Goal: Task Accomplishment & Management: Use online tool/utility

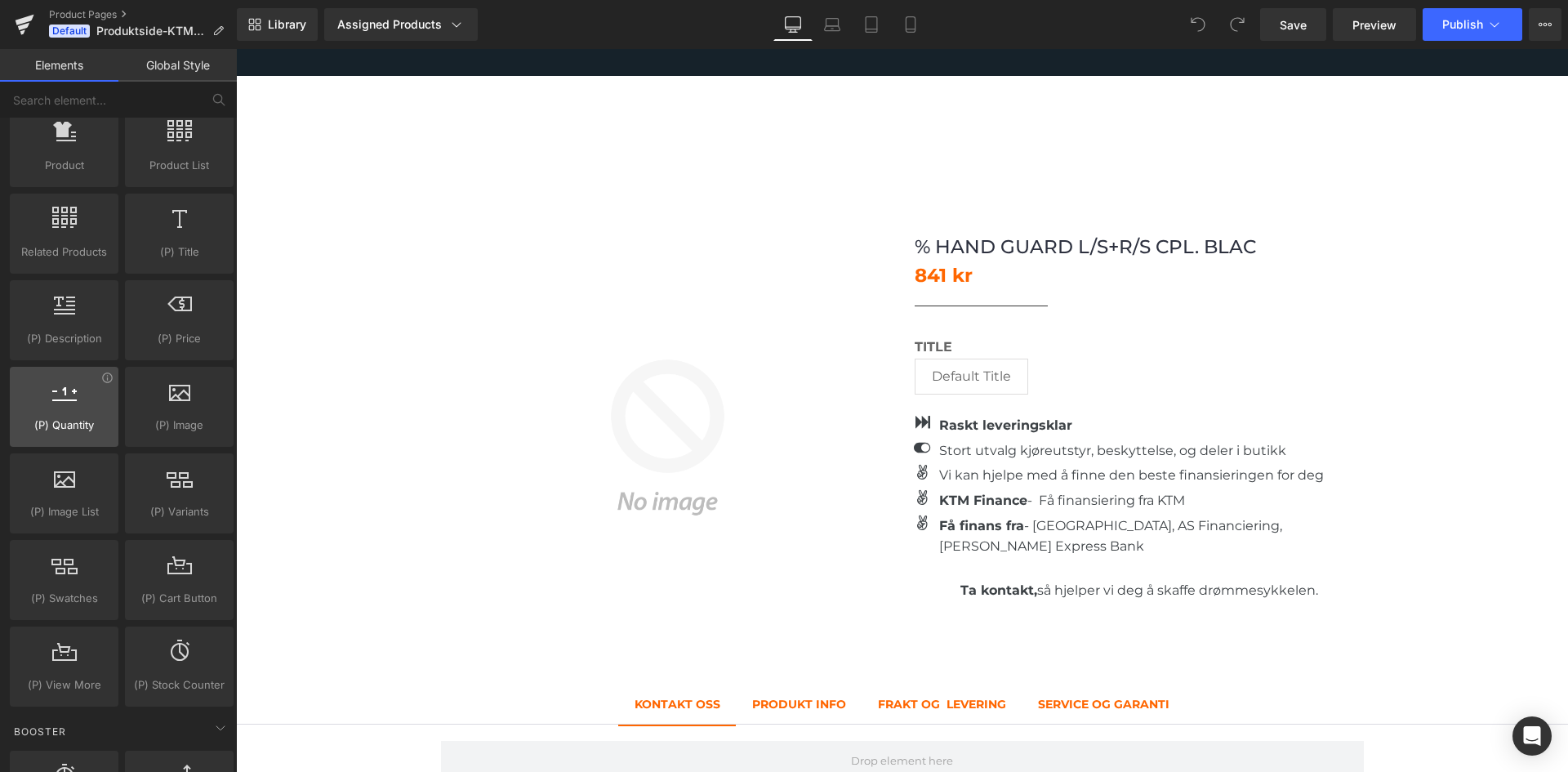
scroll to position [1307, 0]
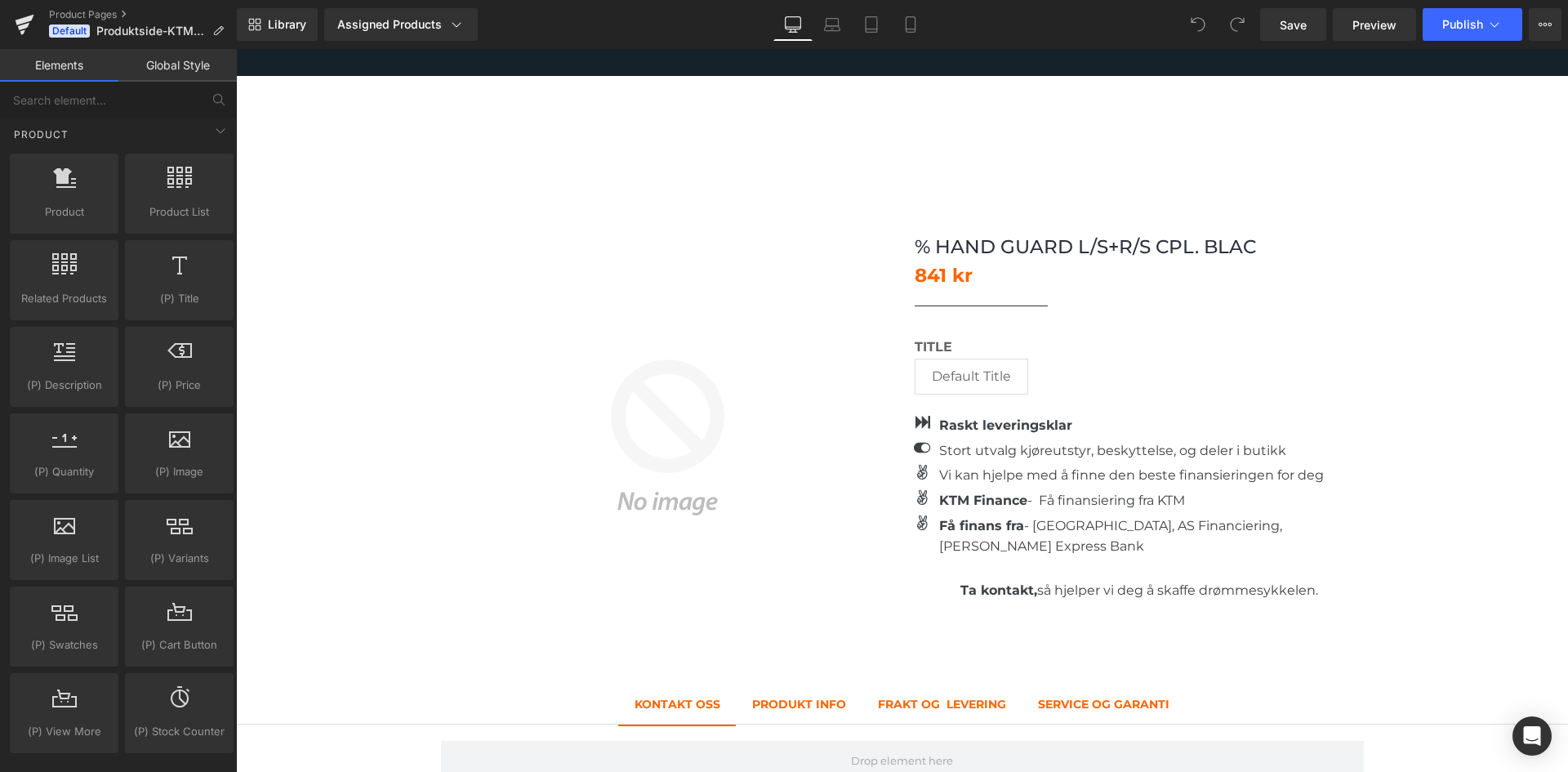
click at [431, 44] on div "Library Assigned Products Preview for Default Template % HAND GUARD L/S+R/S CPL…" at bounding box center [902, 24] width 1331 height 49
click at [428, 29] on div "Assigned Products" at bounding box center [401, 24] width 128 height 16
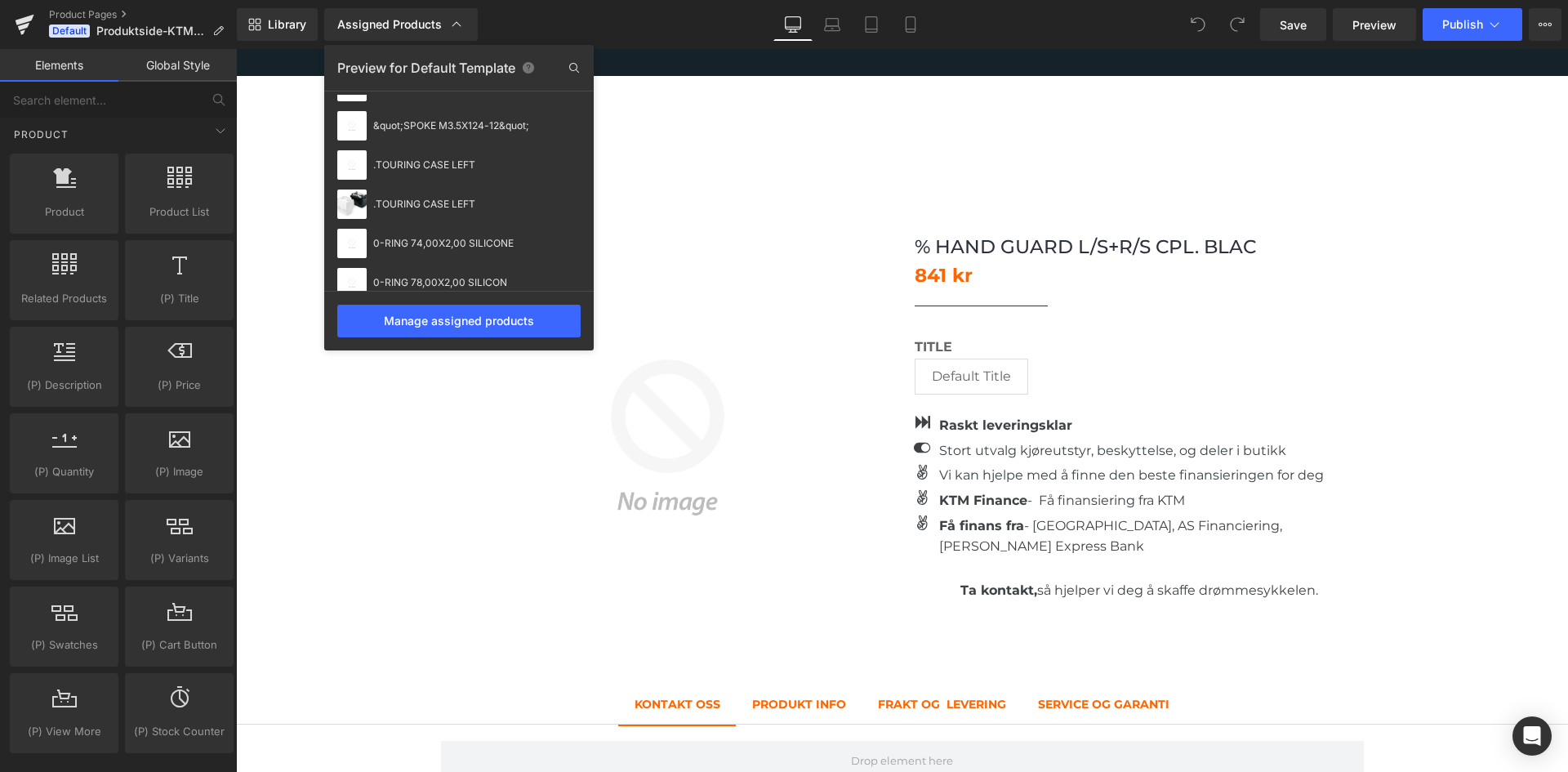
scroll to position [0, 0]
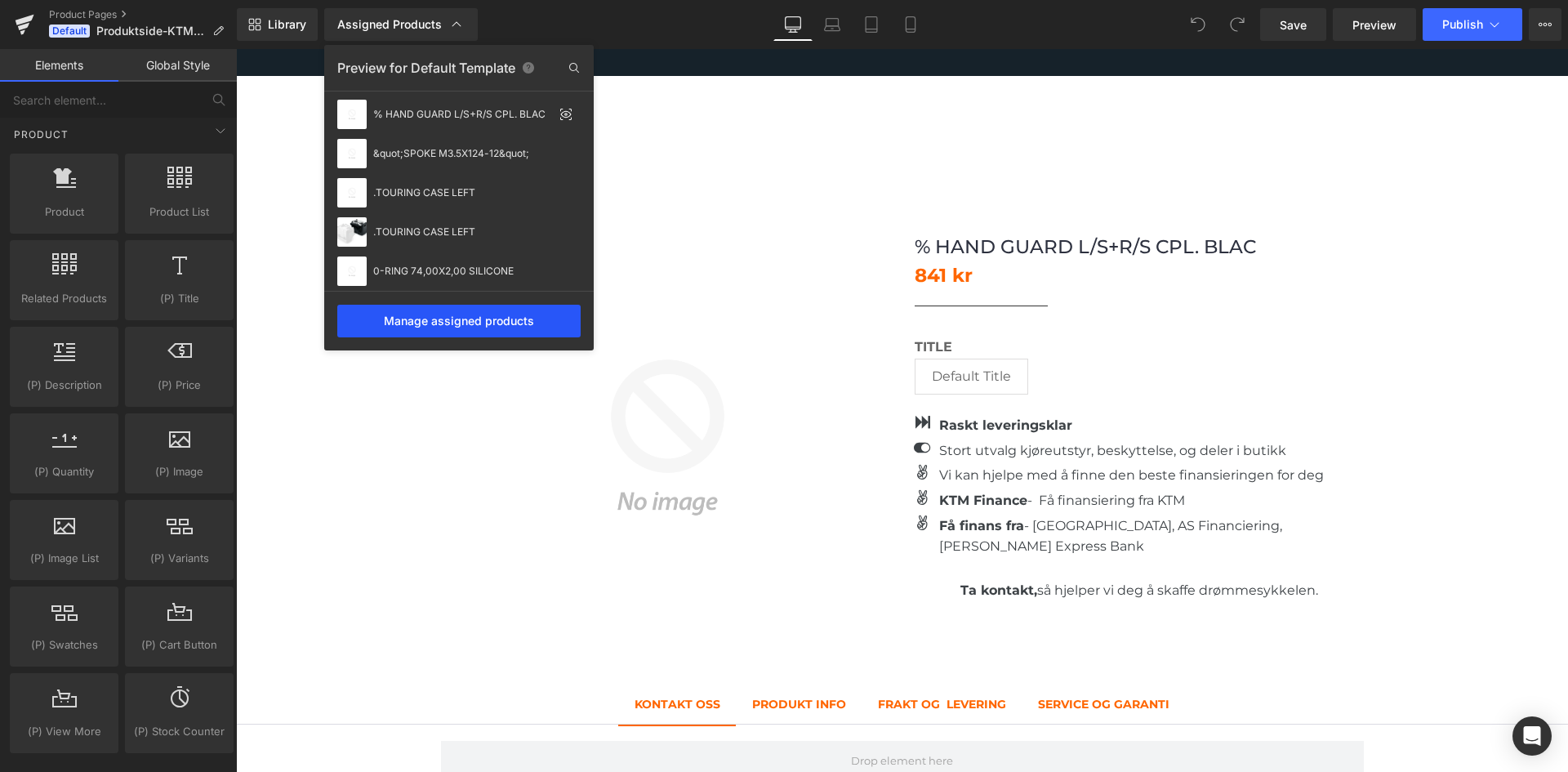
click at [445, 317] on div "Manage assigned products" at bounding box center [459, 321] width 243 height 33
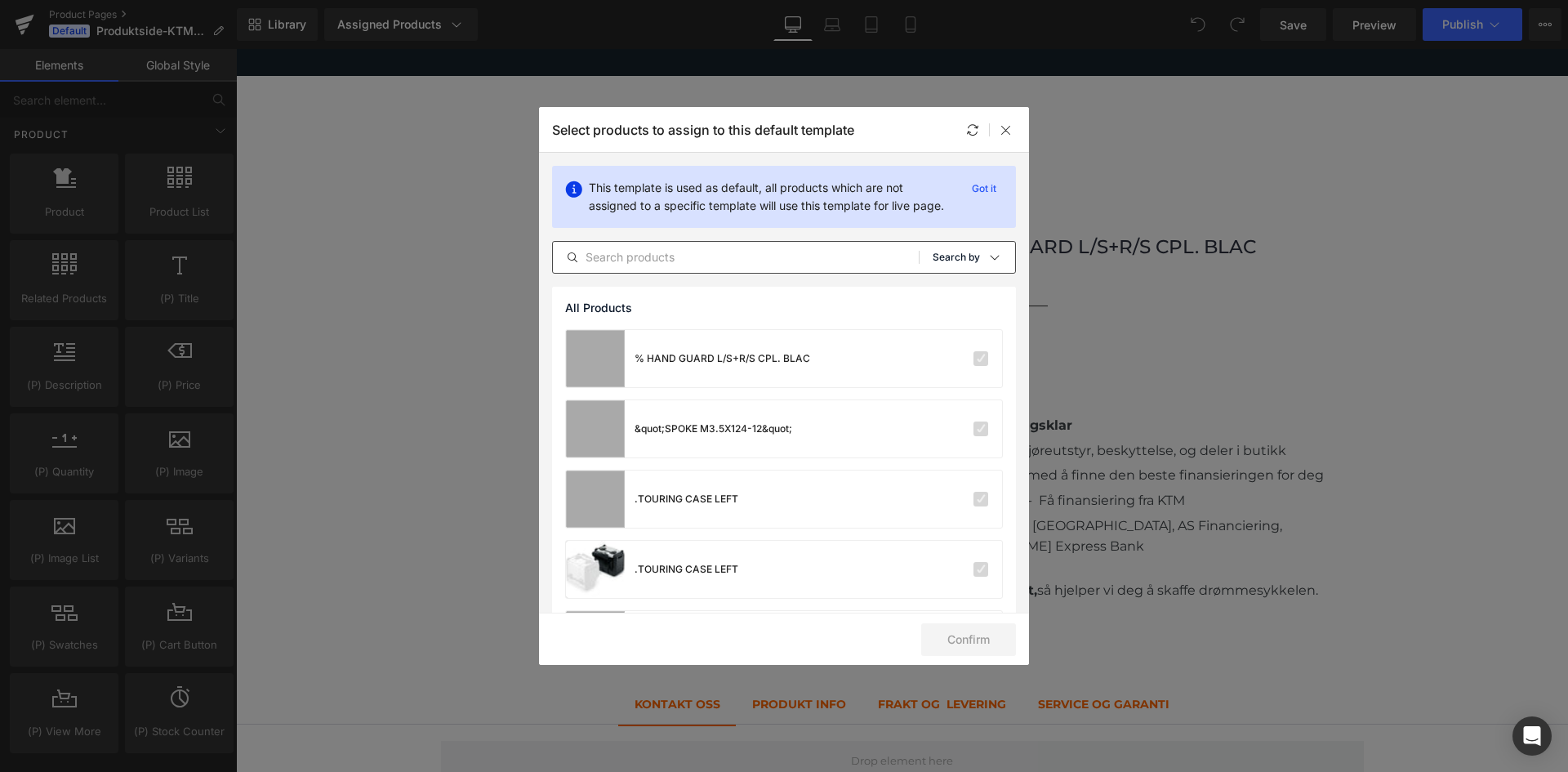
click at [949, 267] on div "Sort: Search by" at bounding box center [973, 257] width 82 height 33
click at [953, 352] on div "Shopify Collections" at bounding box center [934, 336] width 151 height 33
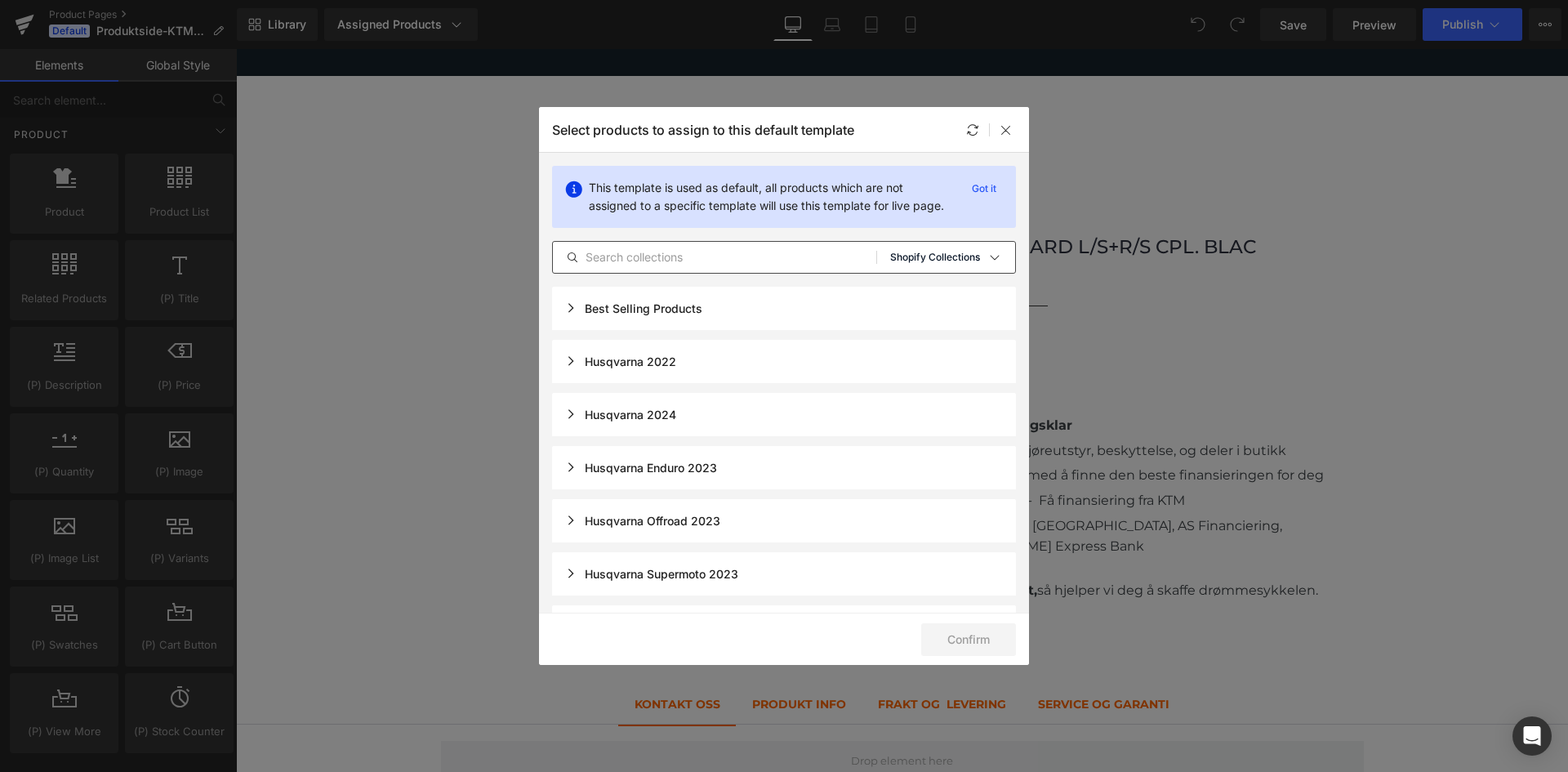
click at [918, 268] on div "Sort: Shopify Collections" at bounding box center [952, 257] width 125 height 33
click at [920, 375] on p "Product Templates" at bounding box center [936, 369] width 103 height 14
click at [939, 263] on p "Product Templates" at bounding box center [936, 257] width 87 height 12
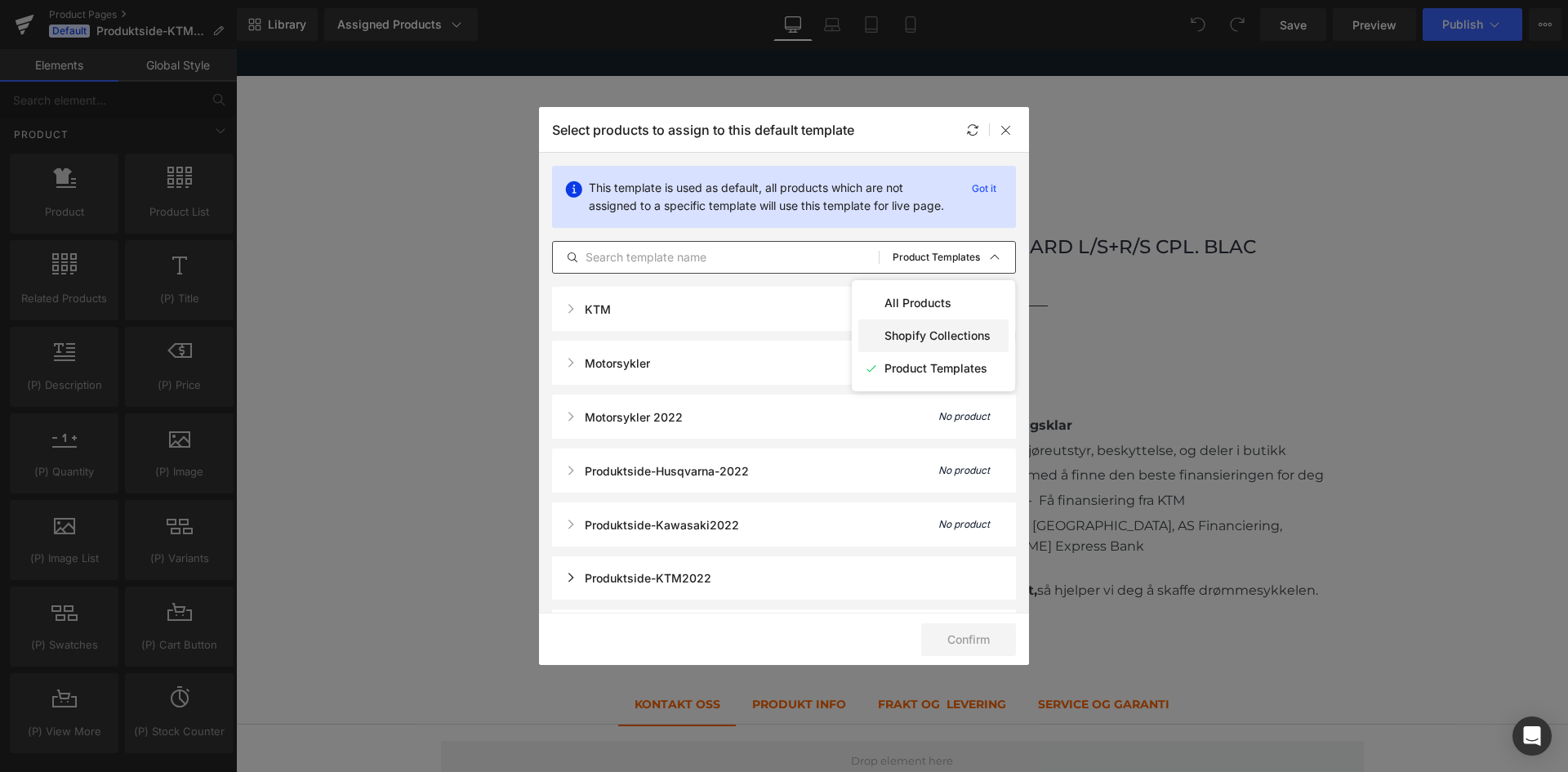
click at [917, 352] on div "Shopify Collections" at bounding box center [934, 336] width 151 height 33
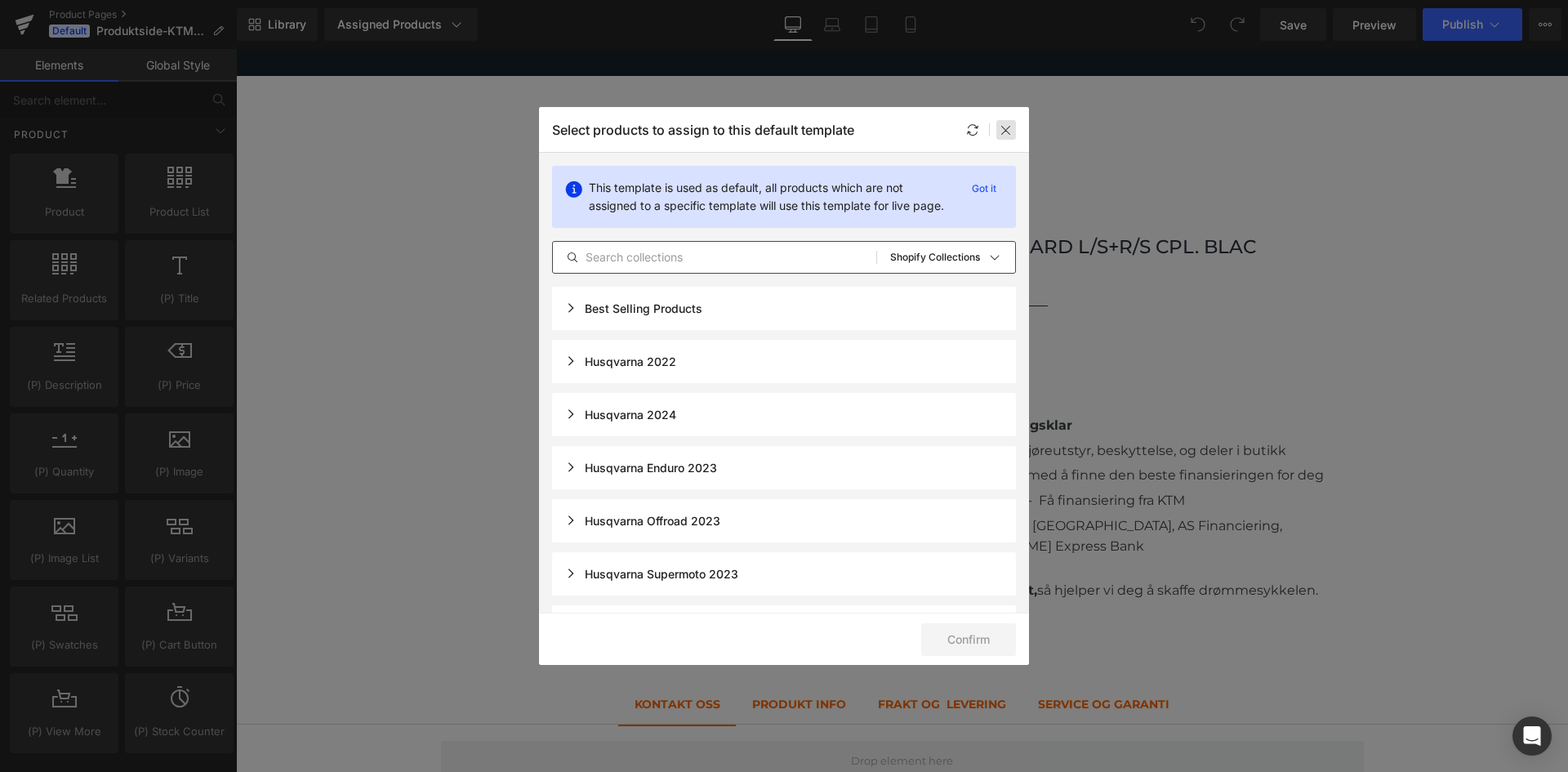
click at [0, 0] on icon at bounding box center [0, 0] width 0 height 0
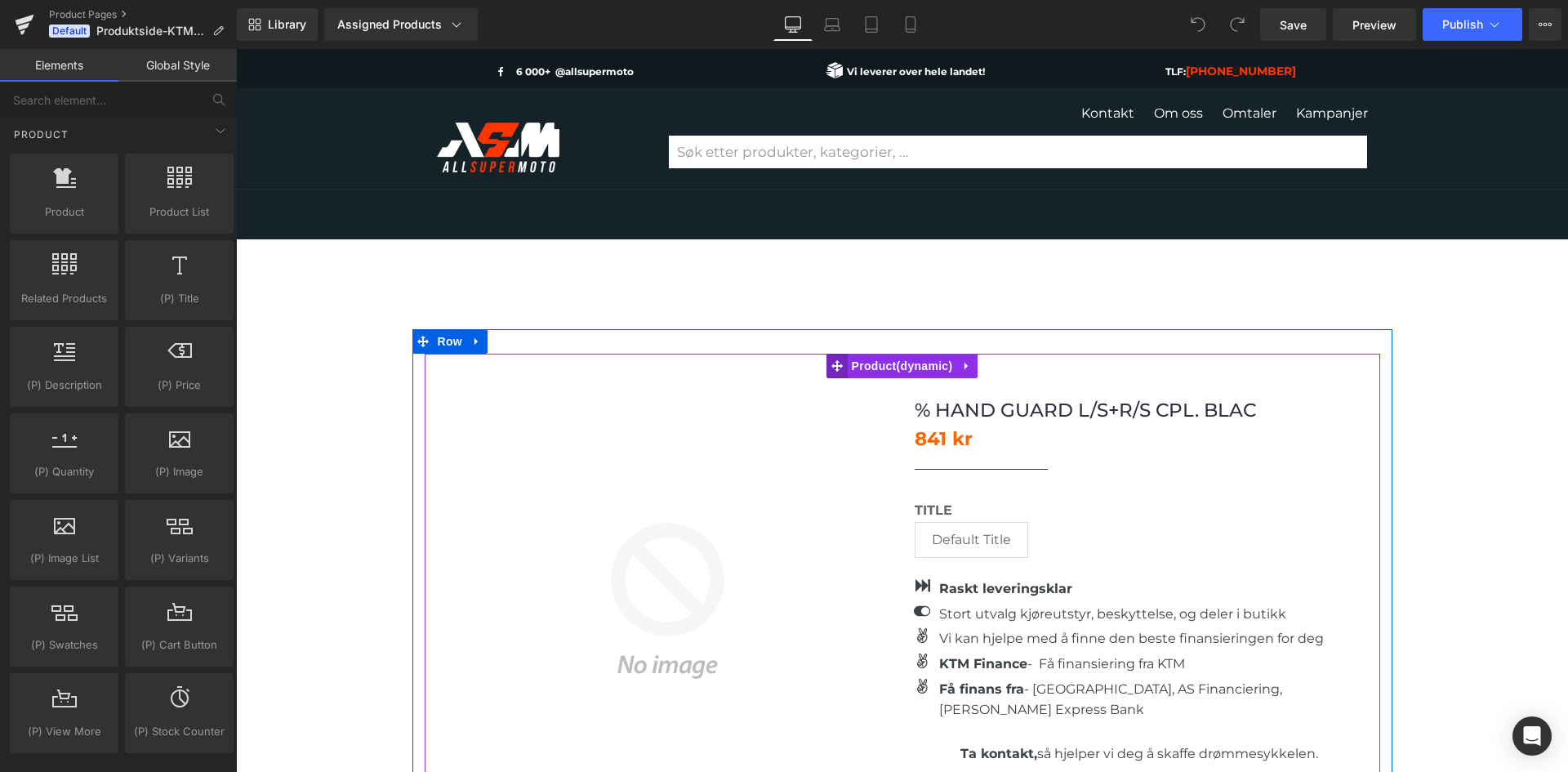
click at [832, 360] on icon at bounding box center [838, 366] width 12 height 12
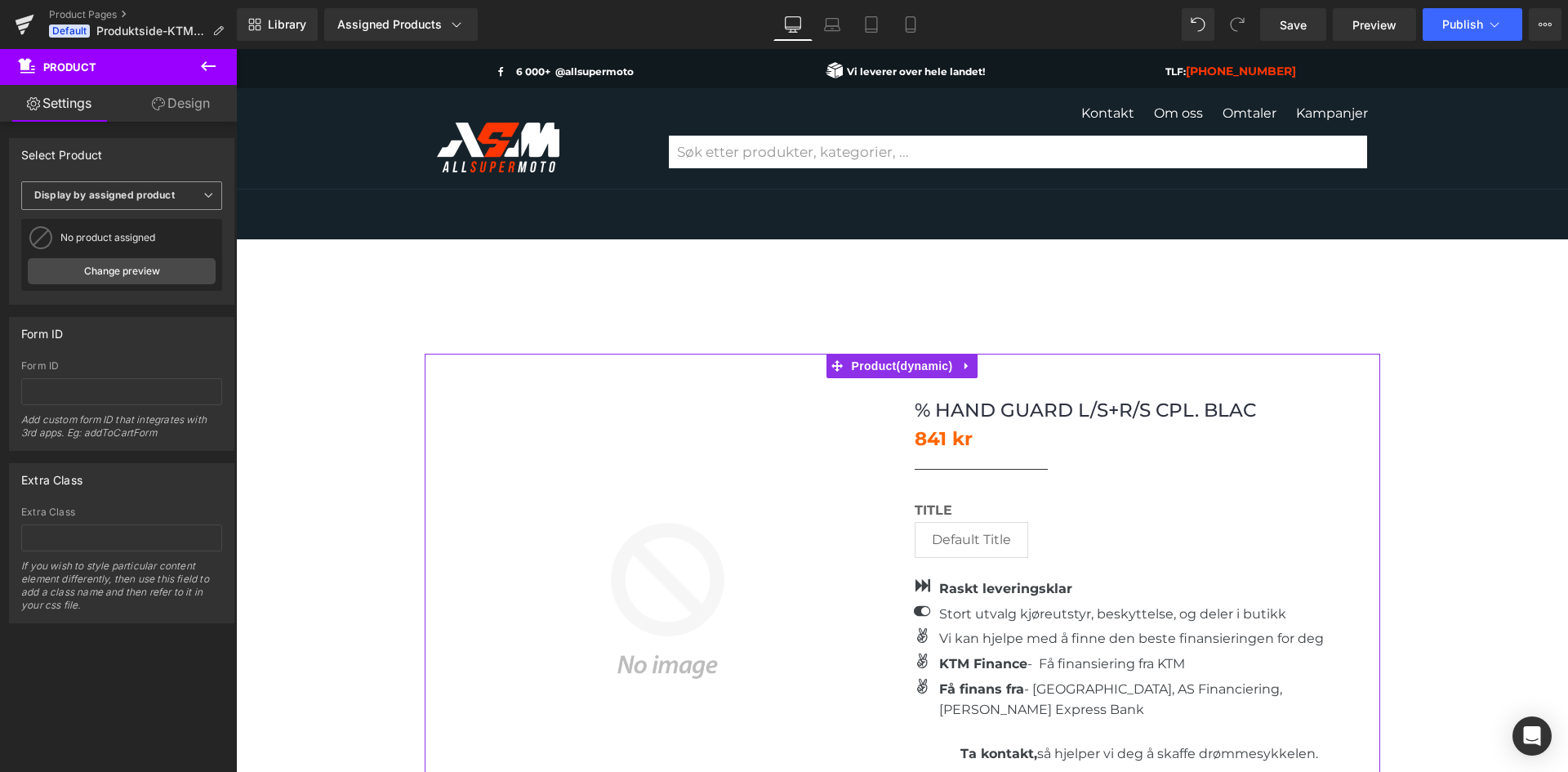
click at [131, 187] on span "Display by assigned product" at bounding box center [122, 196] width 201 height 29
click at [130, 187] on span "Display by assigned product" at bounding box center [118, 196] width 194 height 29
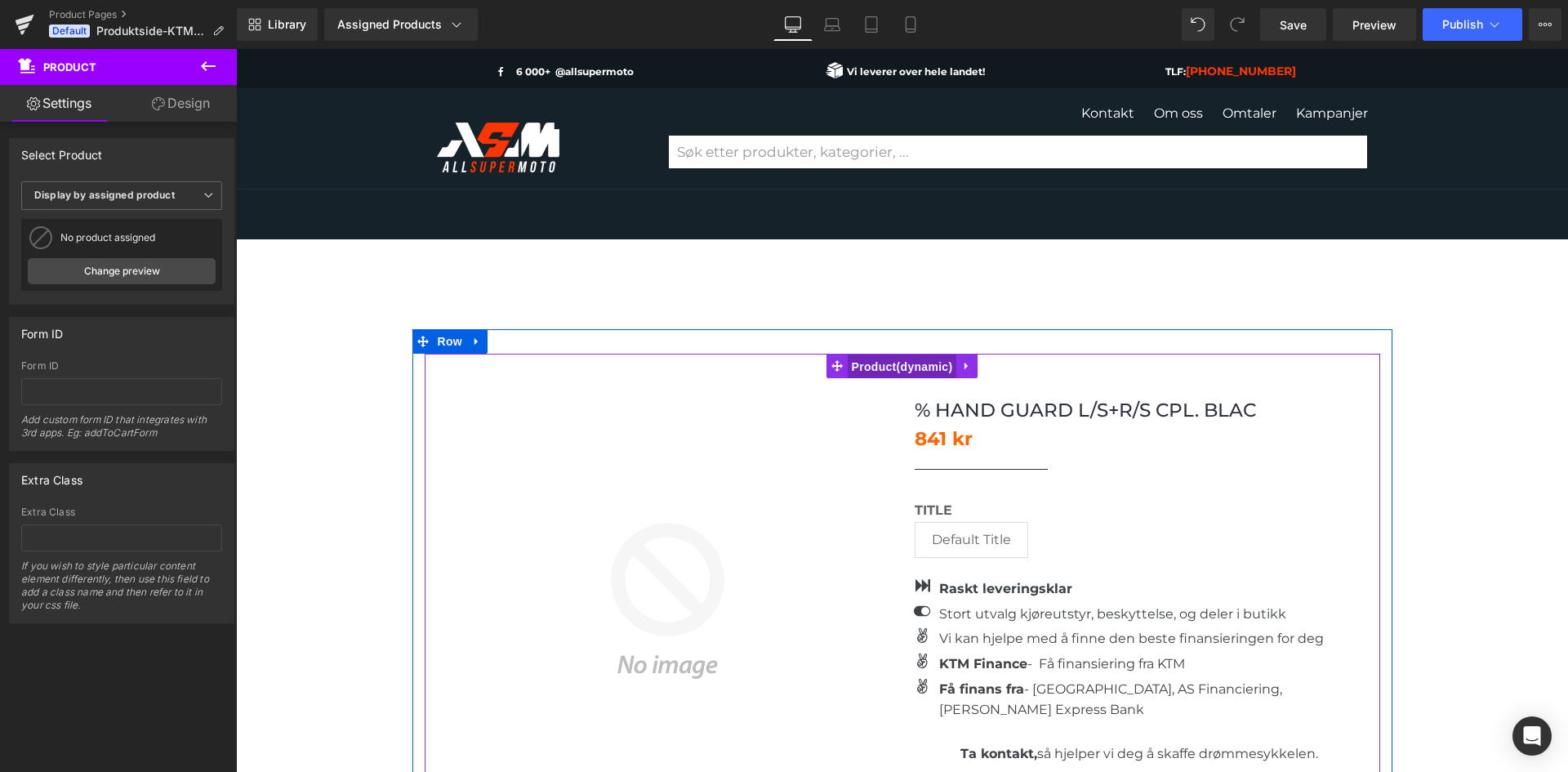
click at [859, 355] on span "Product" at bounding box center [902, 366] width 109 height 24
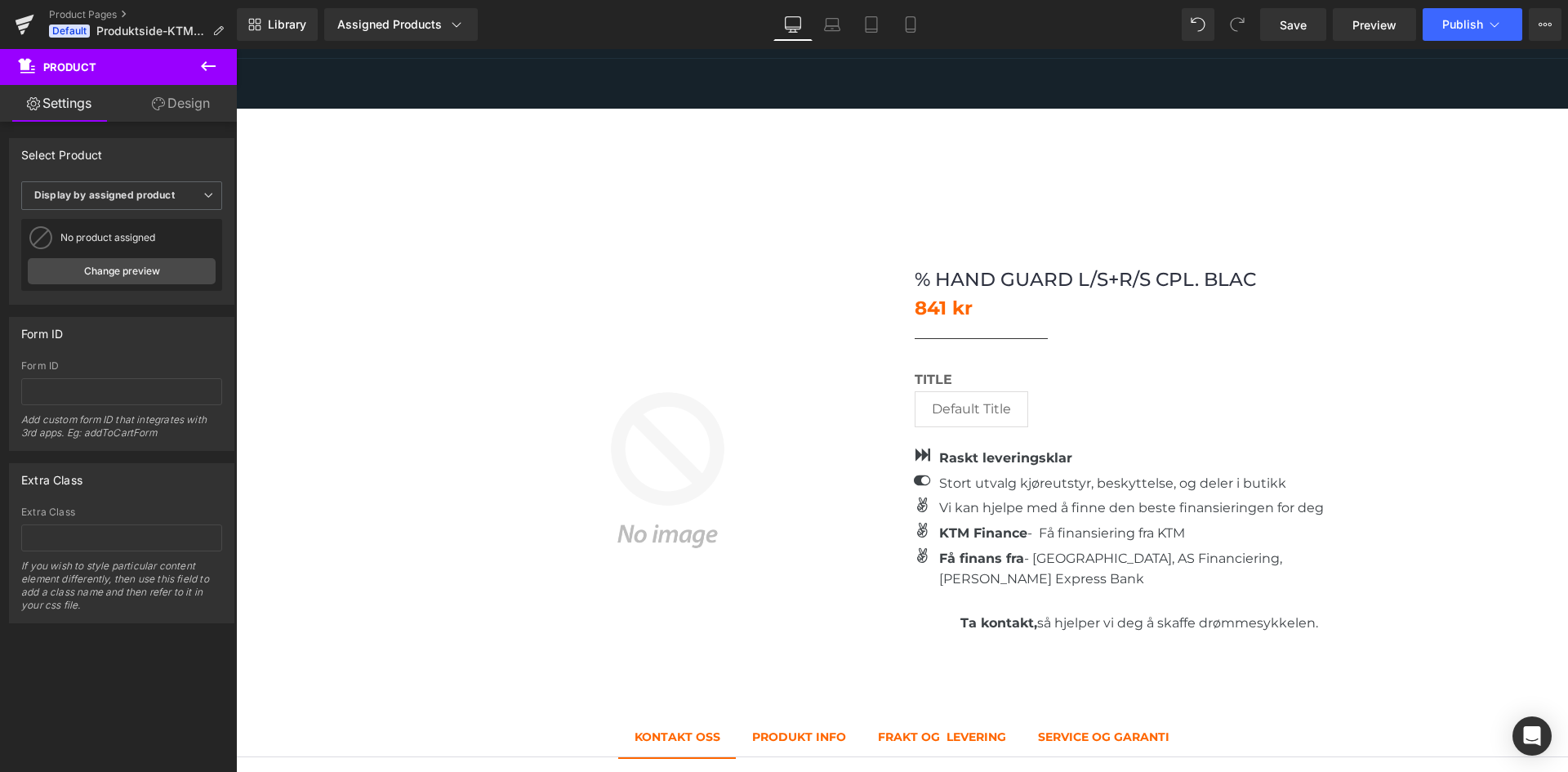
scroll to position [163, 0]
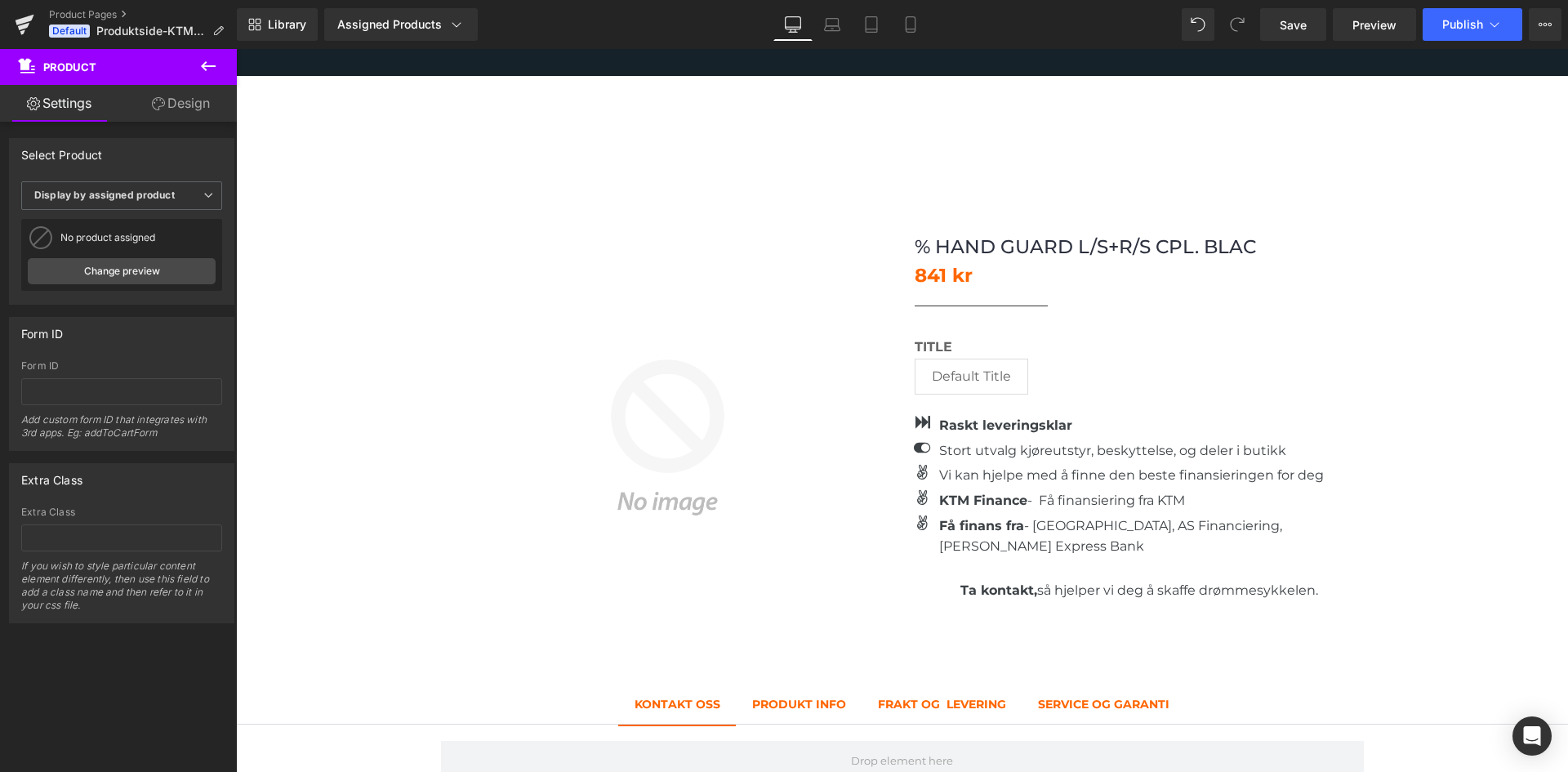
click at [210, 63] on icon at bounding box center [208, 66] width 19 height 19
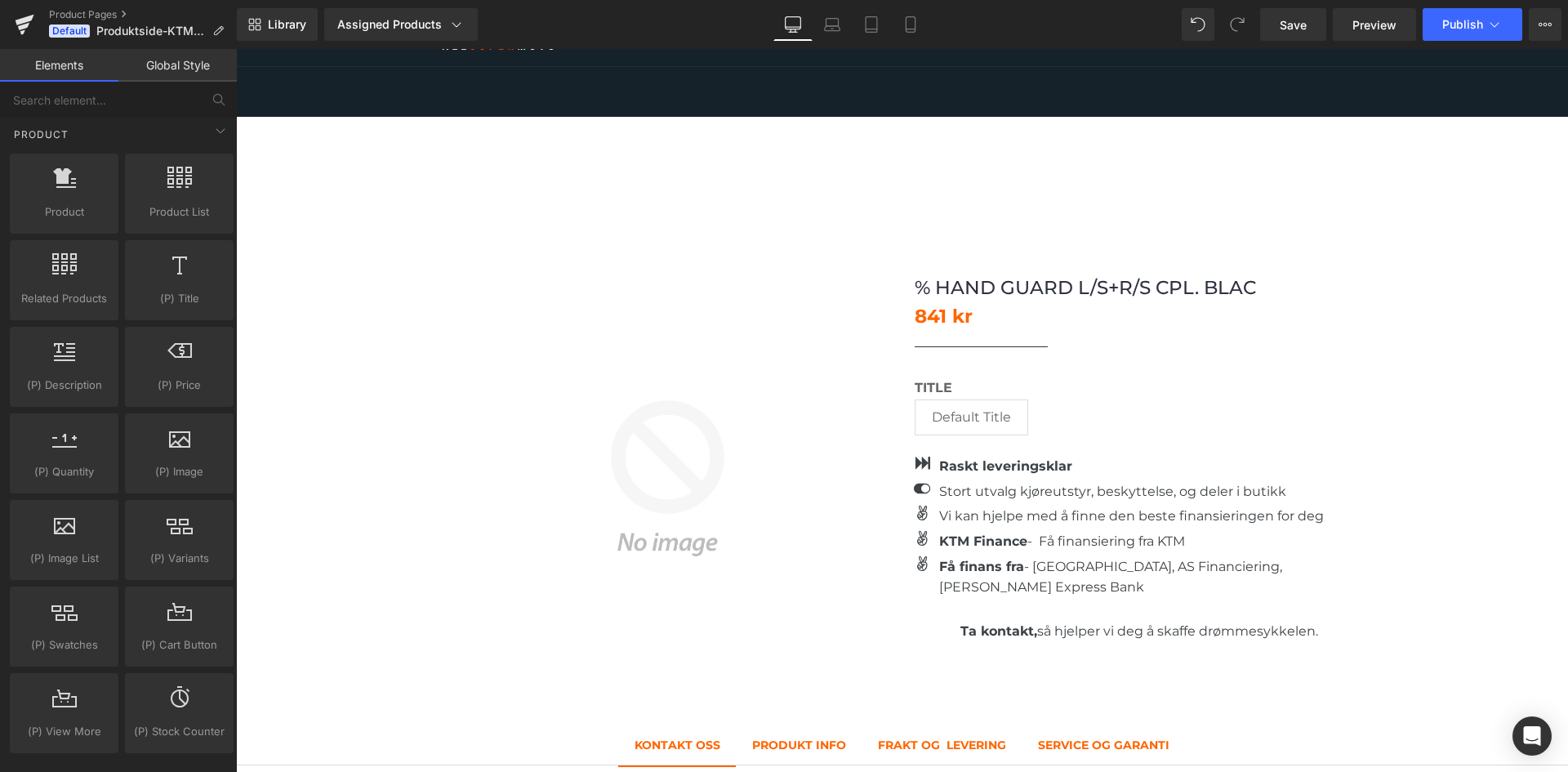
scroll to position [0, 0]
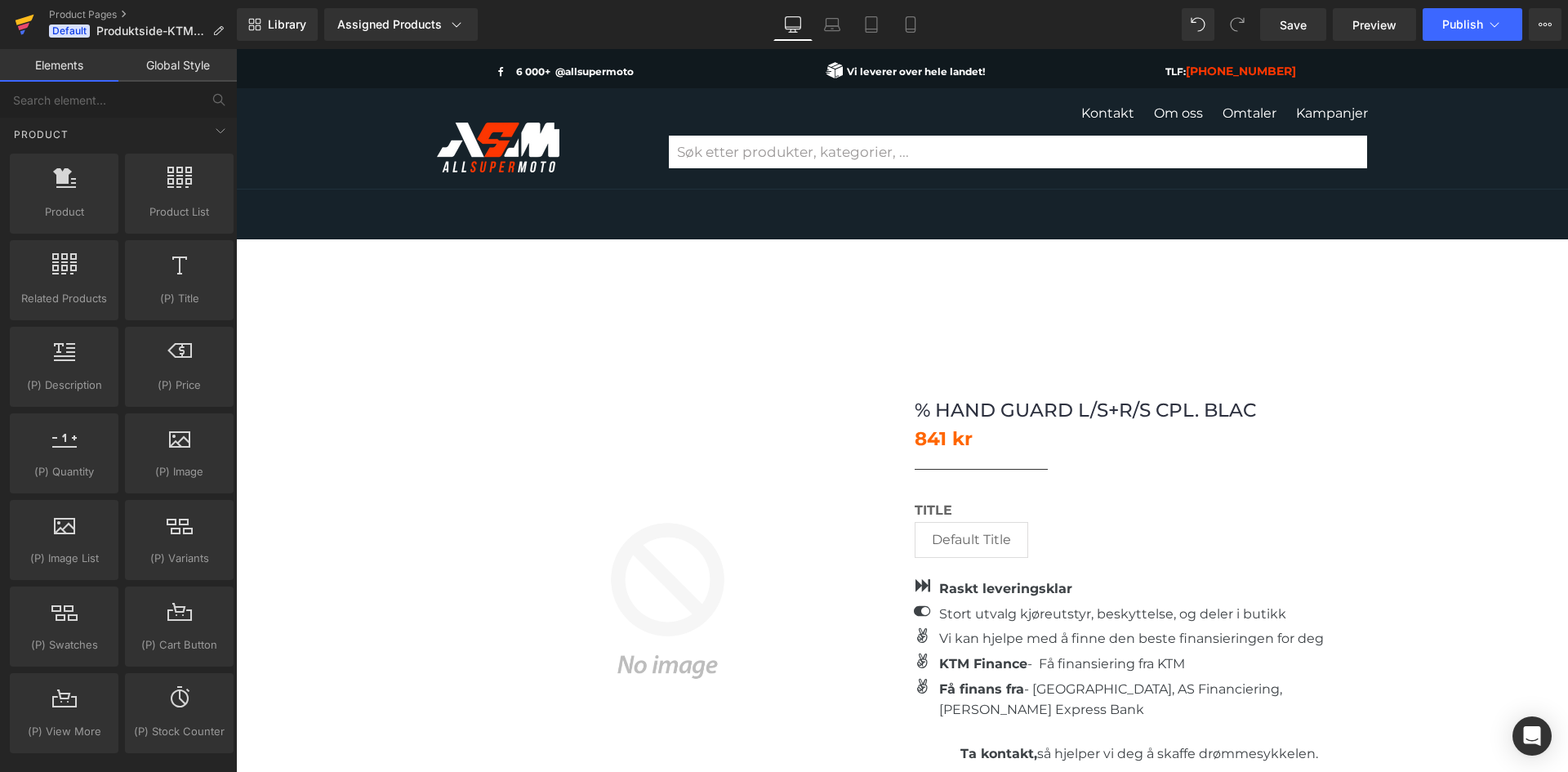
click at [30, 15] on icon at bounding box center [24, 24] width 19 height 41
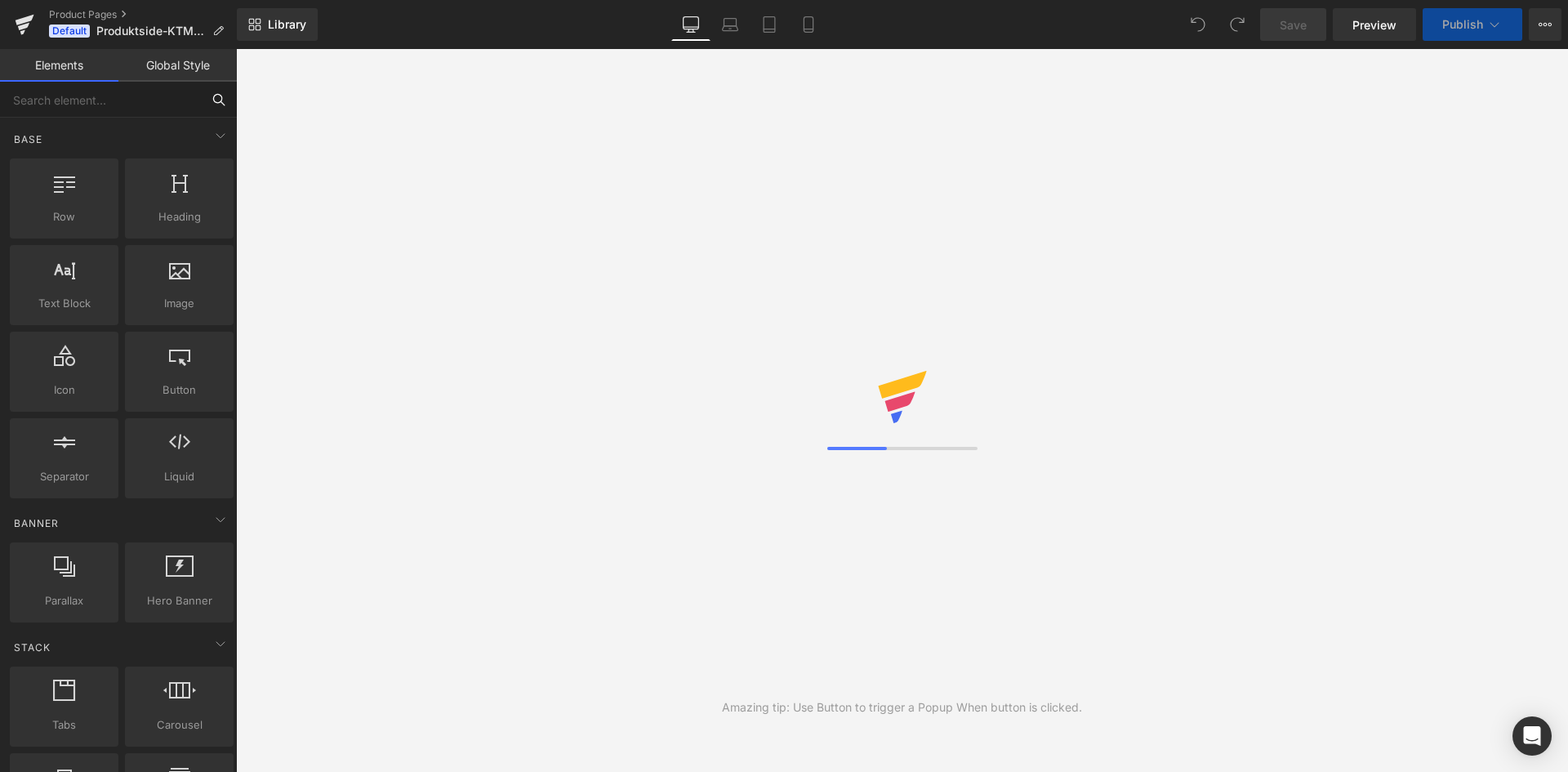
click at [100, 110] on input "text" at bounding box center [100, 100] width 201 height 36
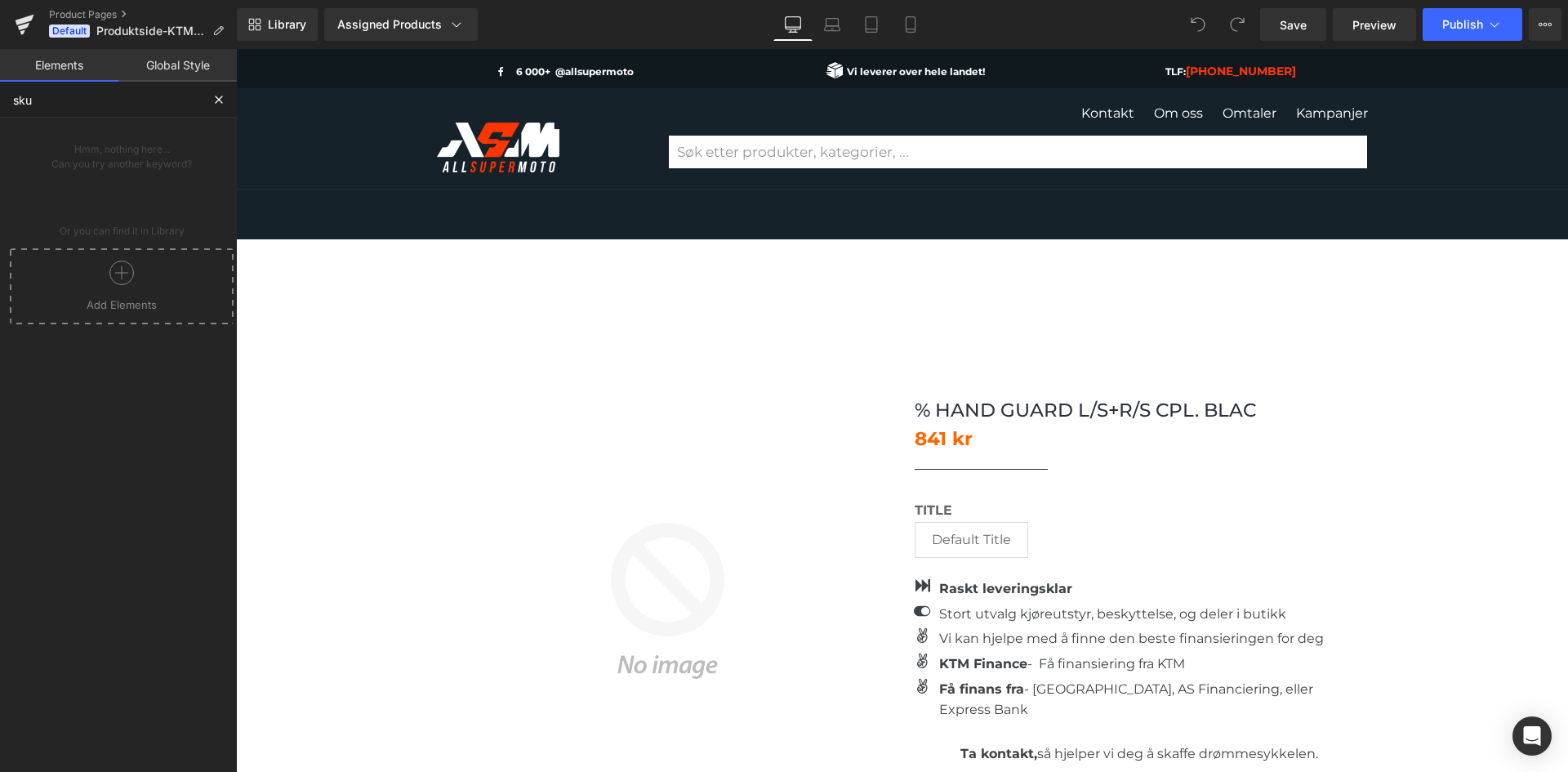
click at [73, 109] on input "sku" at bounding box center [100, 100] width 201 height 36
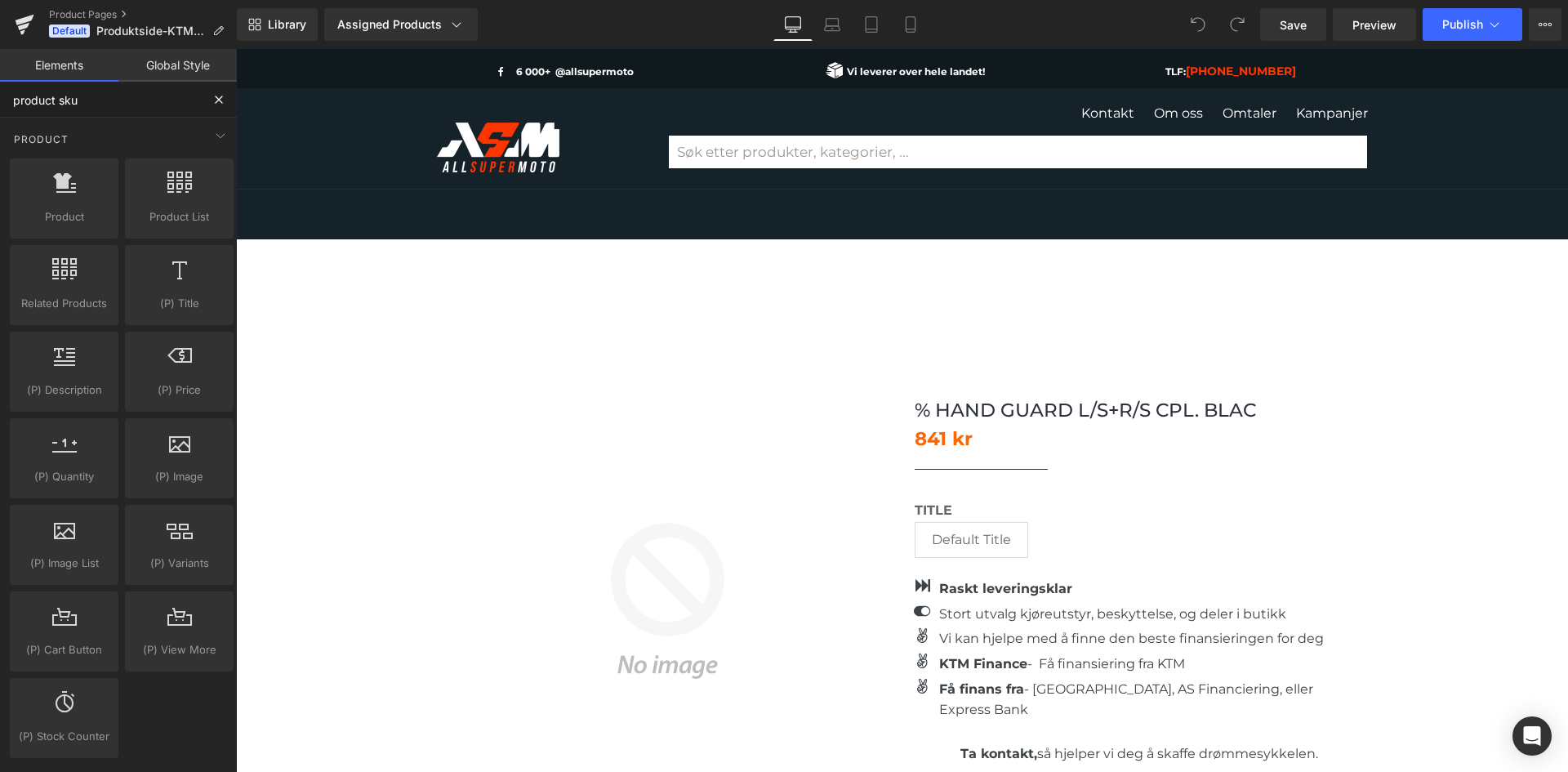
type input "product sku"
click at [17, 15] on icon at bounding box center [24, 24] width 19 height 41
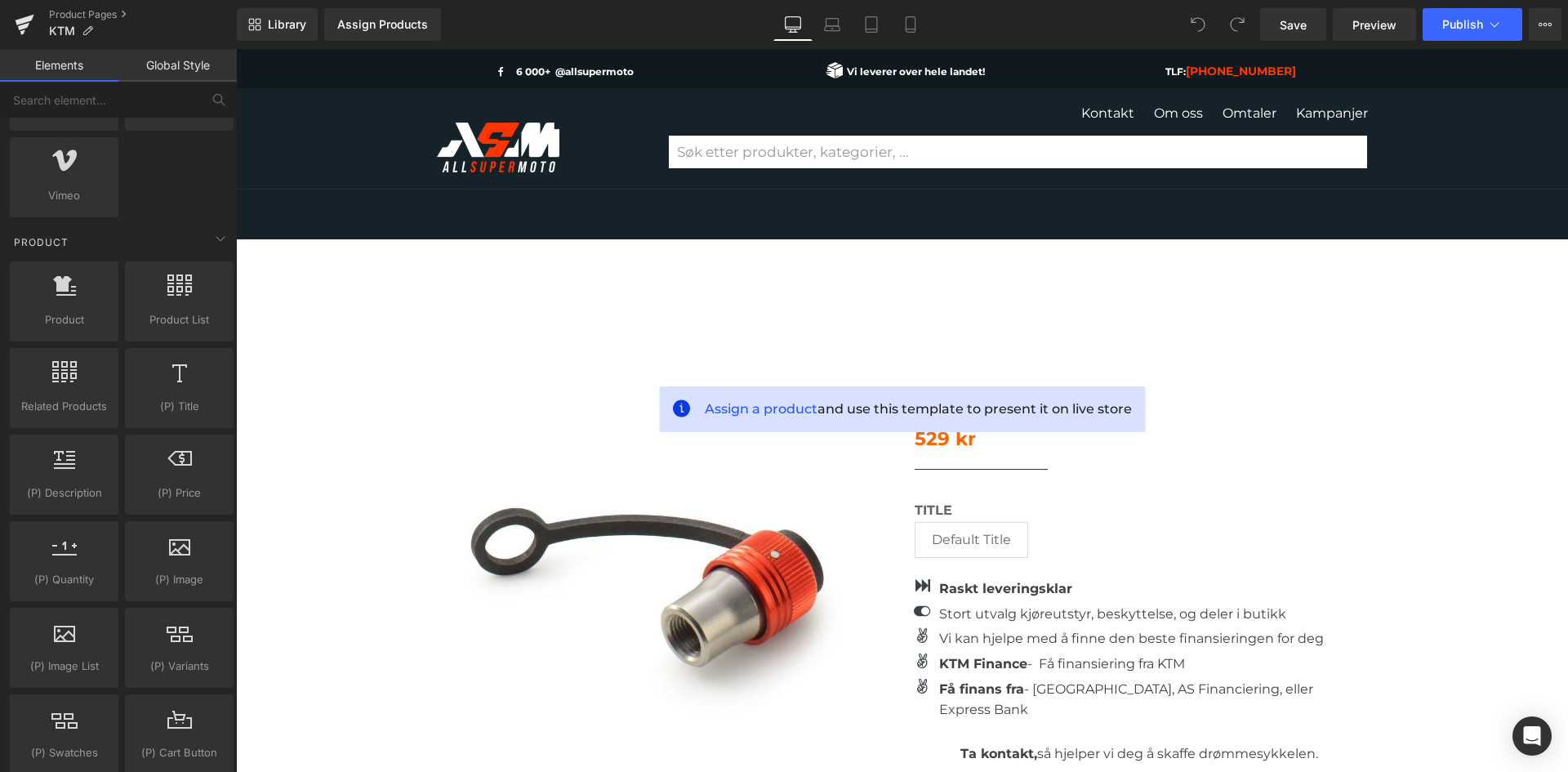
scroll to position [1225, 0]
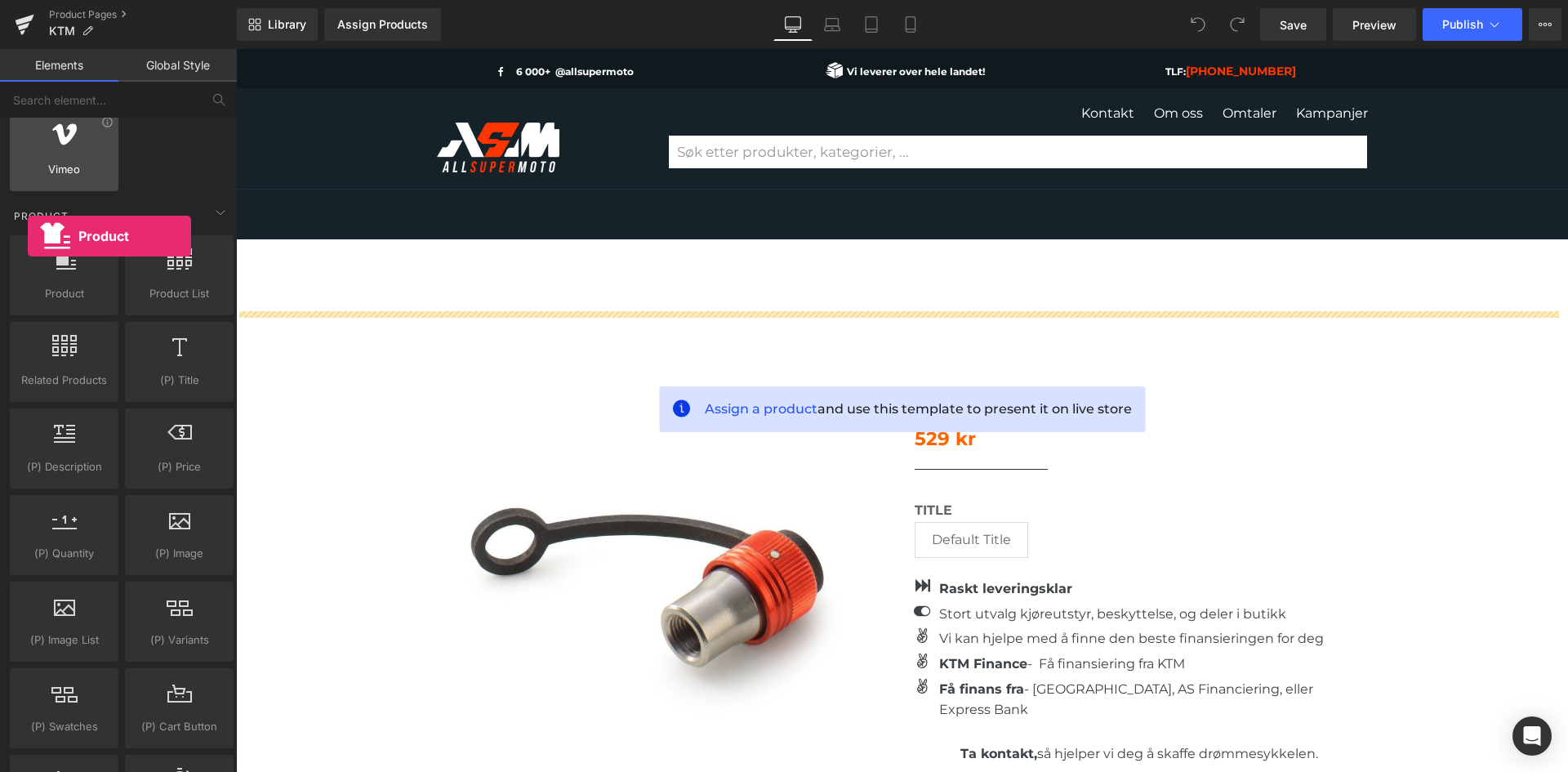
drag, startPoint x: 66, startPoint y: 283, endPoint x: 20, endPoint y: 161, distance: 130.4
click at [20, 162] on div "Base Row rows, columns, layouts, div Heading headings, titles, h1,h2,h3,h4,h5,h…" at bounding box center [122, 643] width 243 height 3501
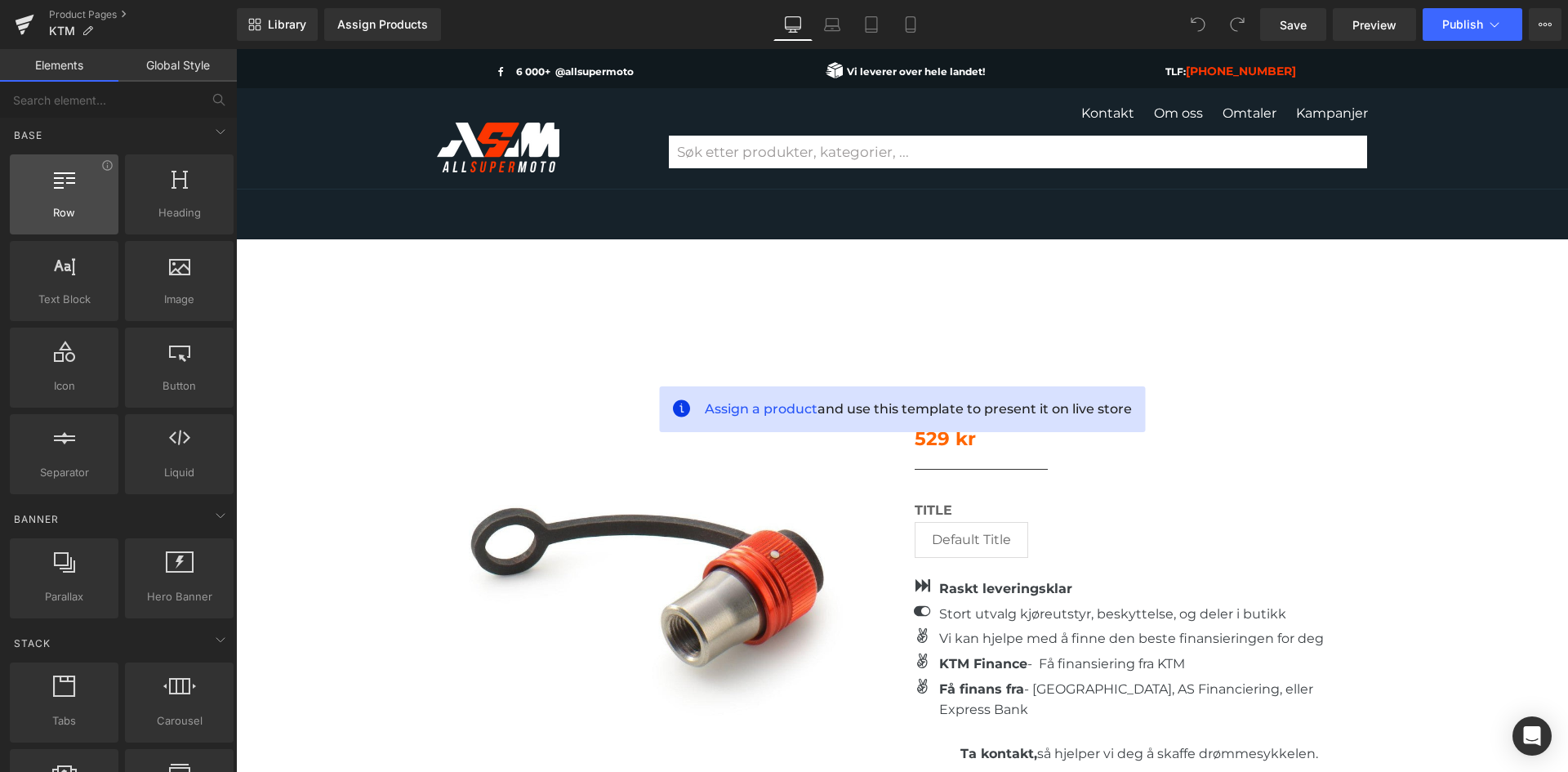
scroll to position [0, 0]
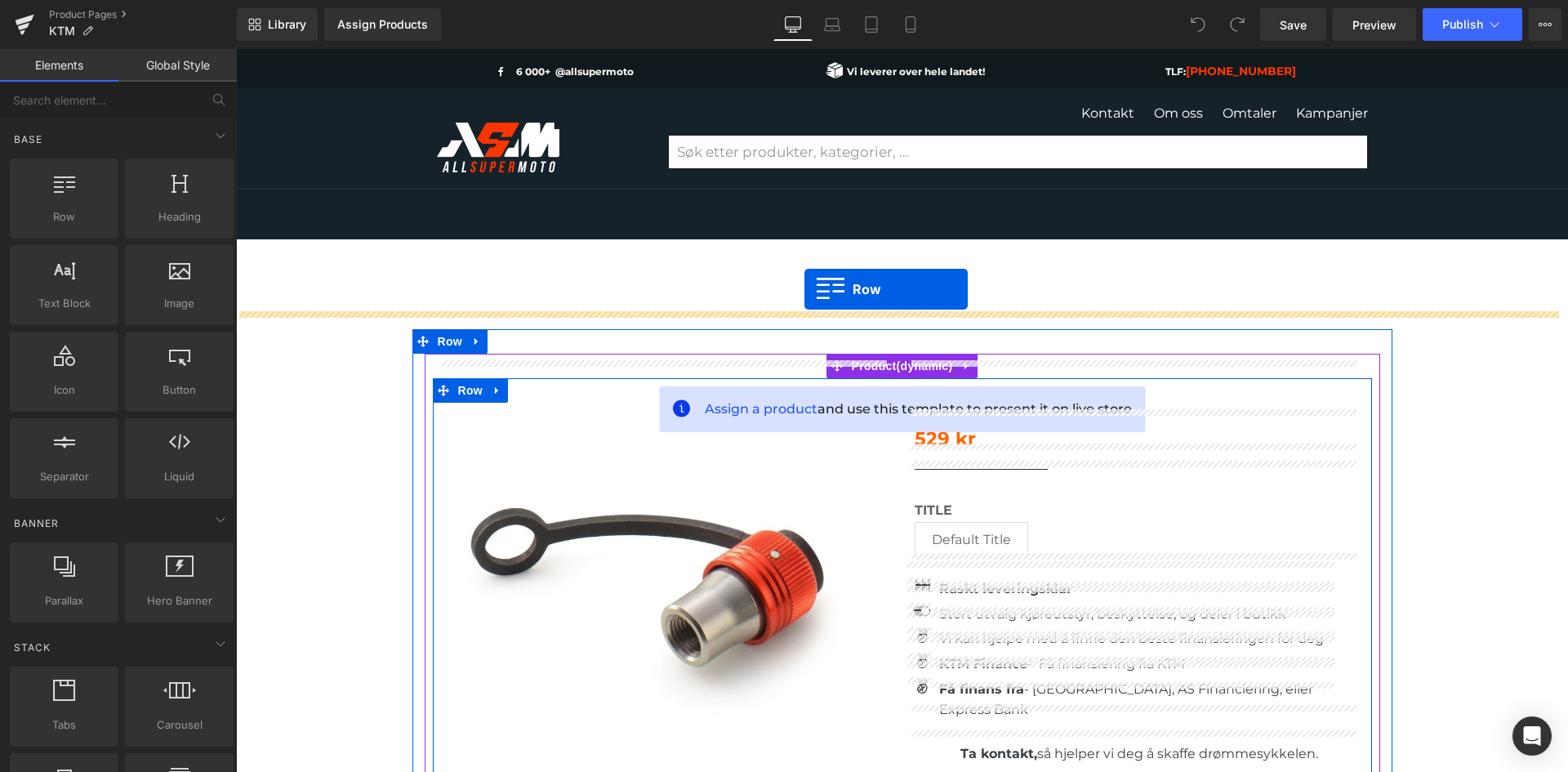
drag, startPoint x: 450, startPoint y: 299, endPoint x: 805, endPoint y: 289, distance: 355.1
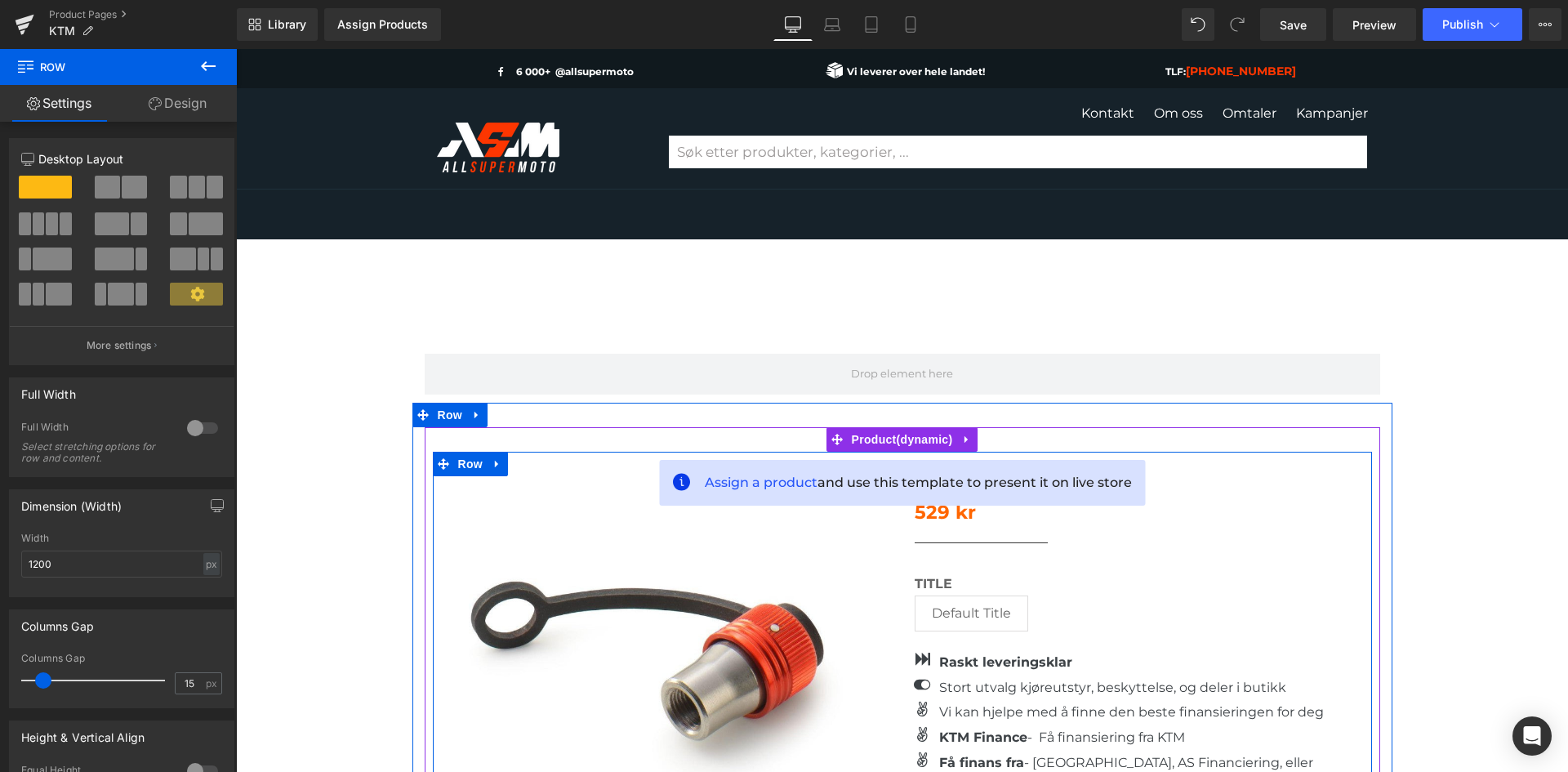
click at [214, 68] on icon at bounding box center [208, 66] width 19 height 19
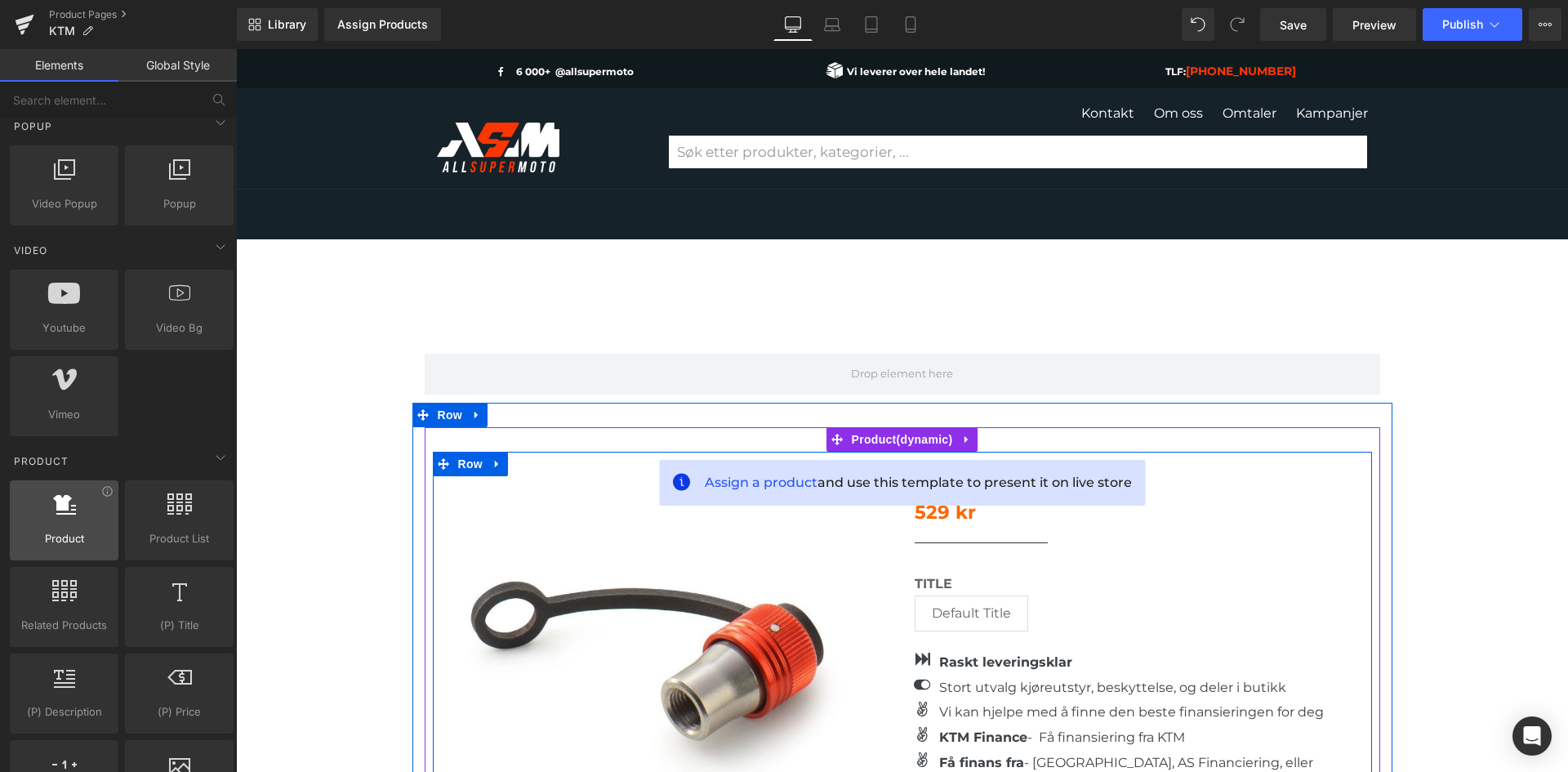
scroll to position [1062, 0]
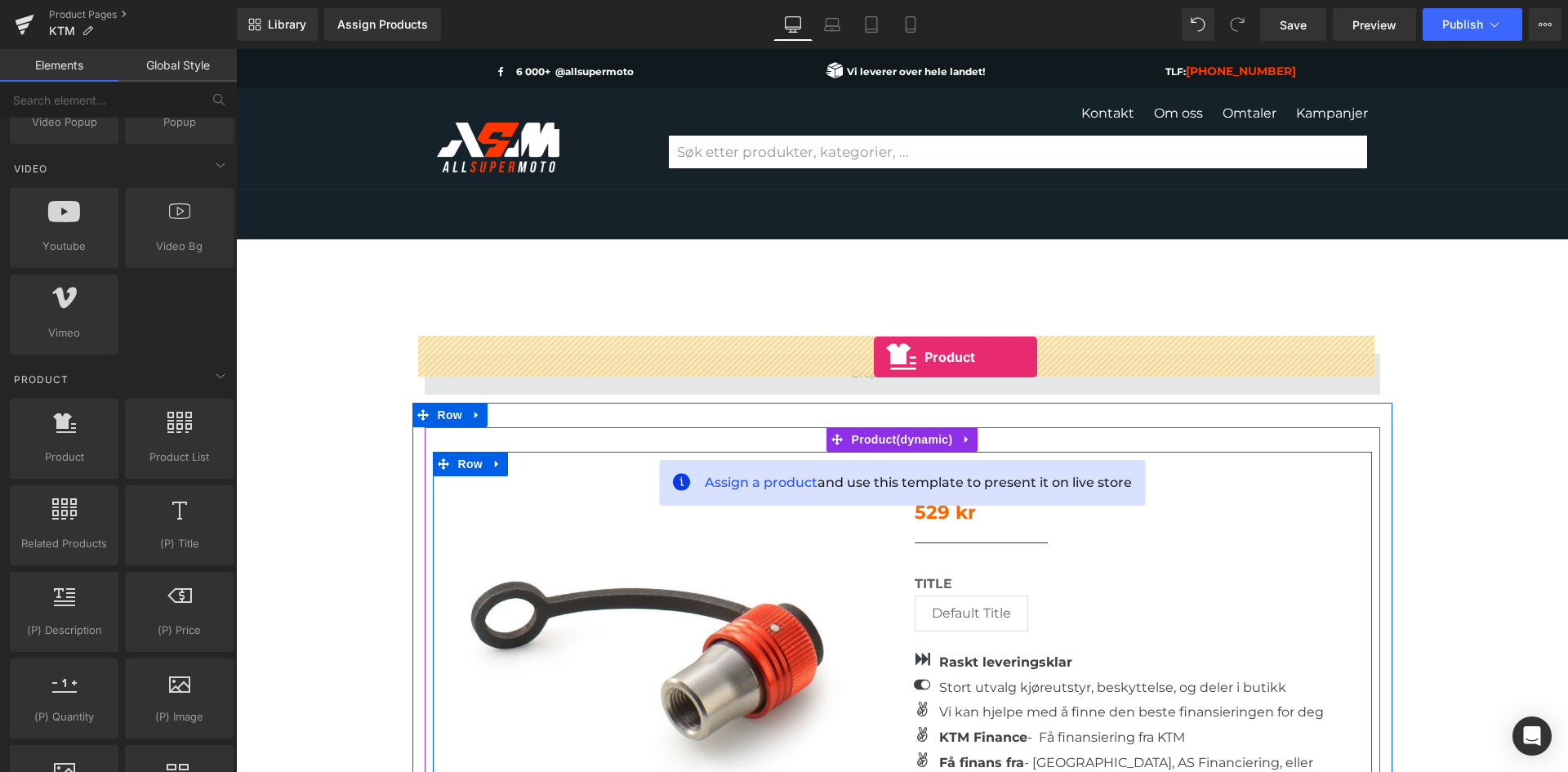
drag, startPoint x: 309, startPoint y: 506, endPoint x: 874, endPoint y: 357, distance: 584.3
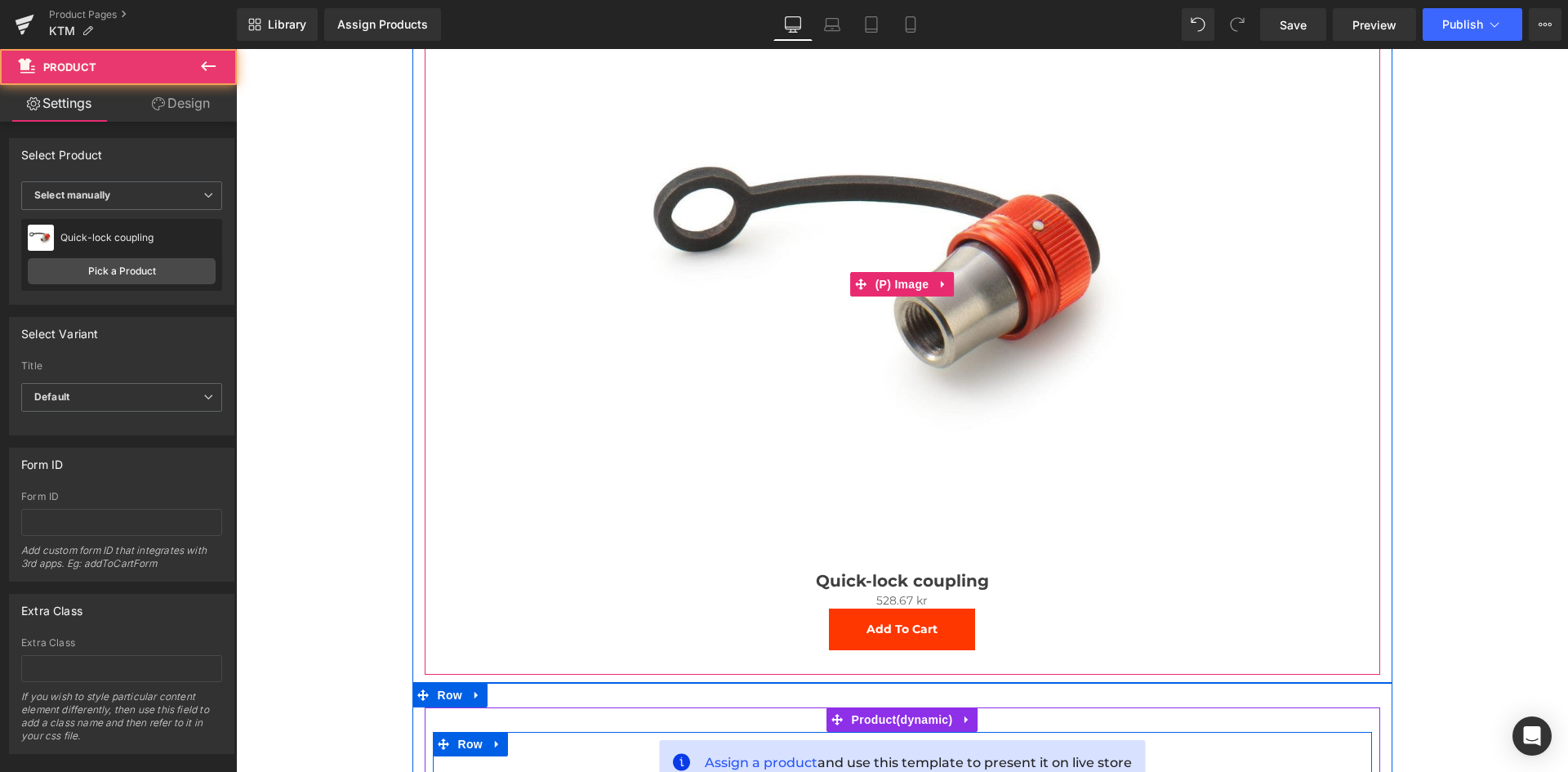
scroll to position [409, 0]
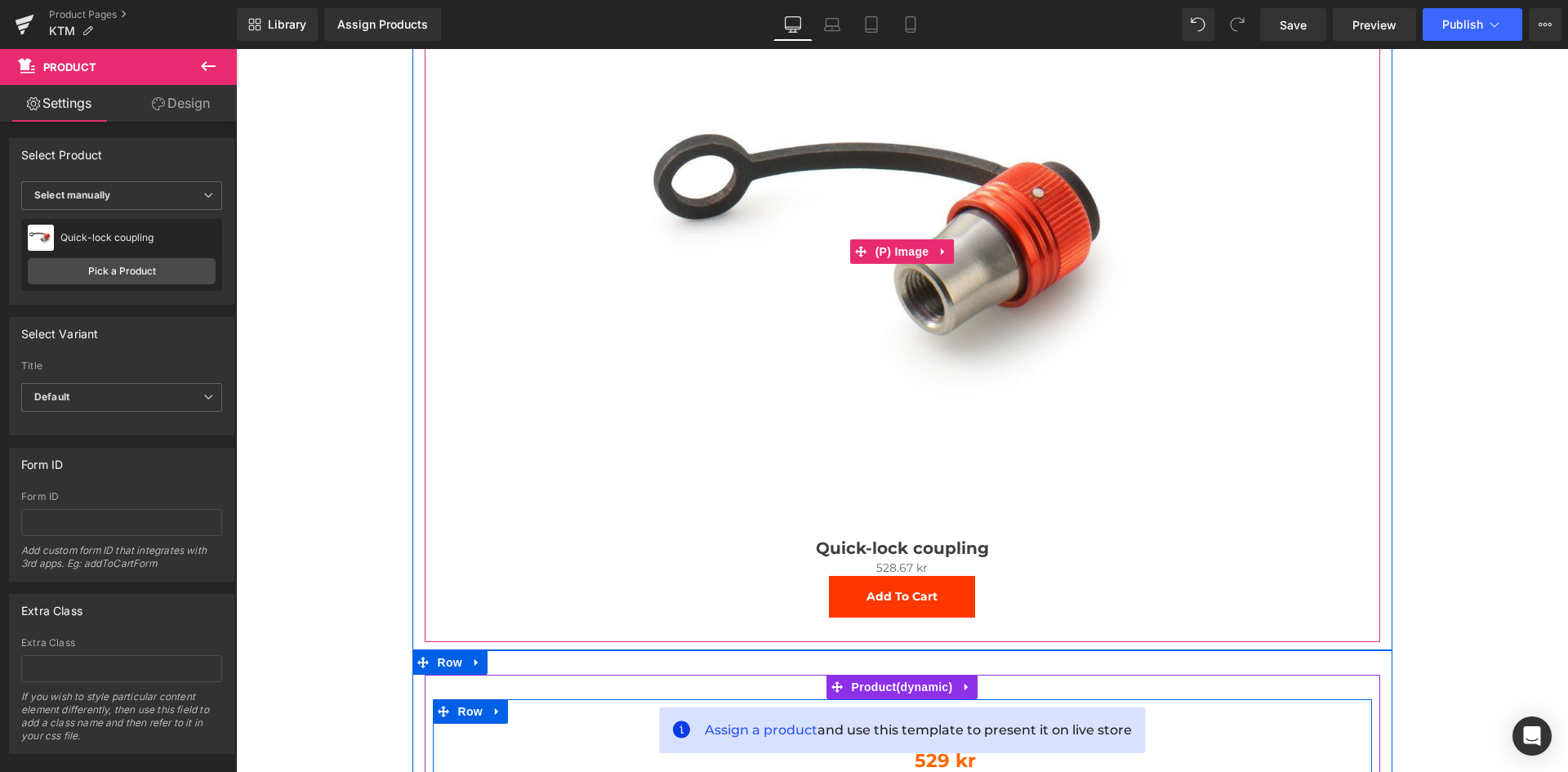
click at [982, 465] on img at bounding box center [902, 251] width 563 height 563
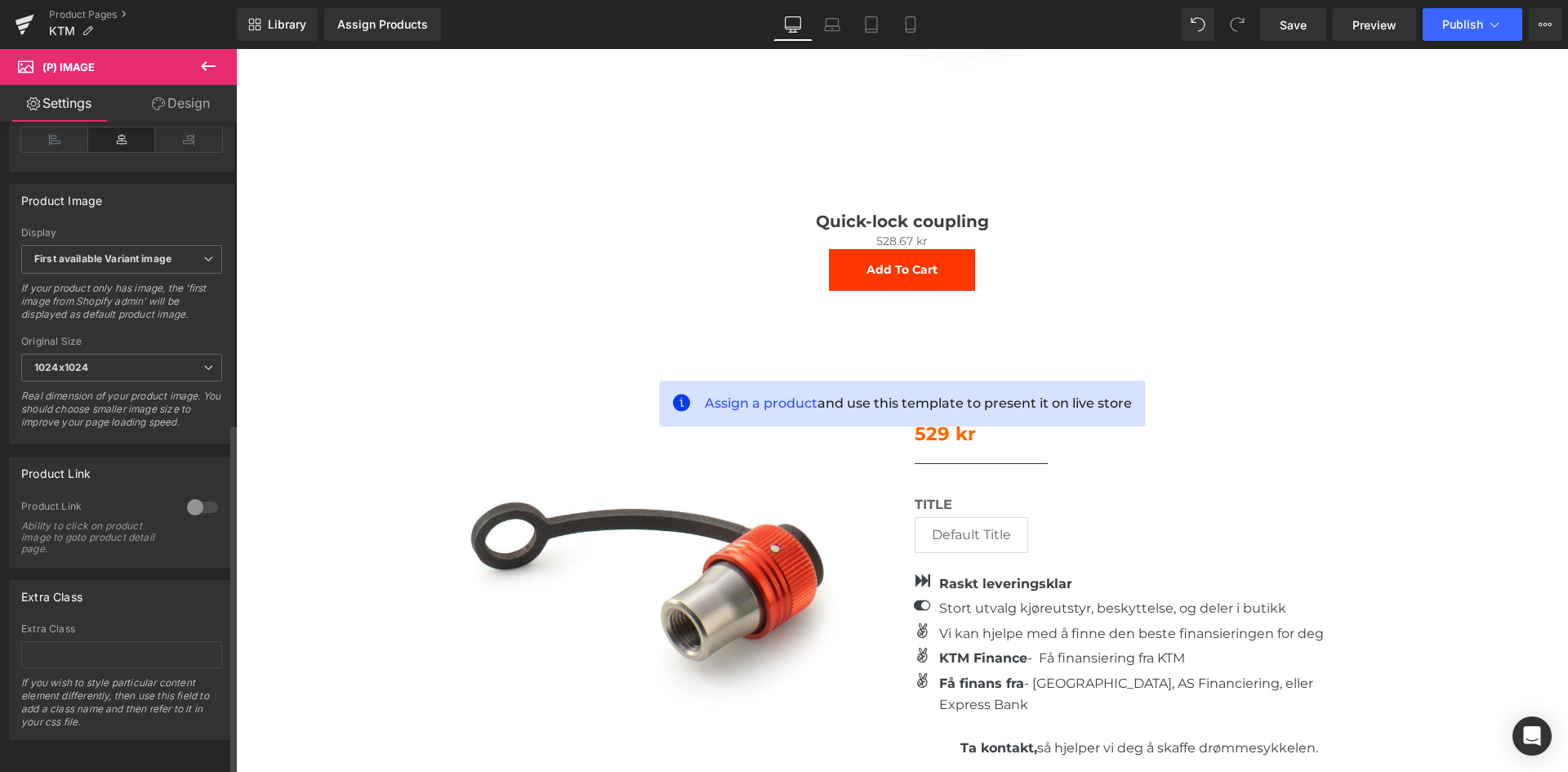
scroll to position [558, 0]
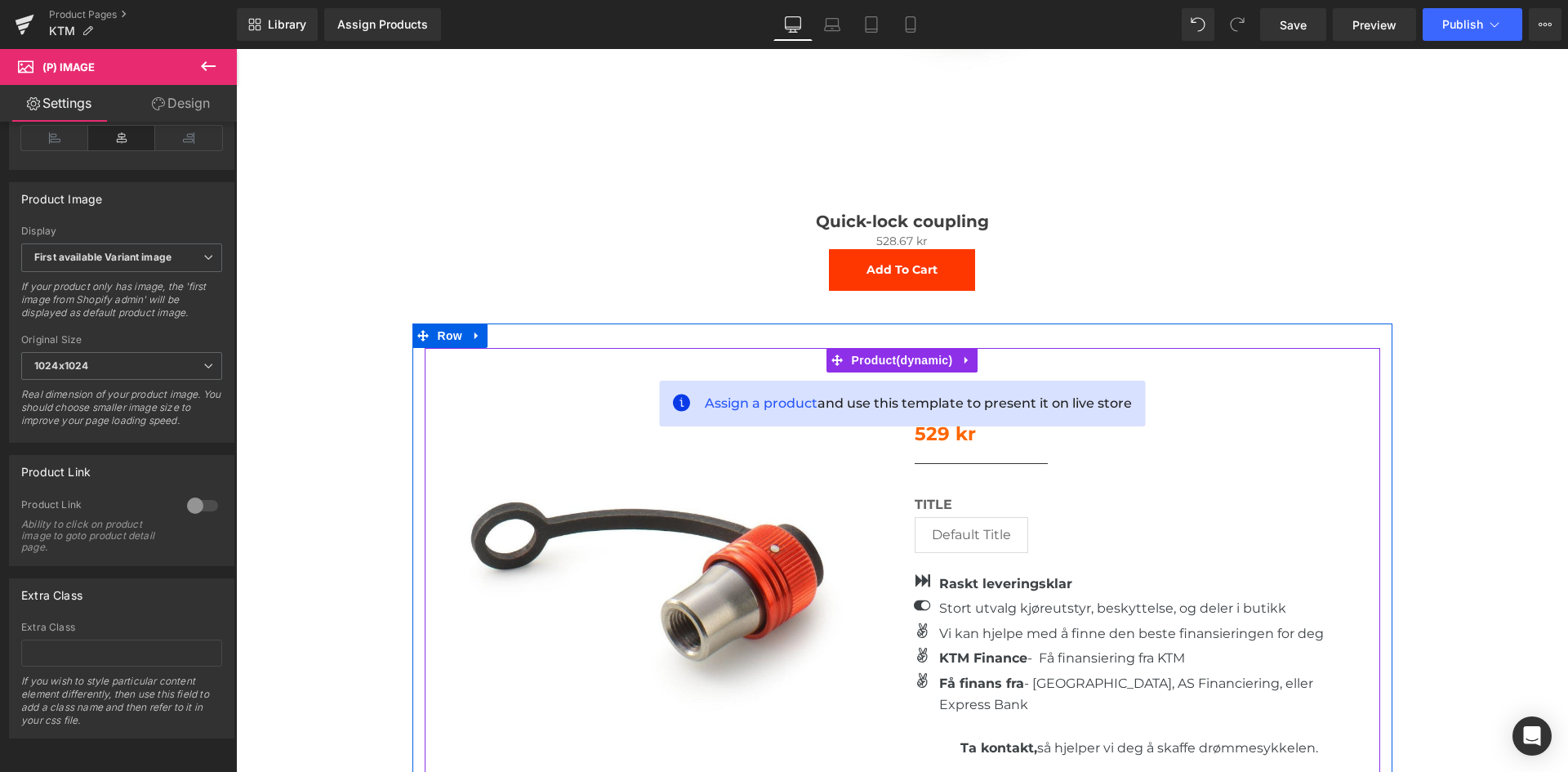
click at [883, 329] on div at bounding box center [902, 335] width 980 height 24
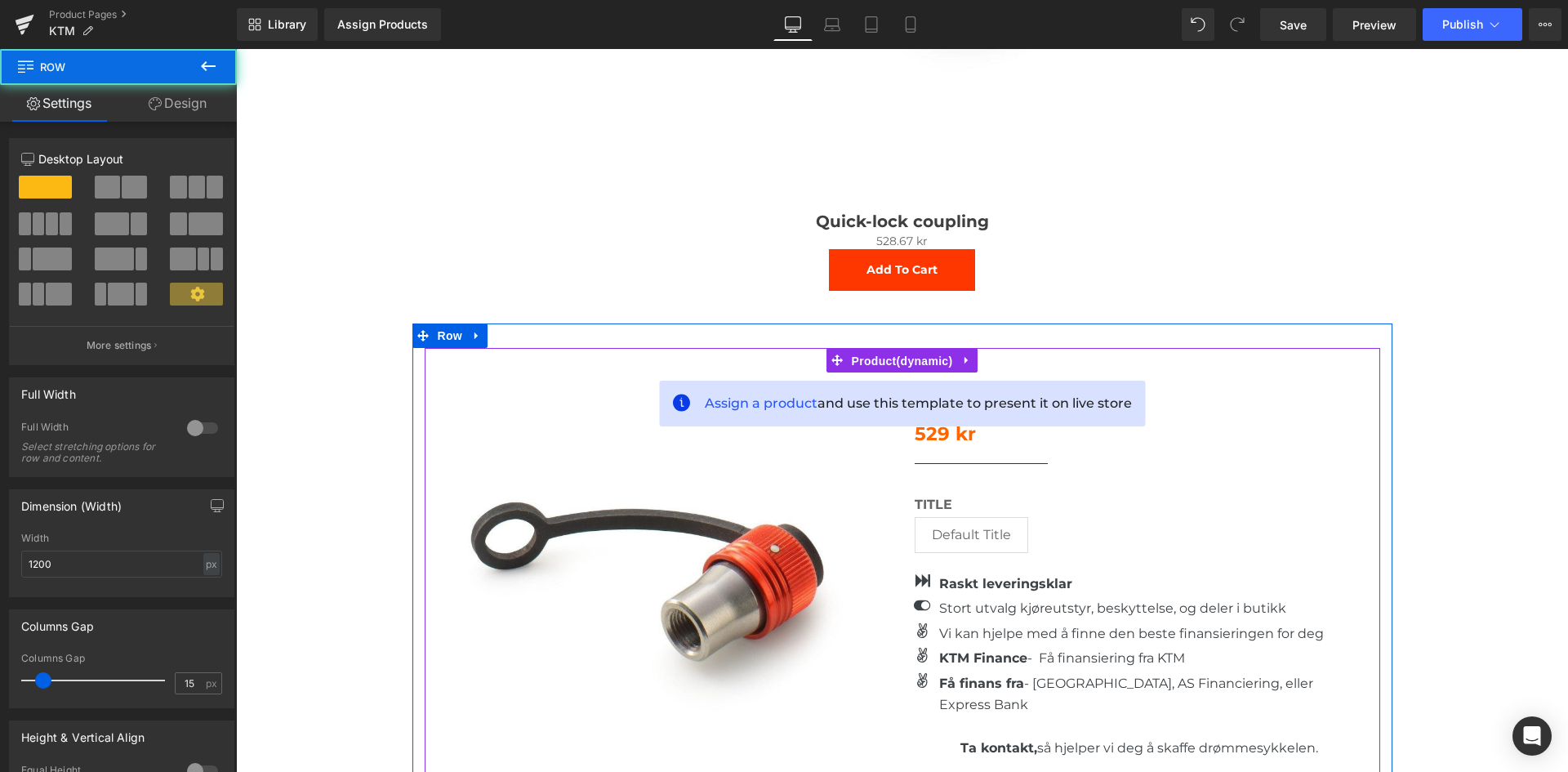
click at [885, 349] on span "Product" at bounding box center [902, 360] width 109 height 24
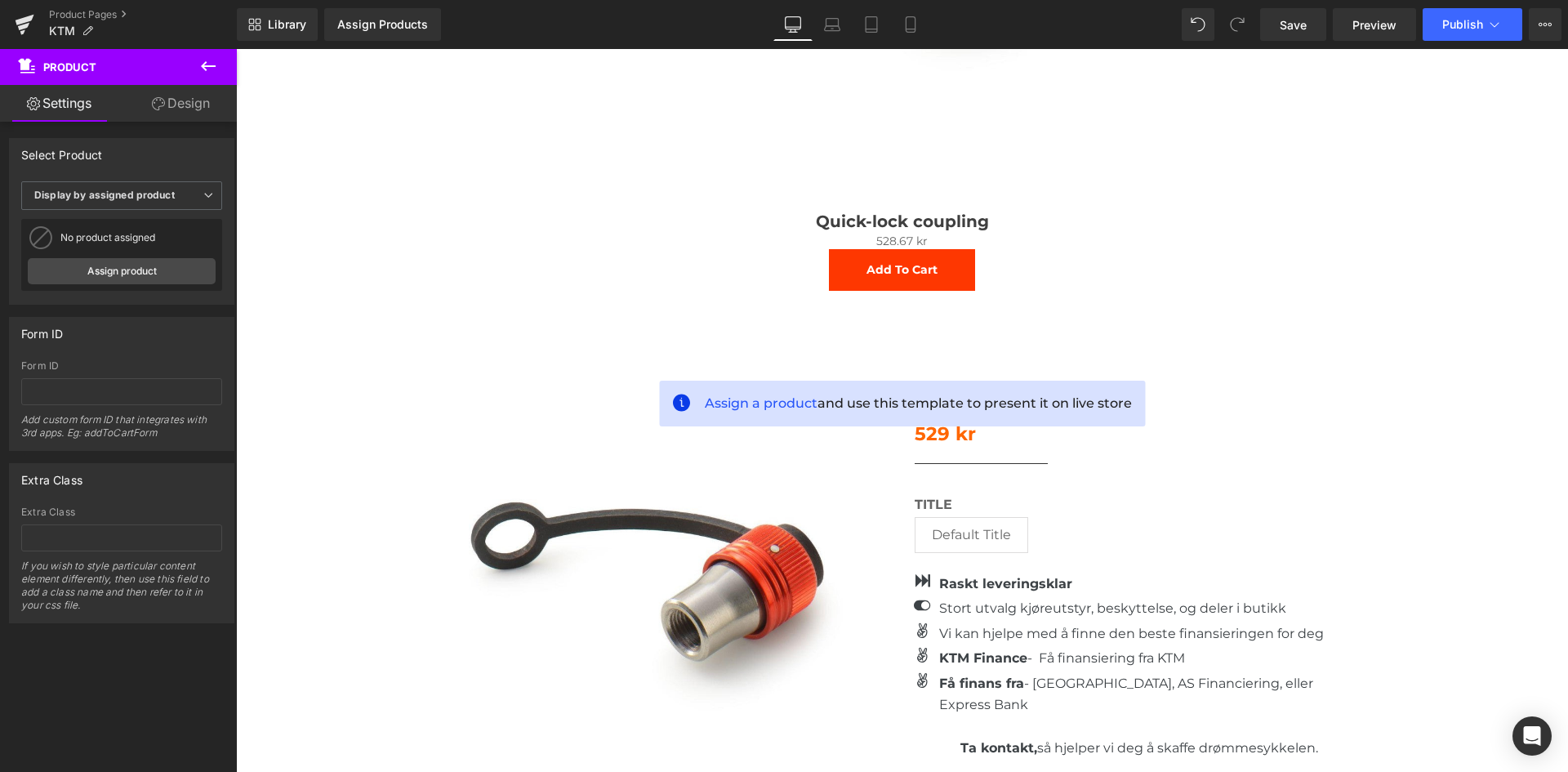
click at [222, 54] on button at bounding box center [208, 67] width 57 height 36
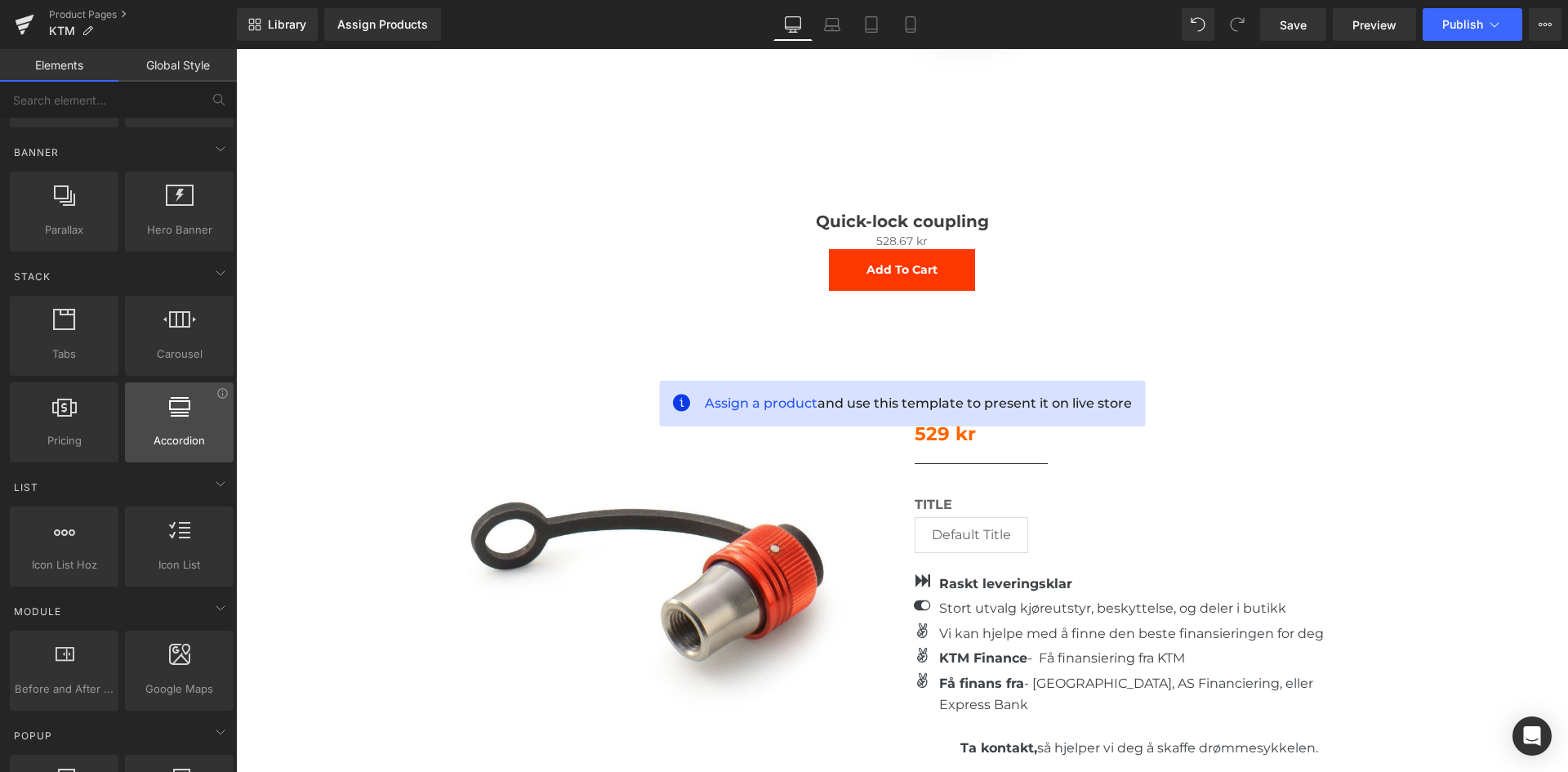
scroll to position [0, 0]
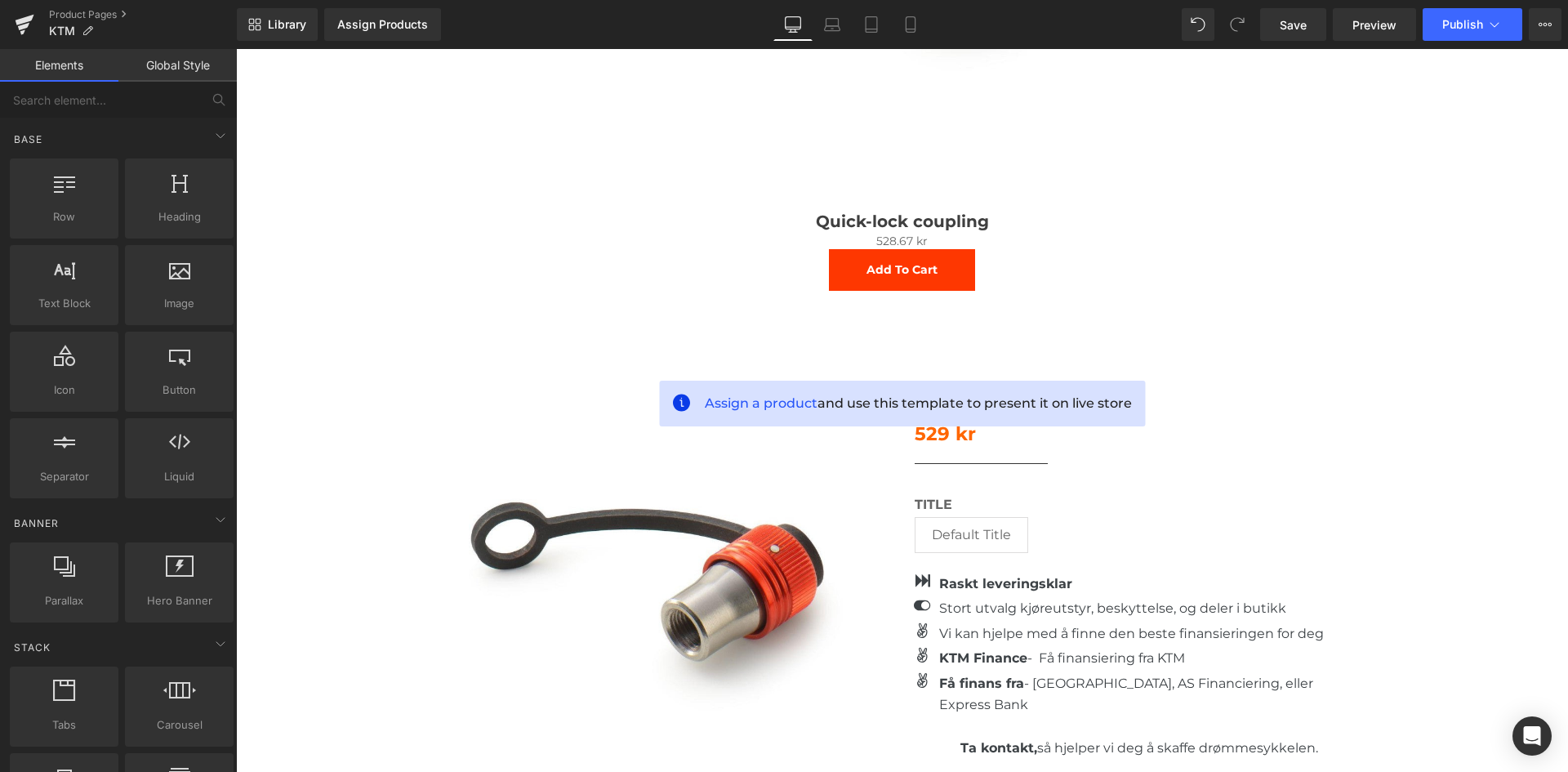
click at [200, 68] on link "Global Style" at bounding box center [178, 66] width 119 height 33
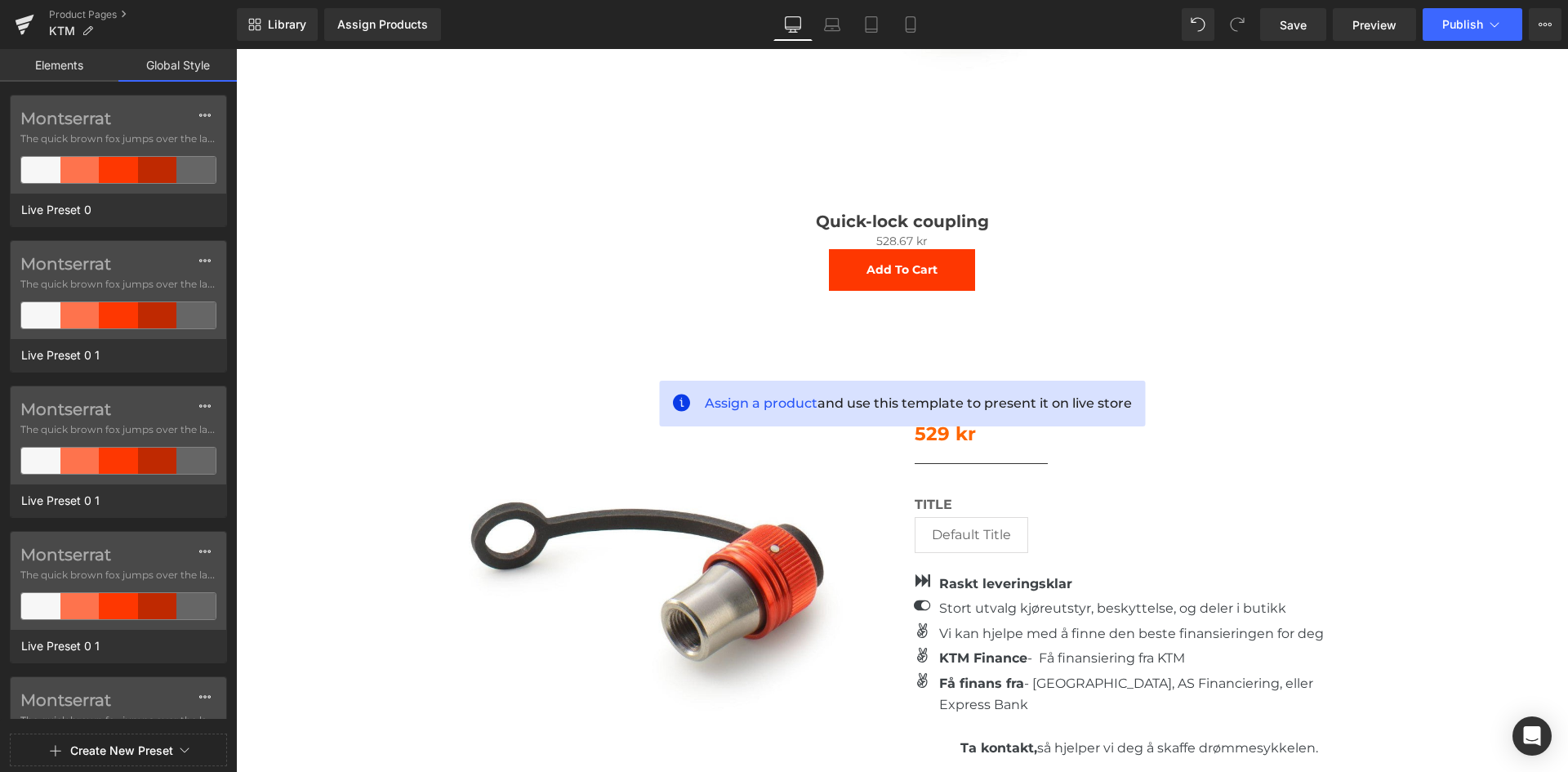
click at [75, 76] on link "Elements" at bounding box center [59, 66] width 119 height 33
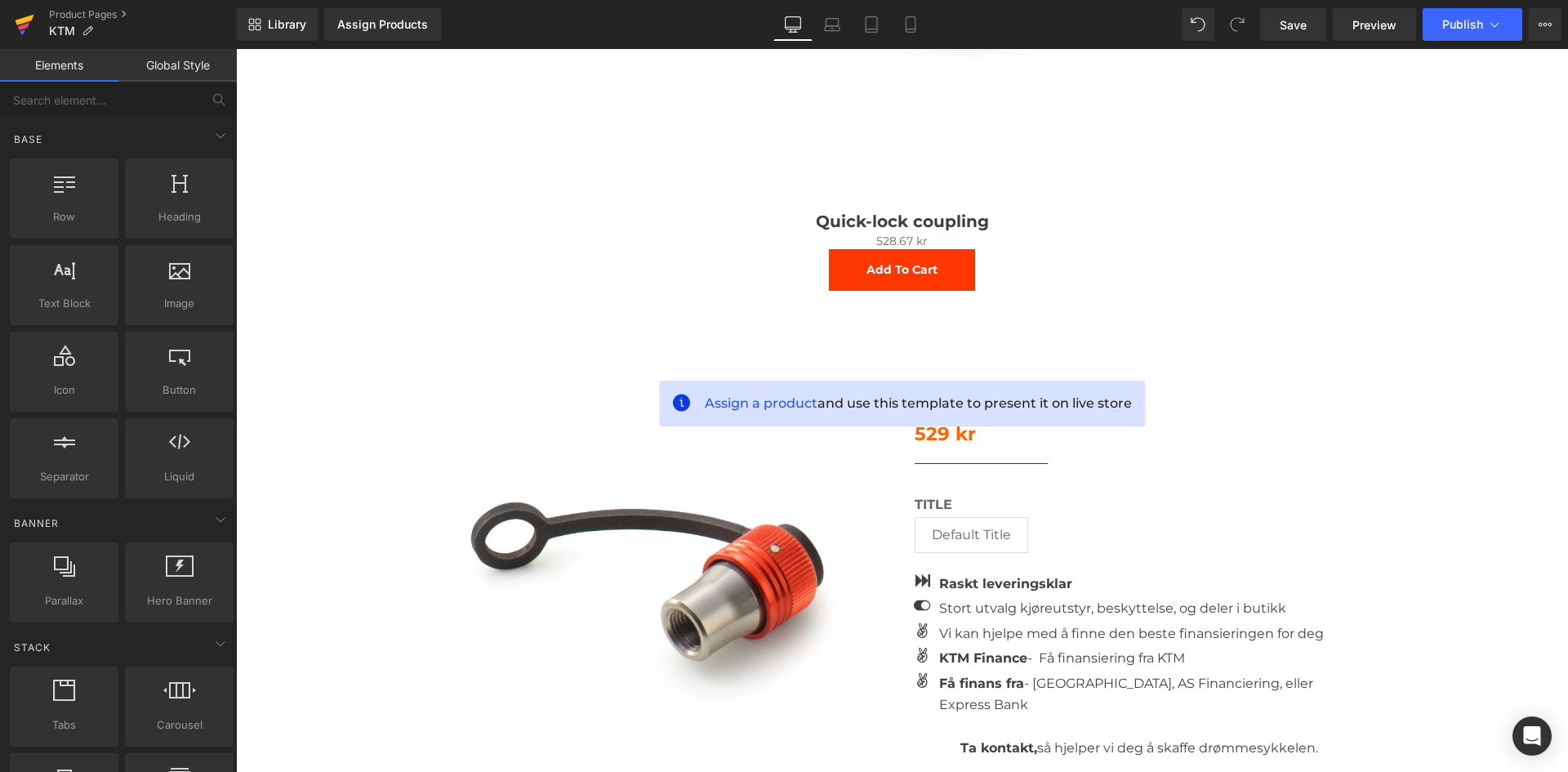
click at [26, 18] on icon at bounding box center [24, 19] width 18 height 11
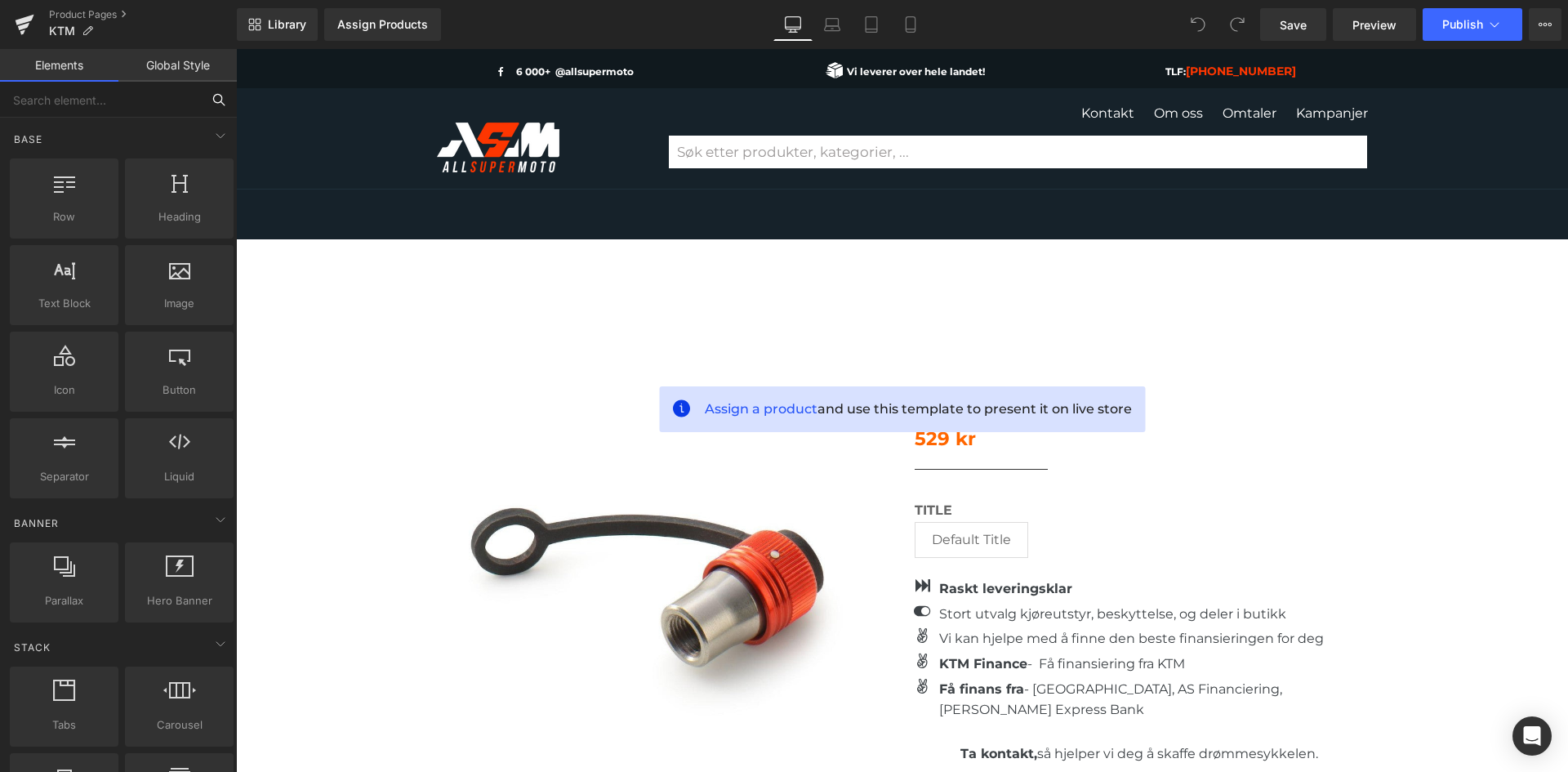
click at [114, 107] on input "text" at bounding box center [100, 100] width 201 height 36
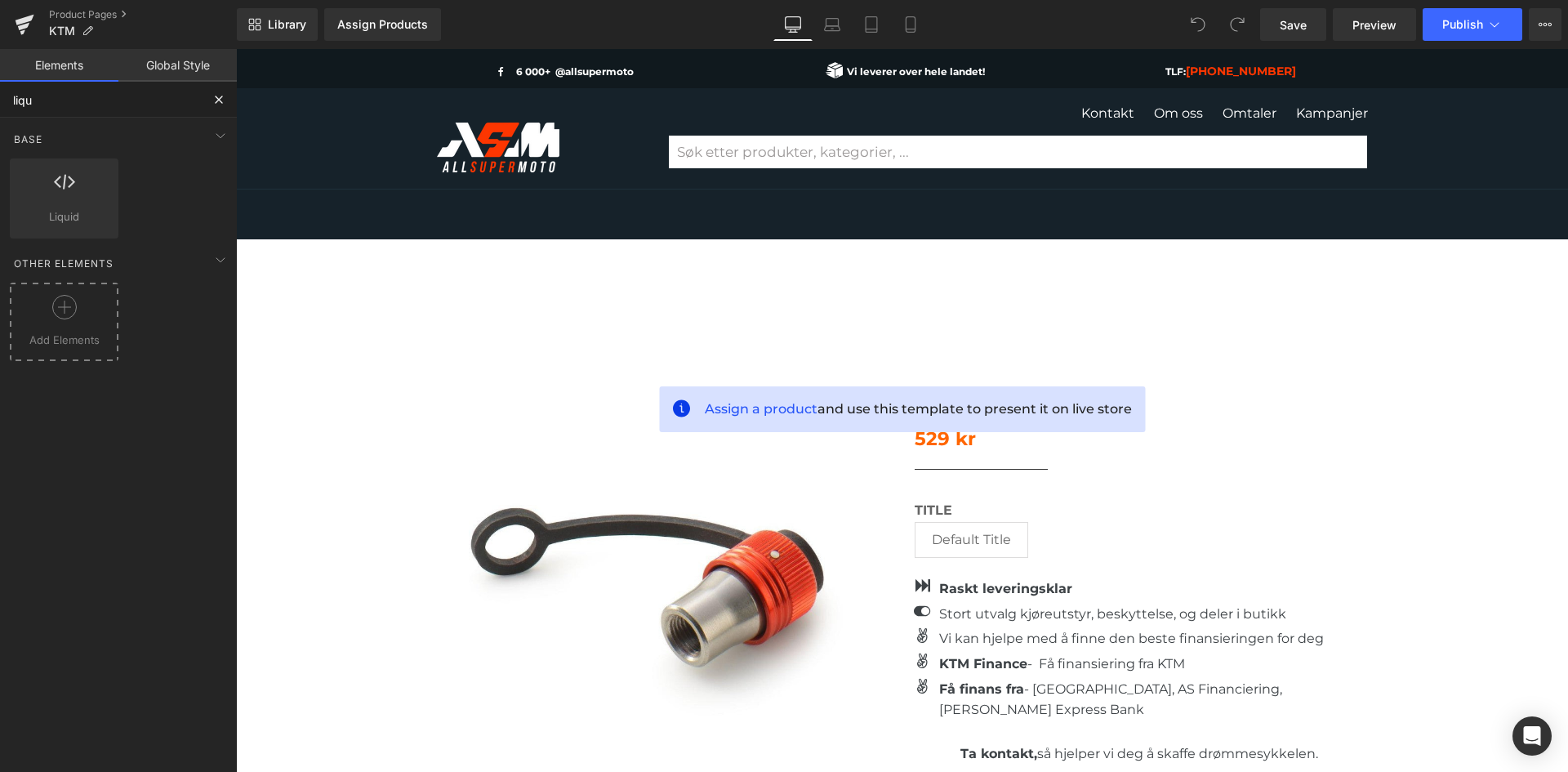
click at [74, 320] on div at bounding box center [64, 313] width 100 height 37
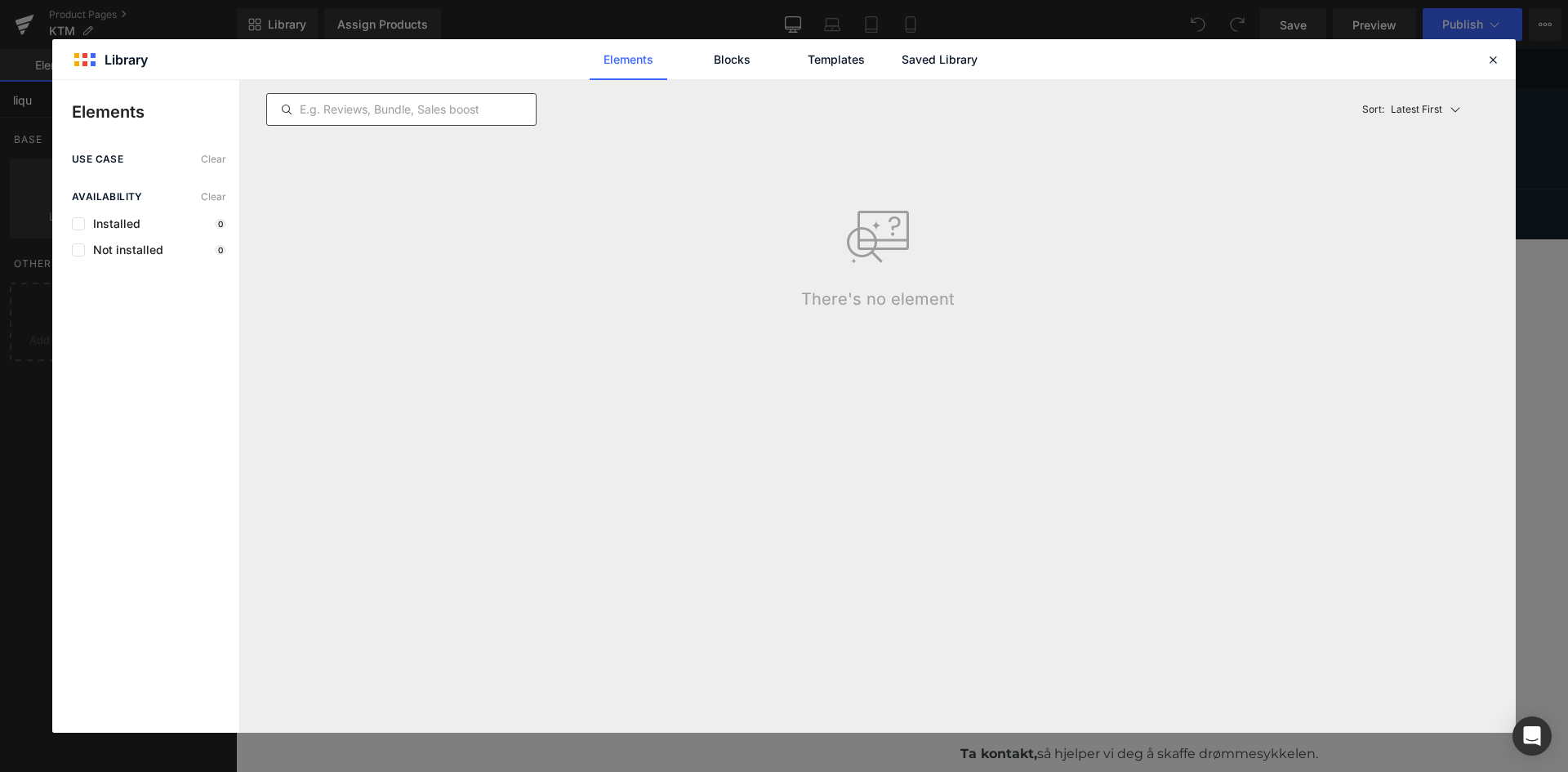
type input "liqu"
click at [385, 114] on input "text" at bounding box center [401, 109] width 269 height 19
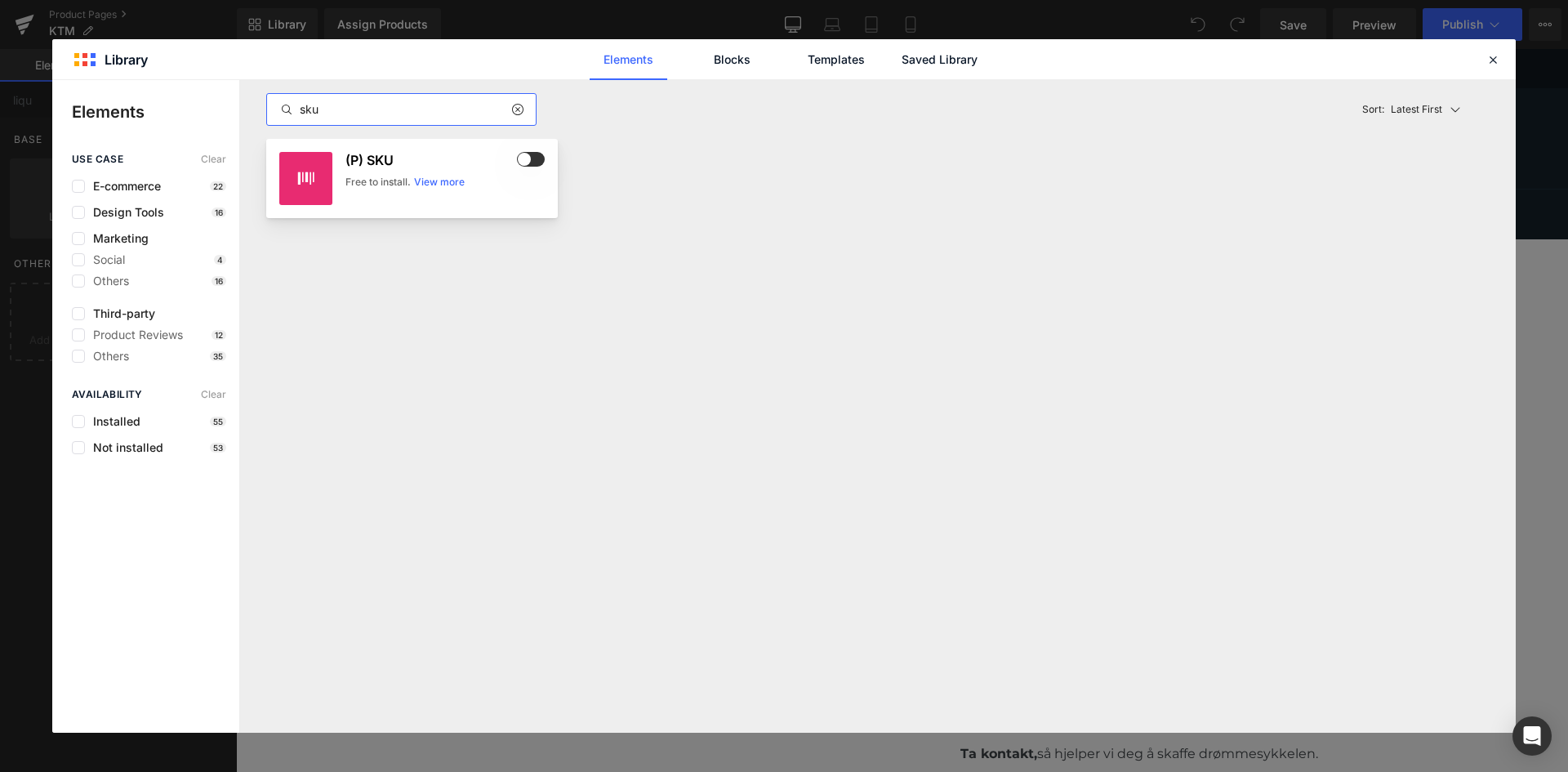
type input "sku"
click at [527, 155] on span at bounding box center [530, 158] width 28 height 14
click at [1493, 64] on icon at bounding box center [1493, 59] width 14 height 14
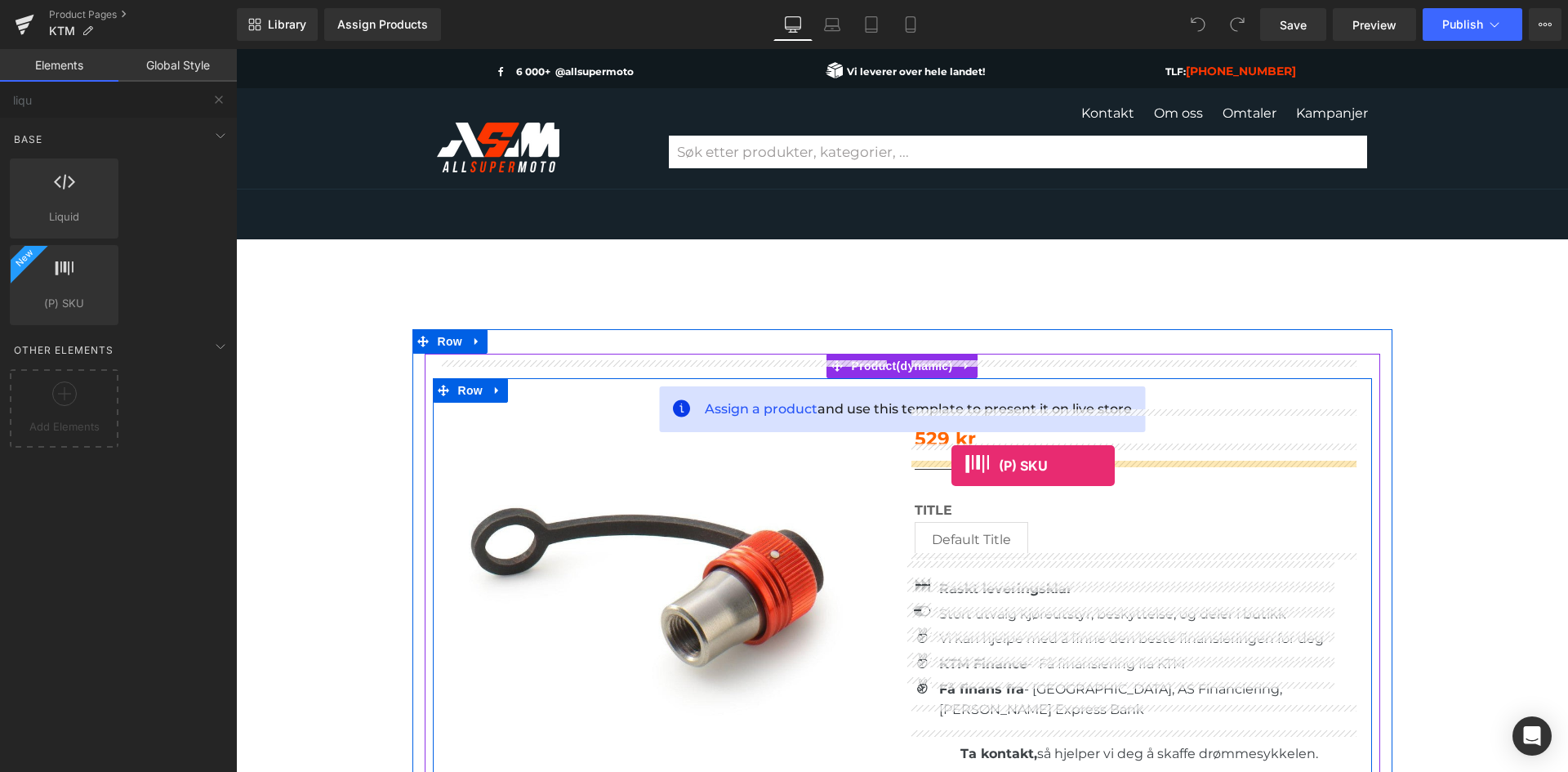
drag, startPoint x: 316, startPoint y: 331, endPoint x: 952, endPoint y: 466, distance: 650.2
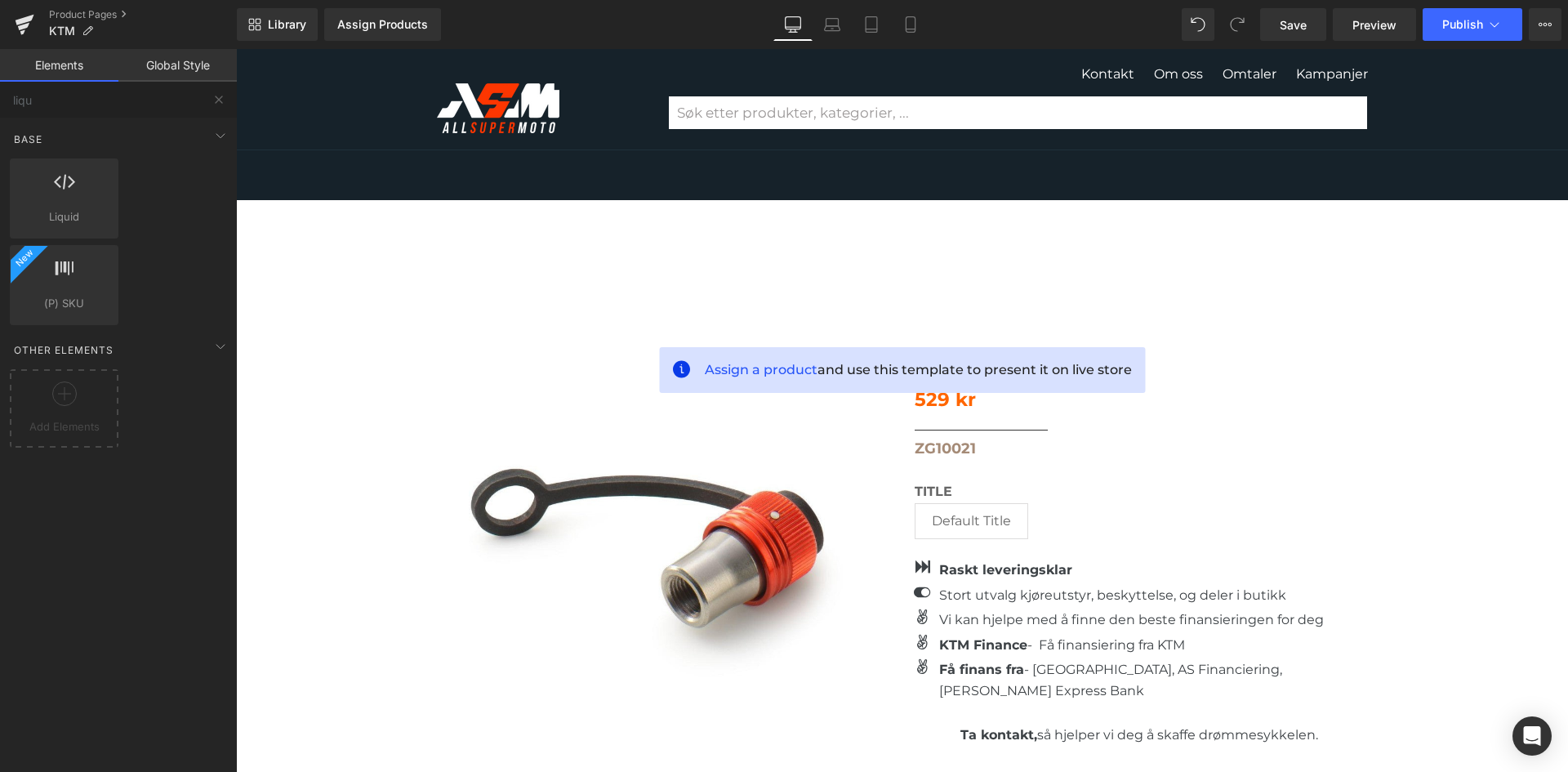
scroll to position [163, 0]
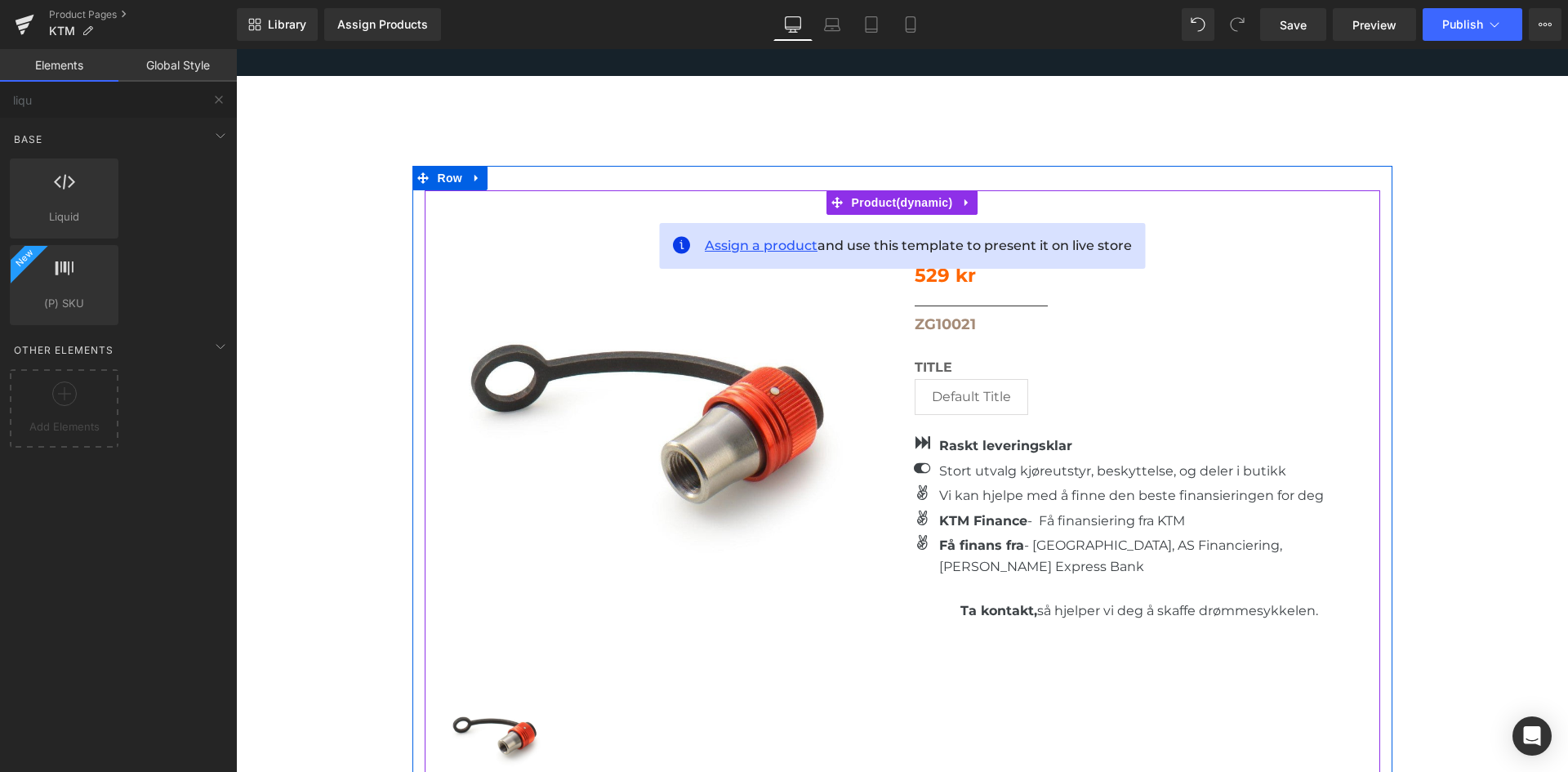
click at [742, 238] on span "Assign a product" at bounding box center [761, 245] width 113 height 15
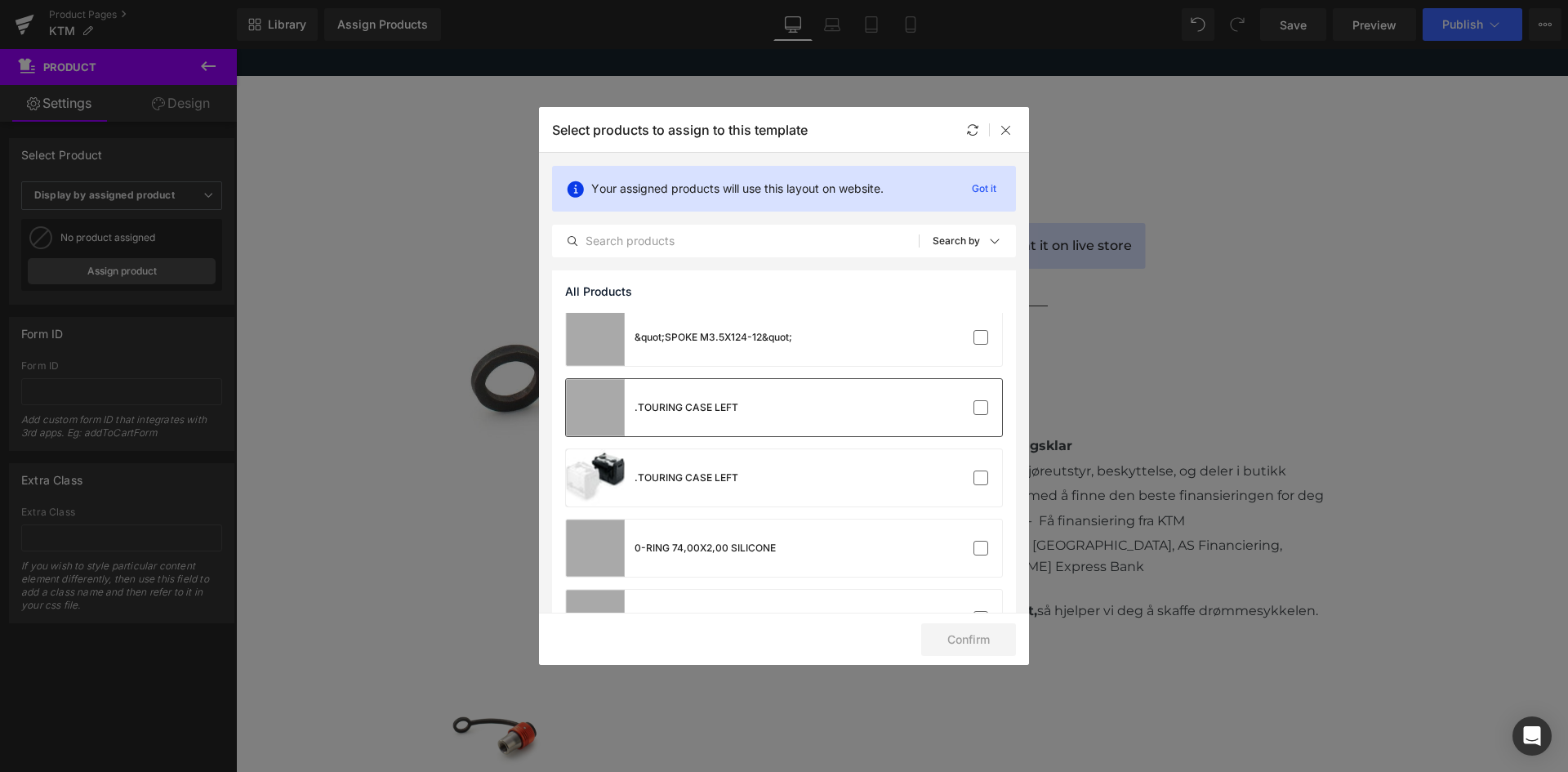
scroll to position [82, 0]
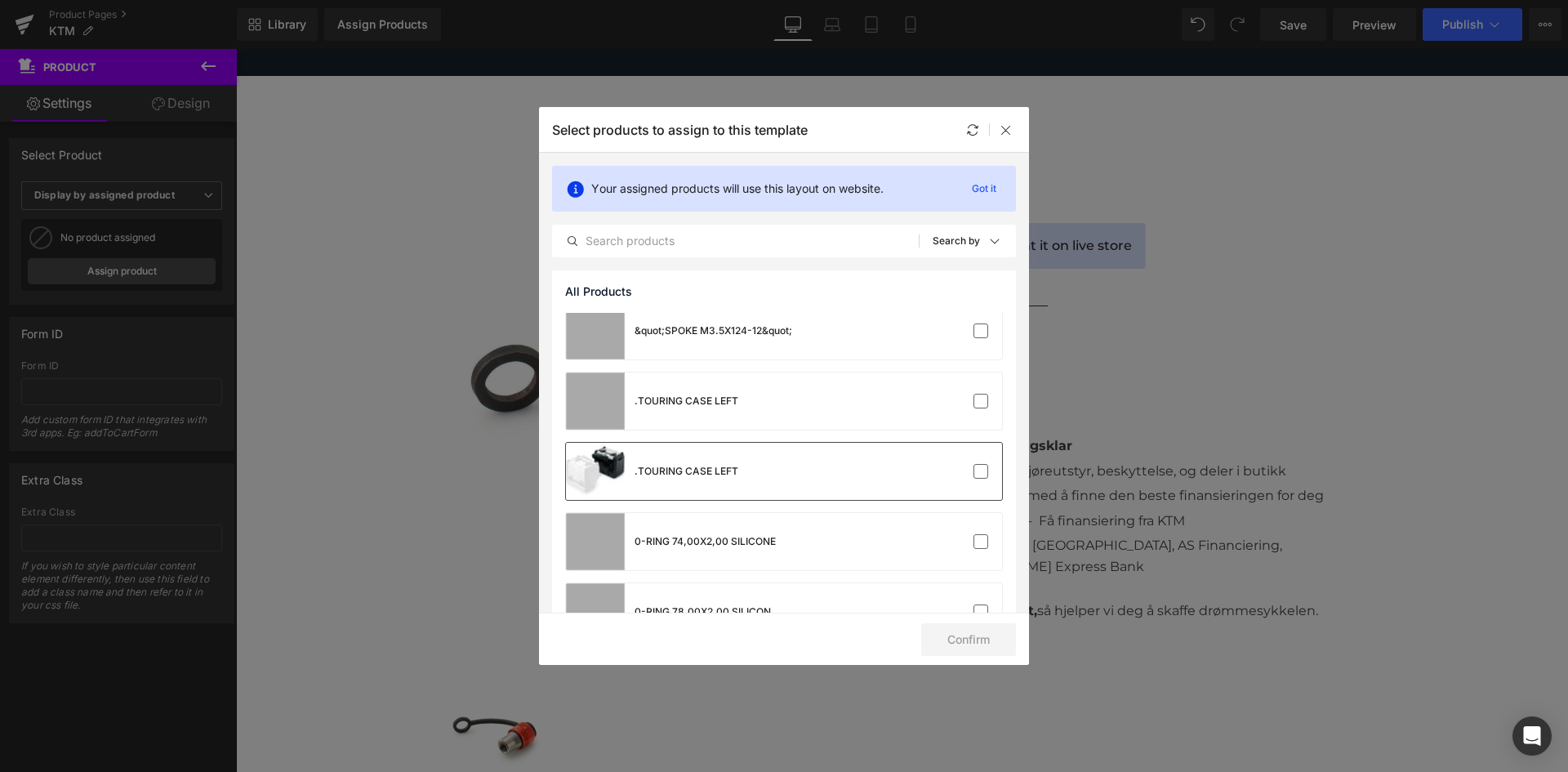
click at [948, 461] on div ".TOURING CASE LEFT" at bounding box center [784, 471] width 436 height 57
click at [955, 642] on button "Confirm" at bounding box center [969, 640] width 95 height 33
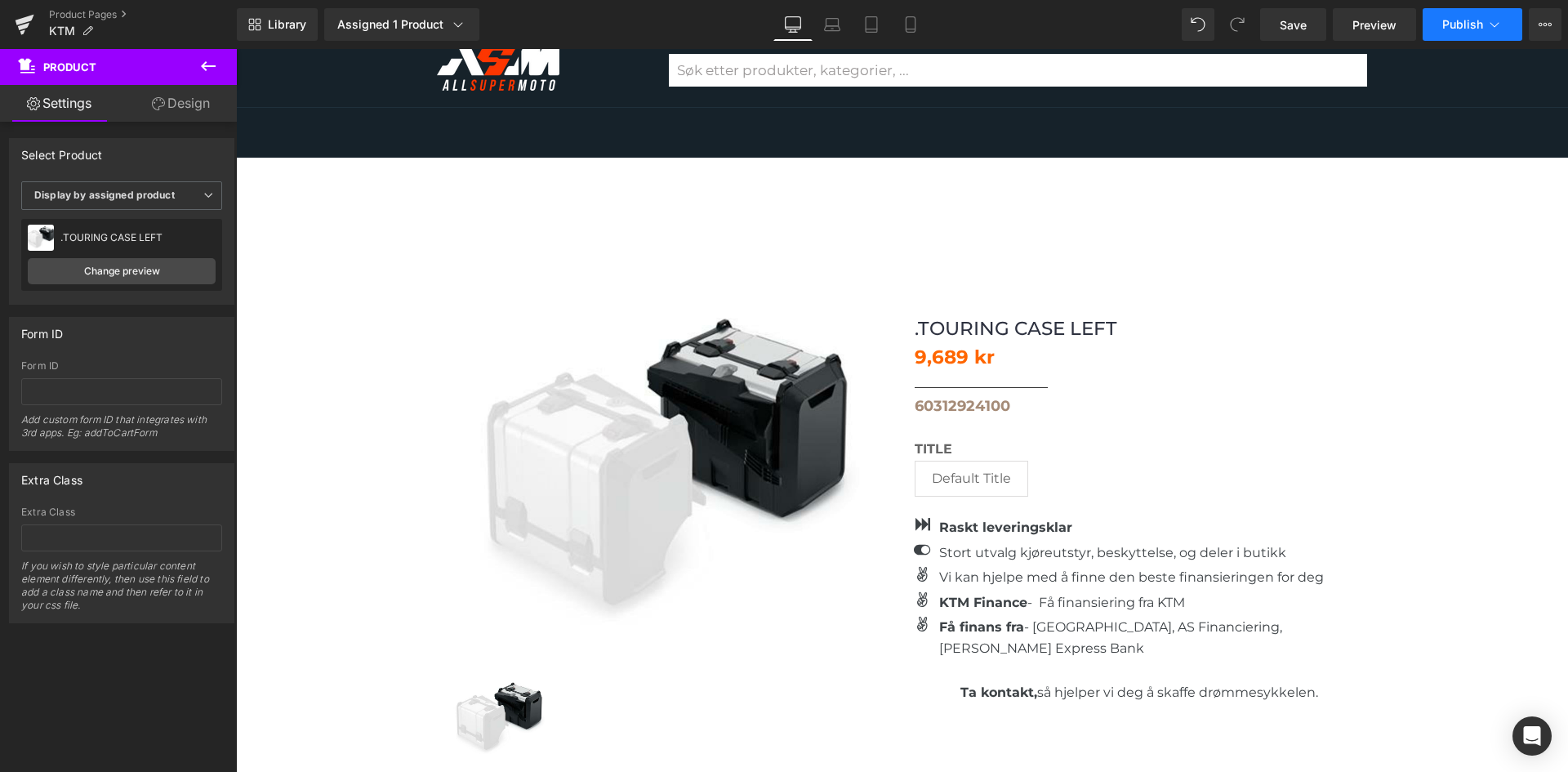
click at [1456, 27] on span "Publish" at bounding box center [1463, 25] width 41 height 14
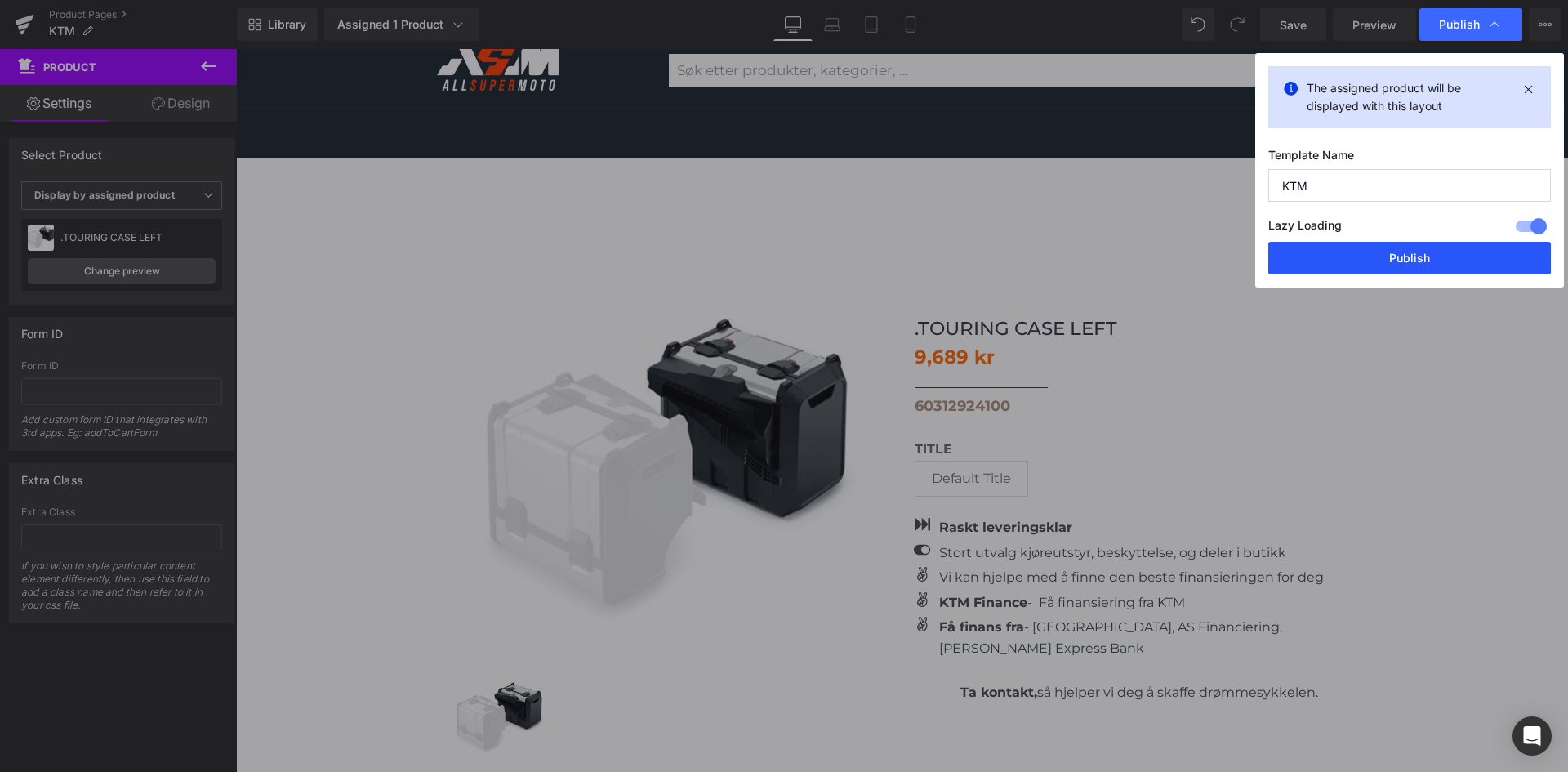
click at [1385, 260] on button "Publish" at bounding box center [1410, 258] width 283 height 33
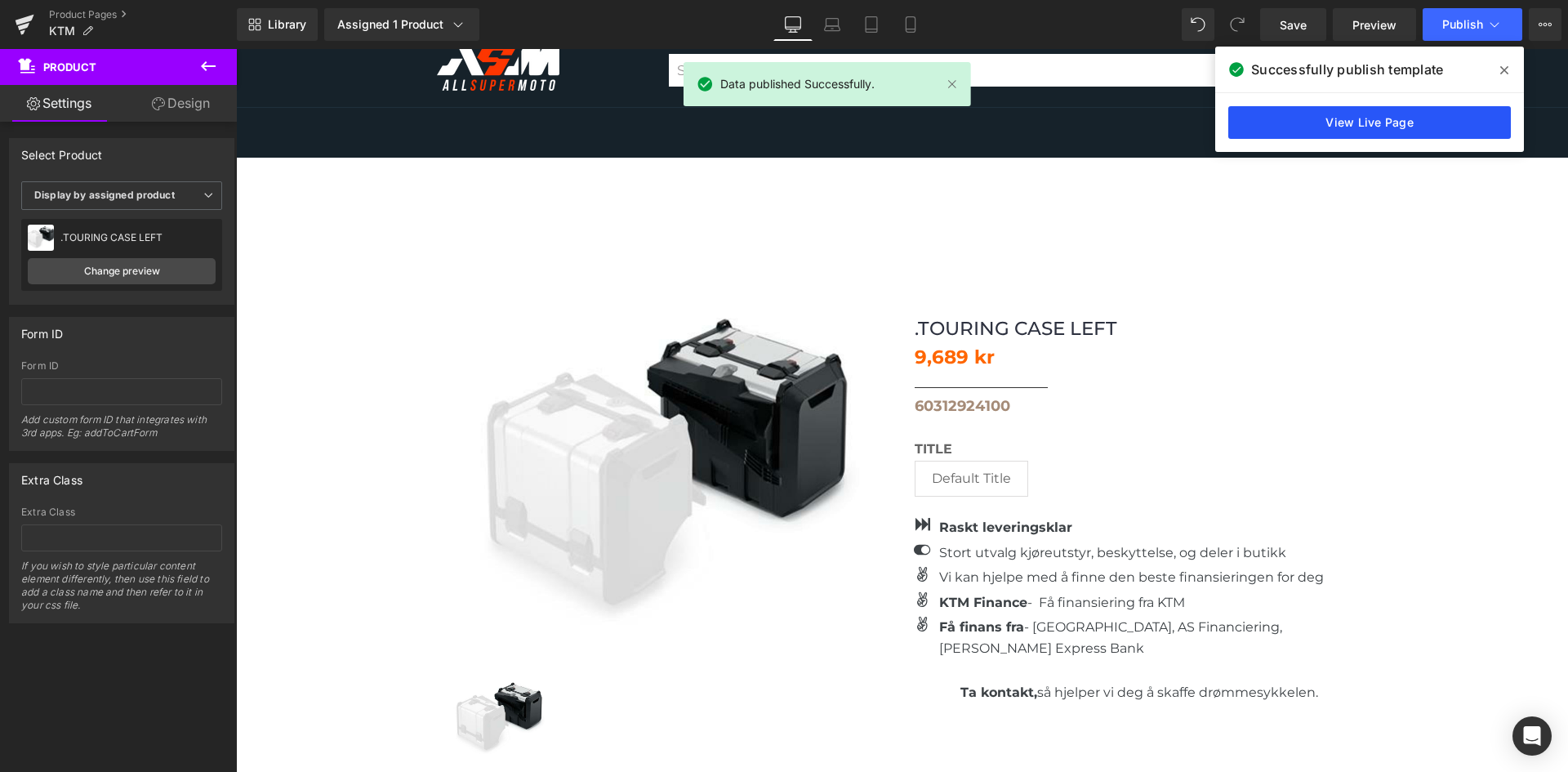
click at [1382, 120] on link "View Live Page" at bounding box center [1369, 123] width 283 height 33
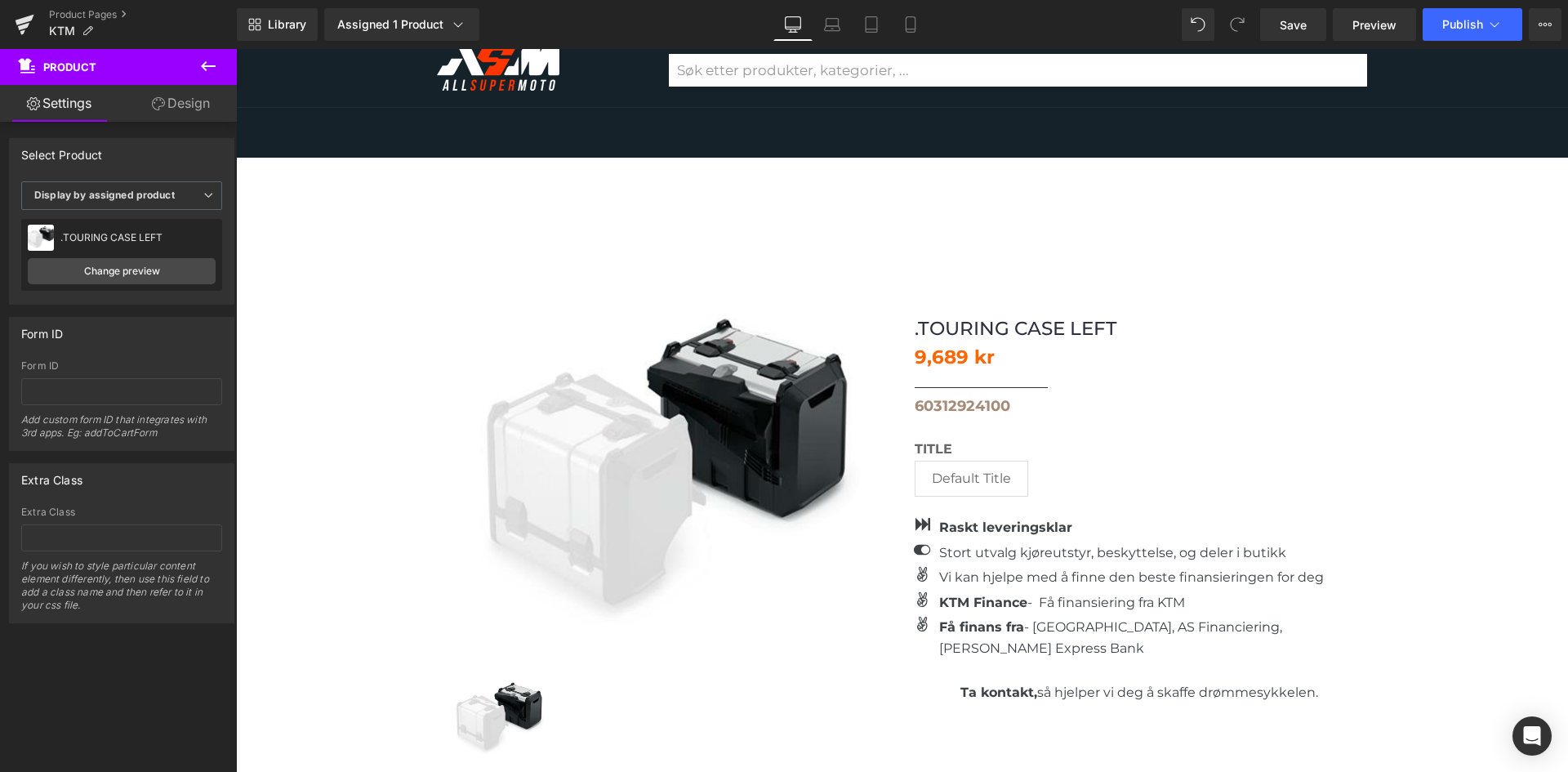
click at [203, 58] on icon at bounding box center [208, 66] width 19 height 19
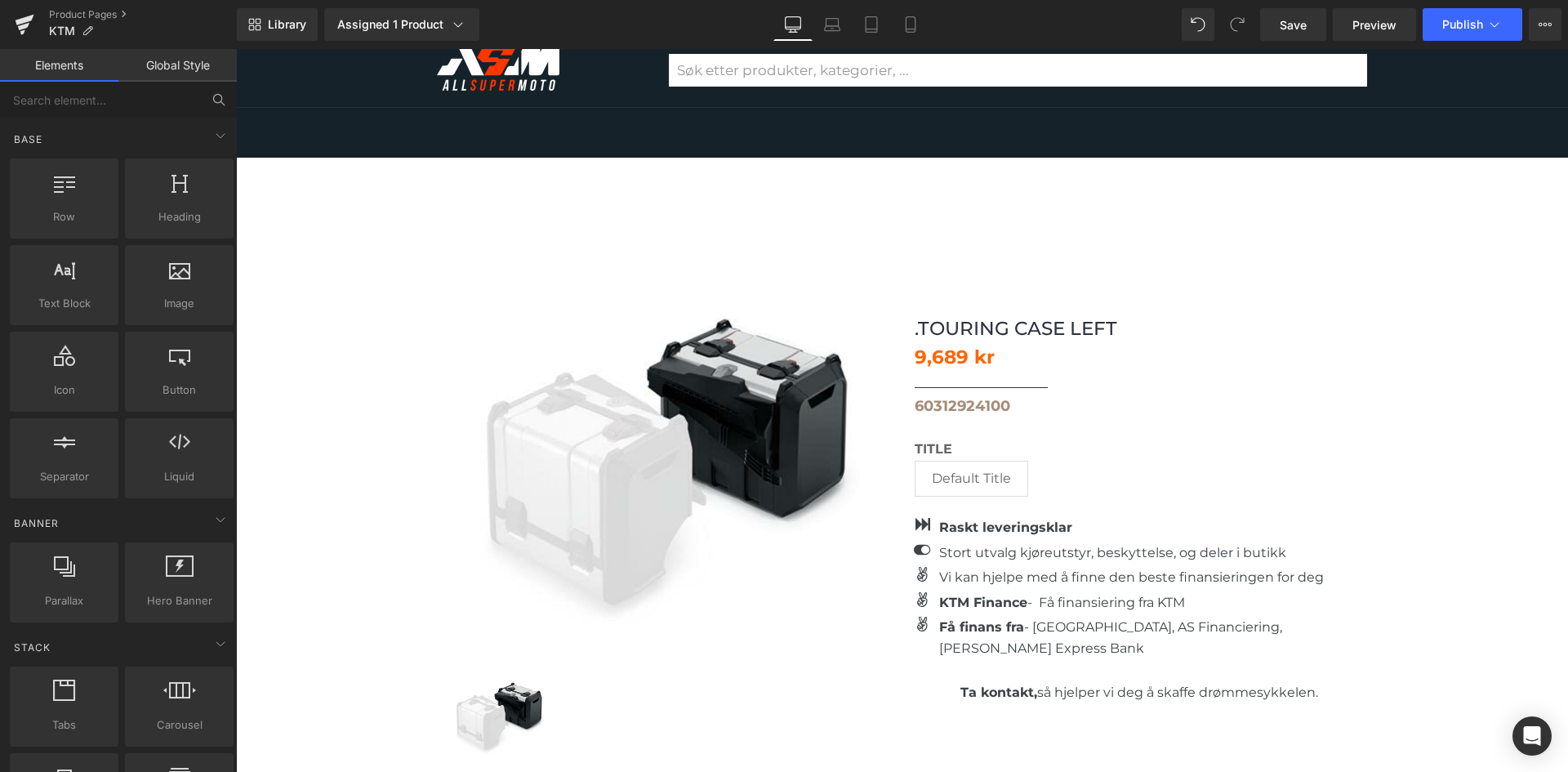
click at [201, 76] on link "Global Style" at bounding box center [178, 66] width 119 height 33
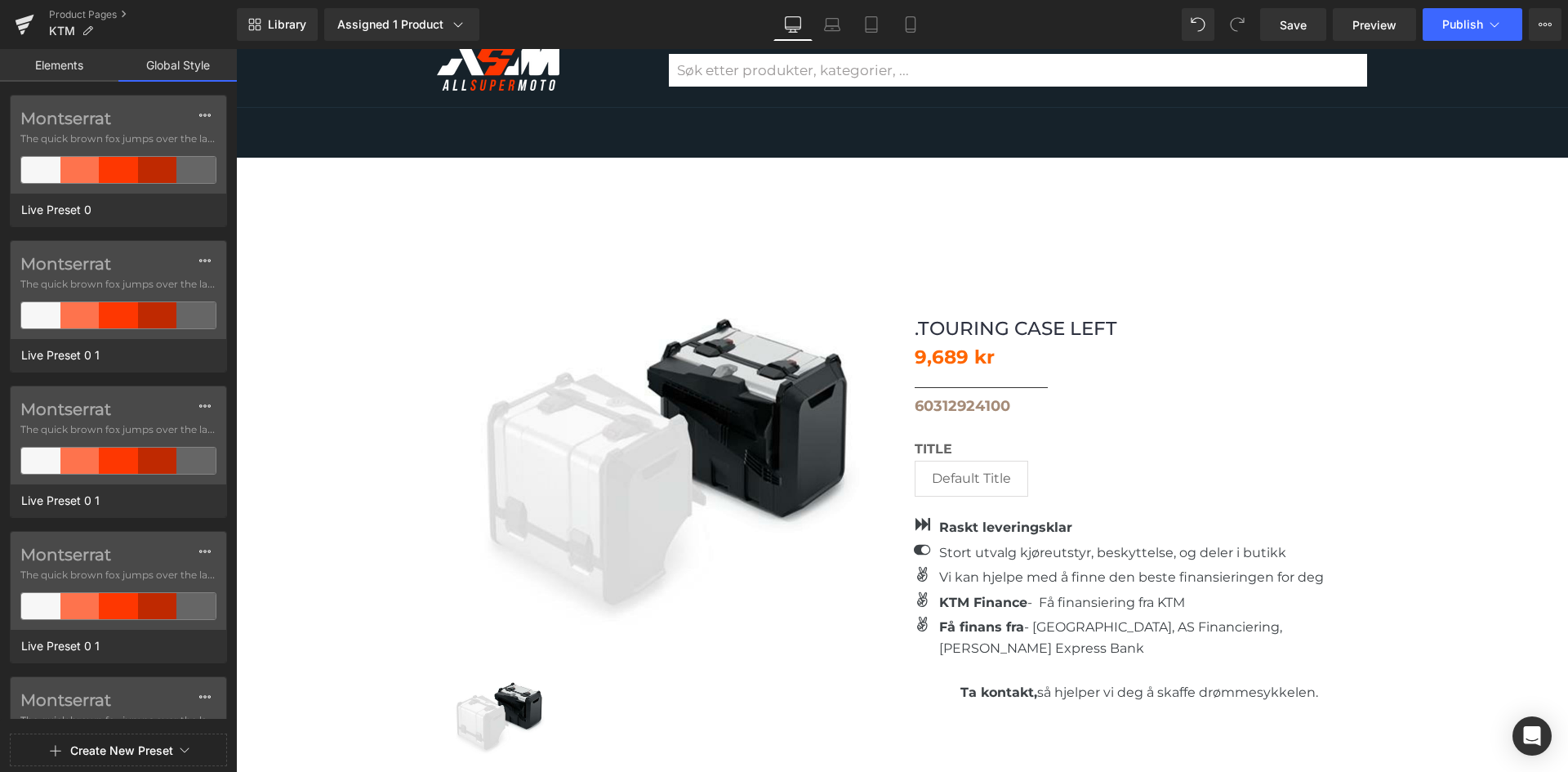
click at [71, 72] on link "Elements" at bounding box center [59, 66] width 119 height 33
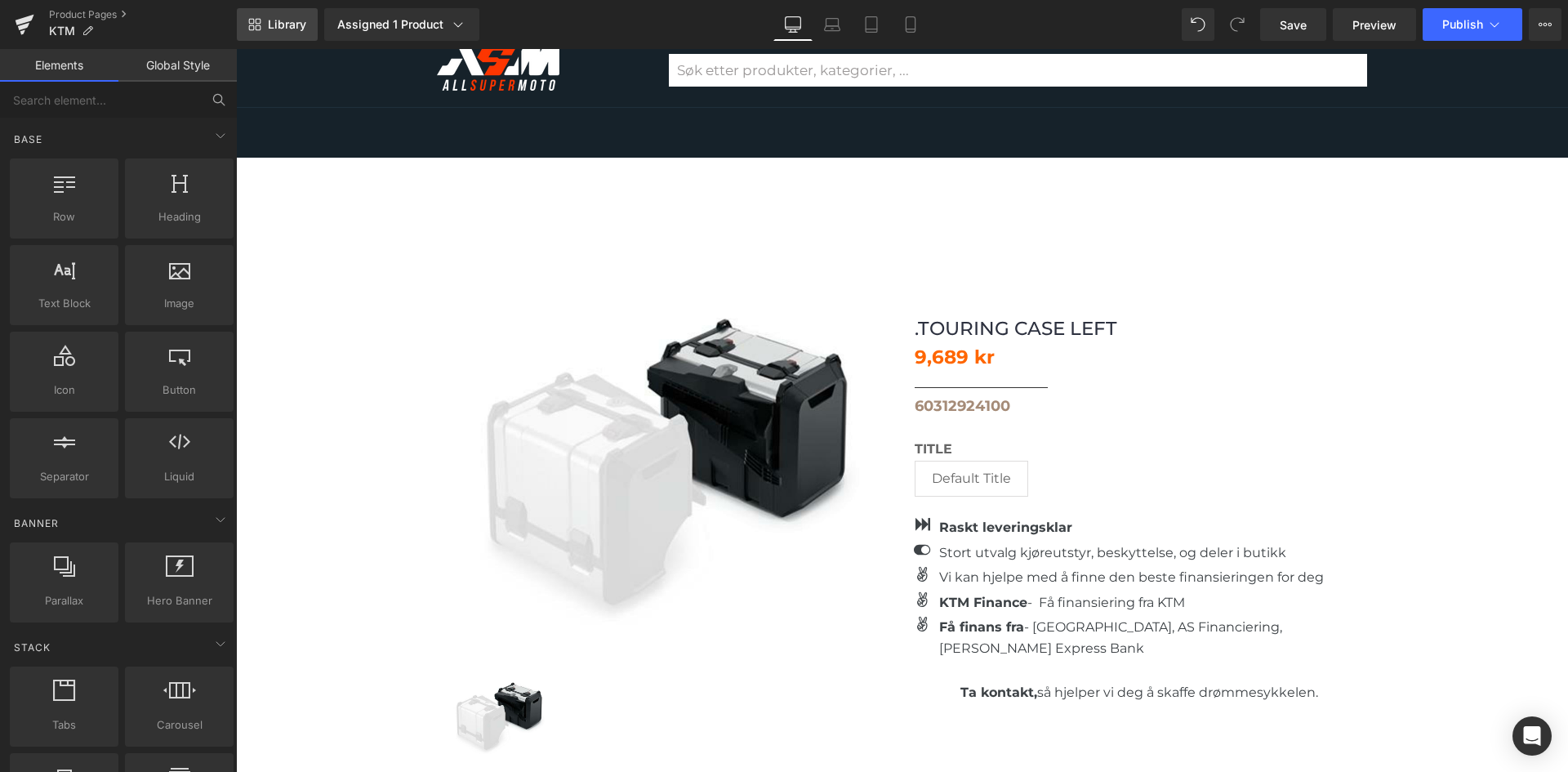
click at [293, 25] on span "Library" at bounding box center [287, 24] width 39 height 14
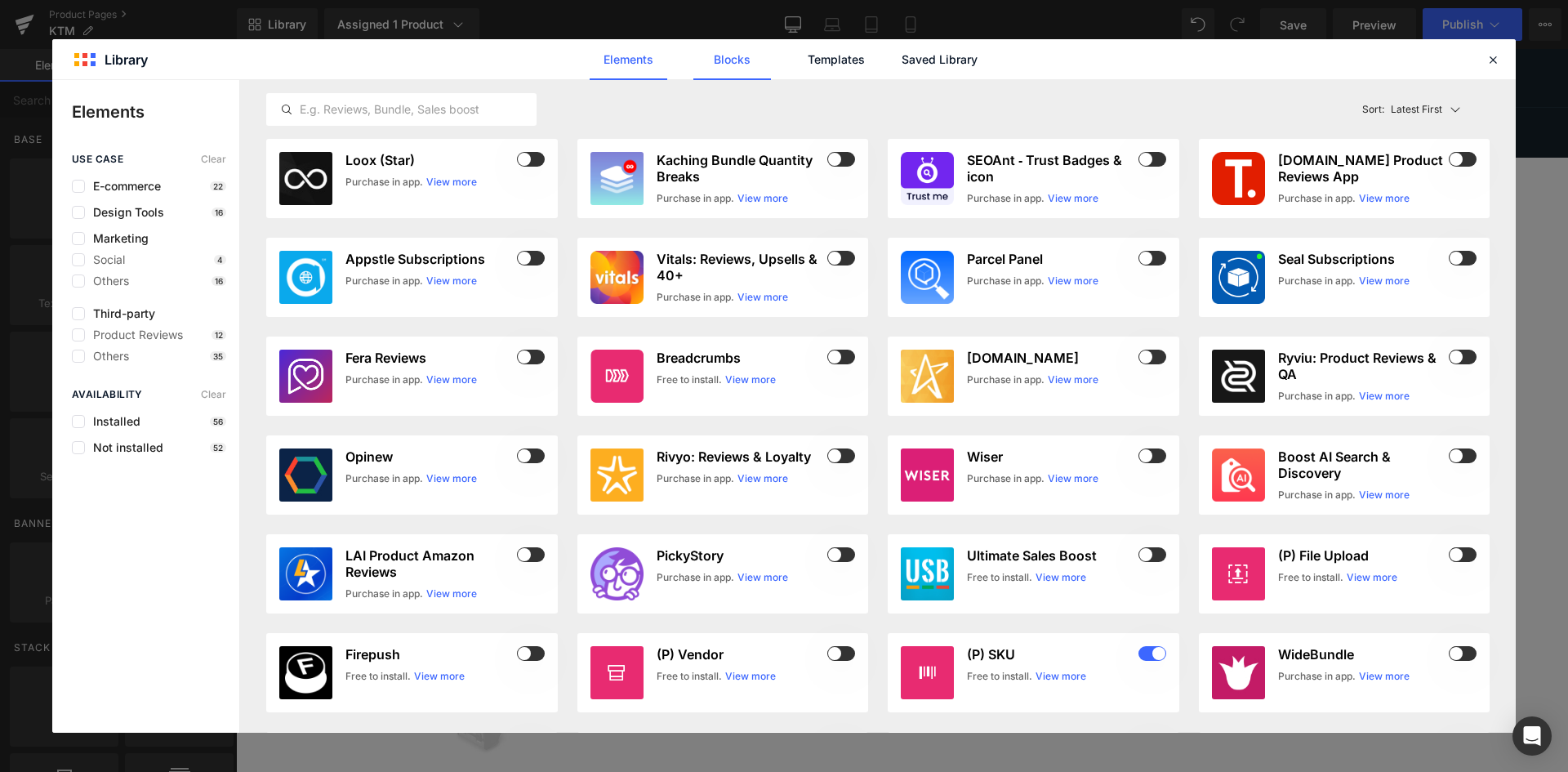
click at [731, 56] on link "Blocks" at bounding box center [732, 60] width 77 height 41
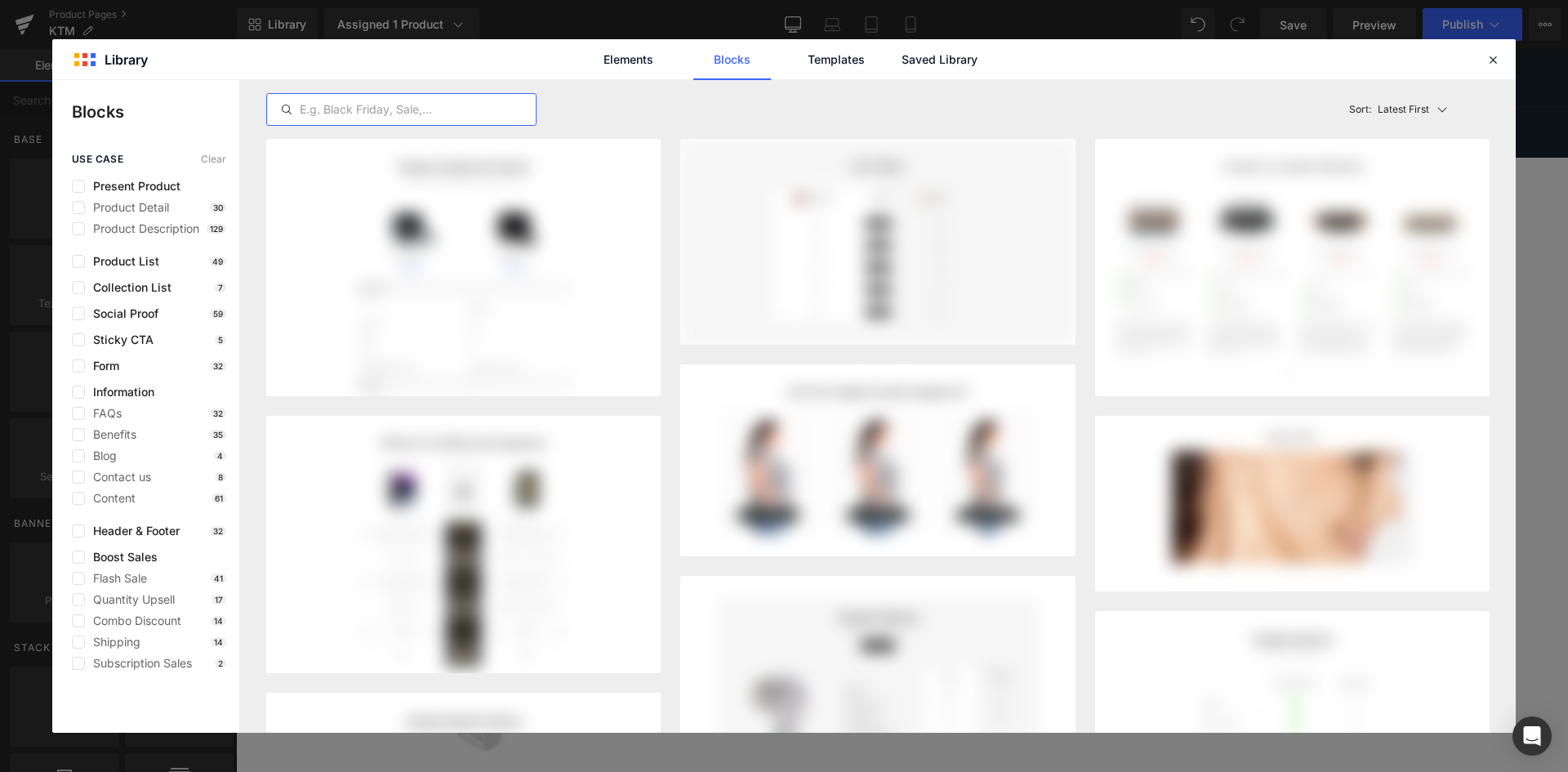
click at [338, 103] on input "text" at bounding box center [401, 109] width 269 height 19
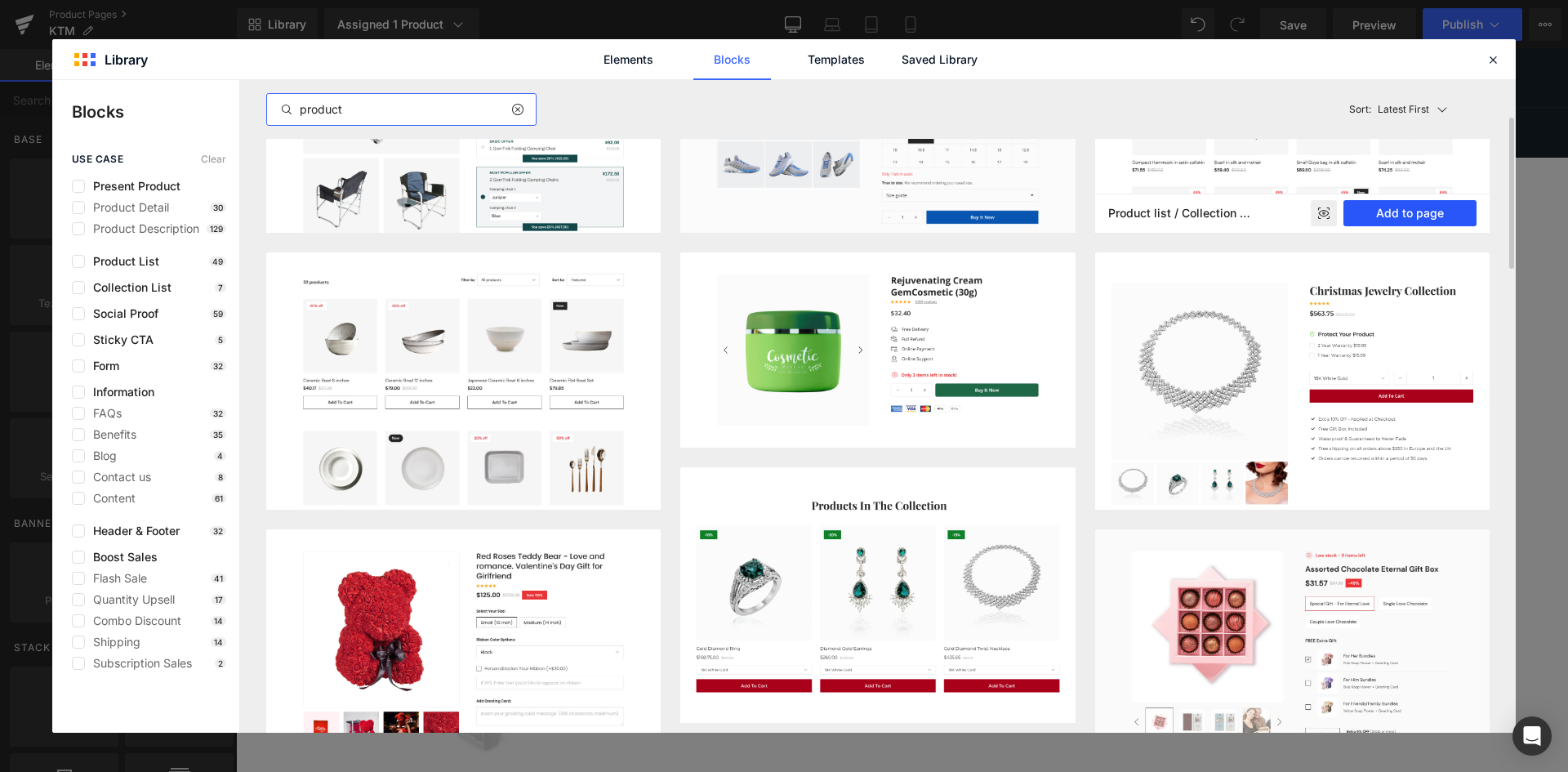
scroll to position [245, 0]
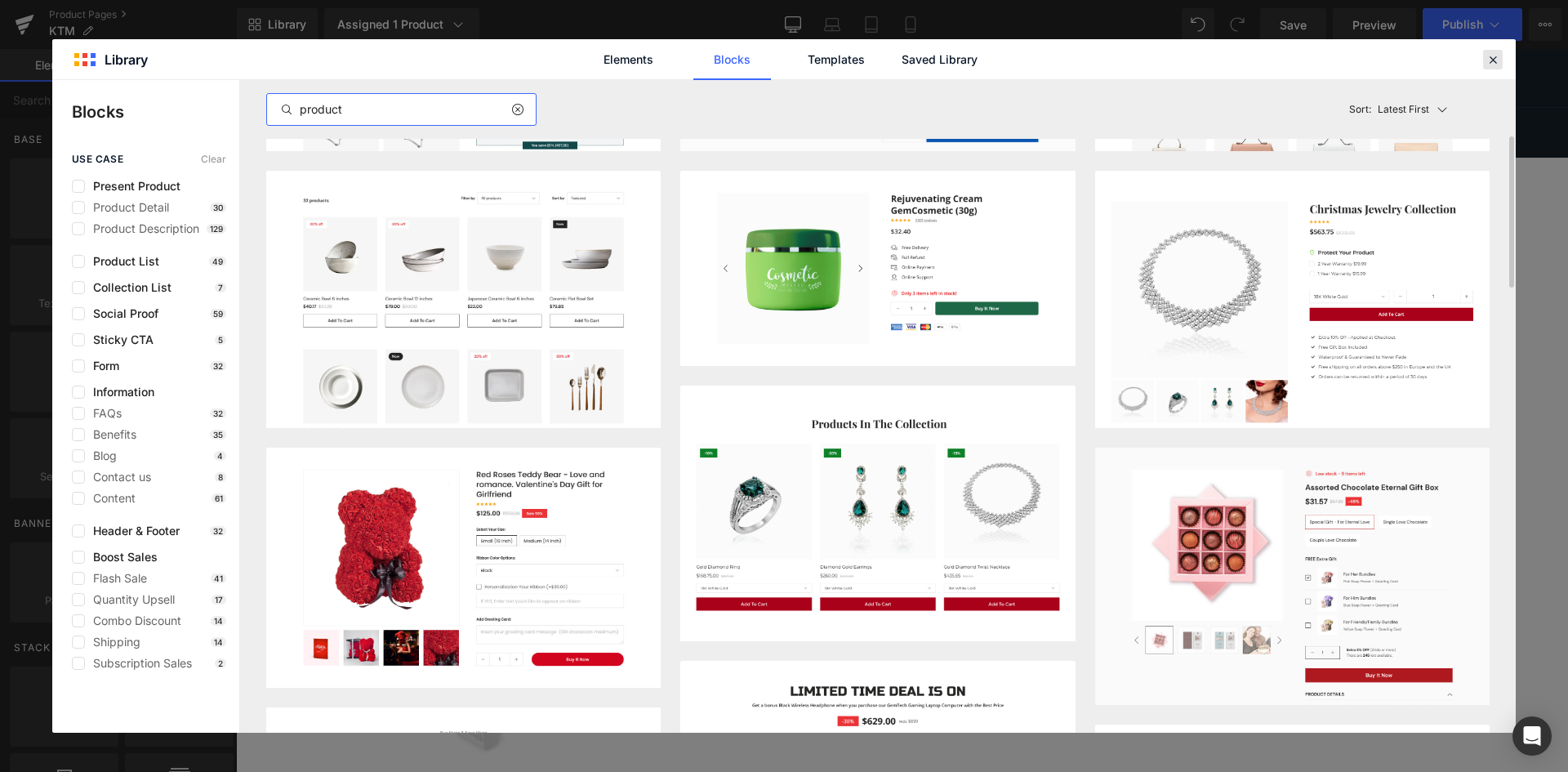
type input "product"
click at [1484, 58] on div at bounding box center [1493, 60] width 19 height 19
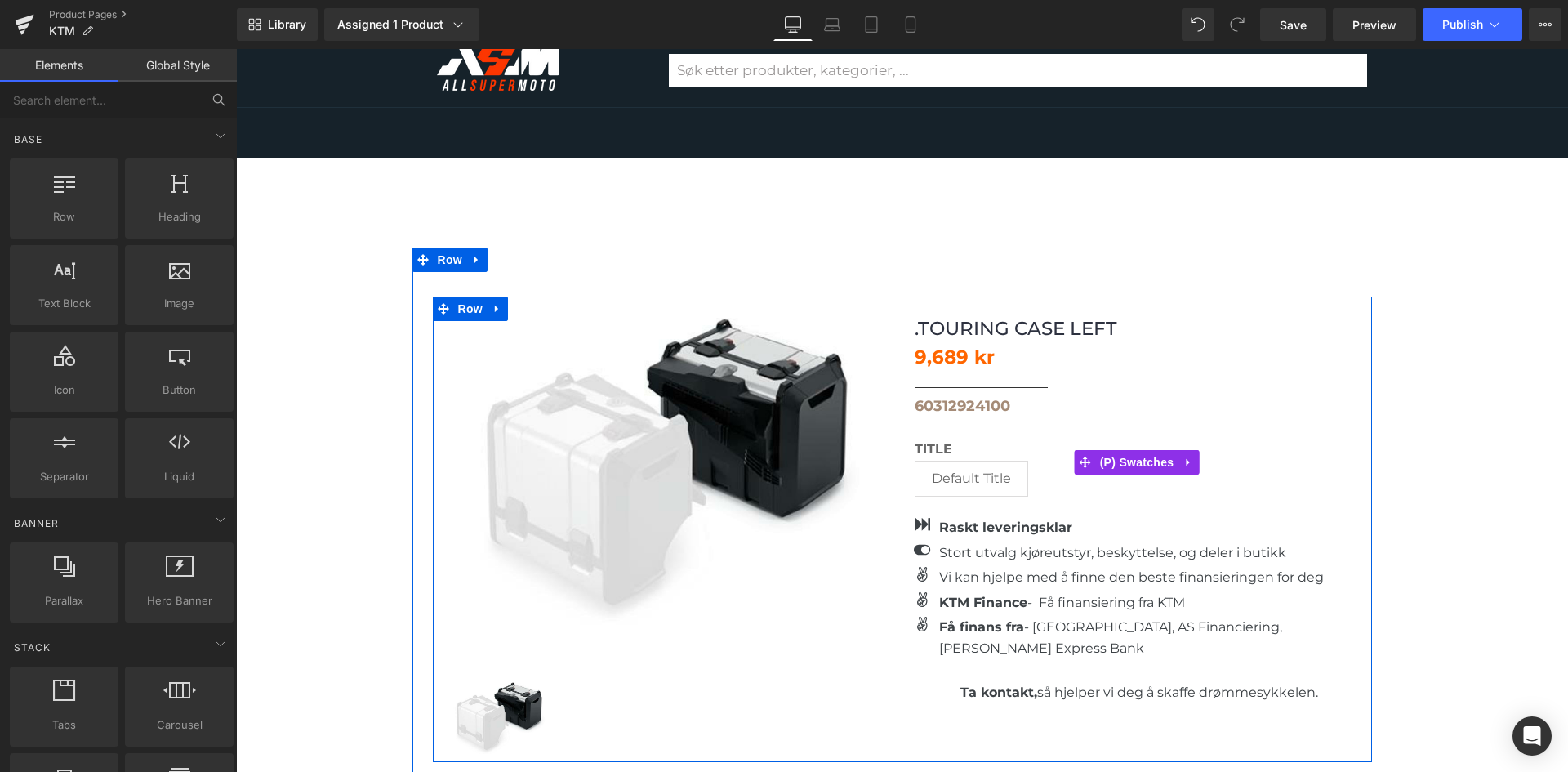
click at [922, 442] on label "Title" at bounding box center [1137, 451] width 445 height 19
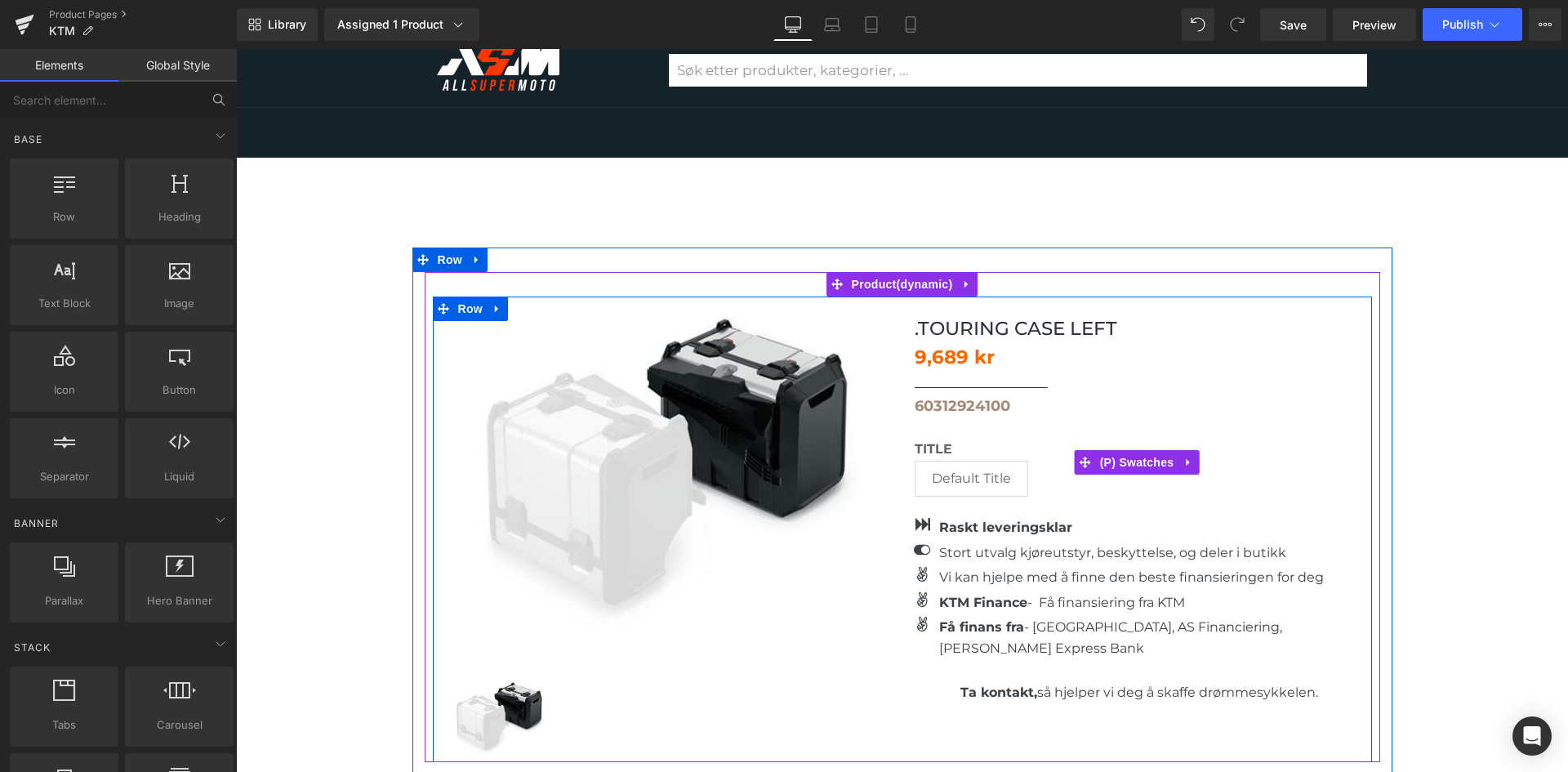
click at [1066, 443] on div "Title Default Title" at bounding box center [1137, 475] width 445 height 68
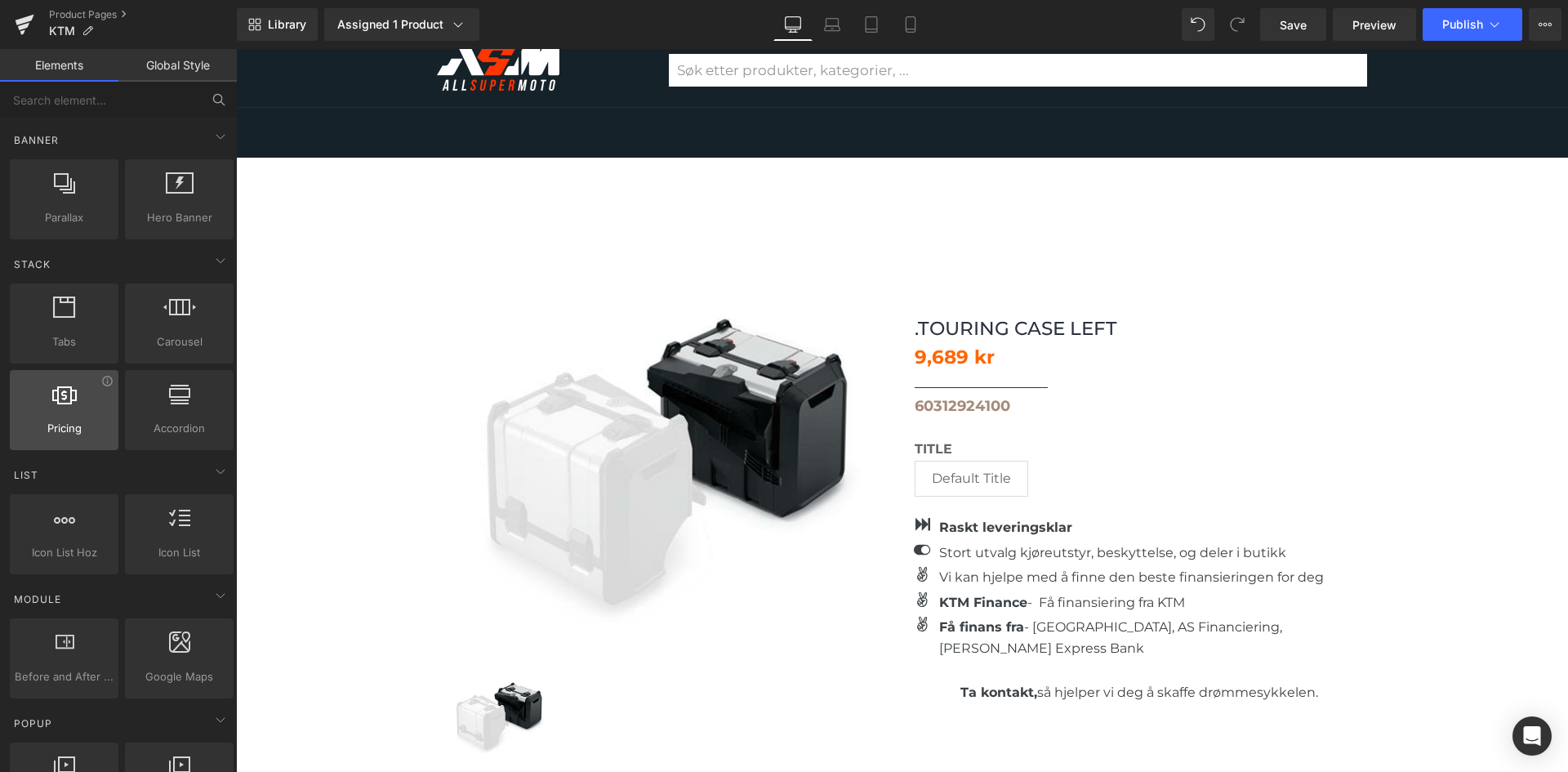
scroll to position [490, 0]
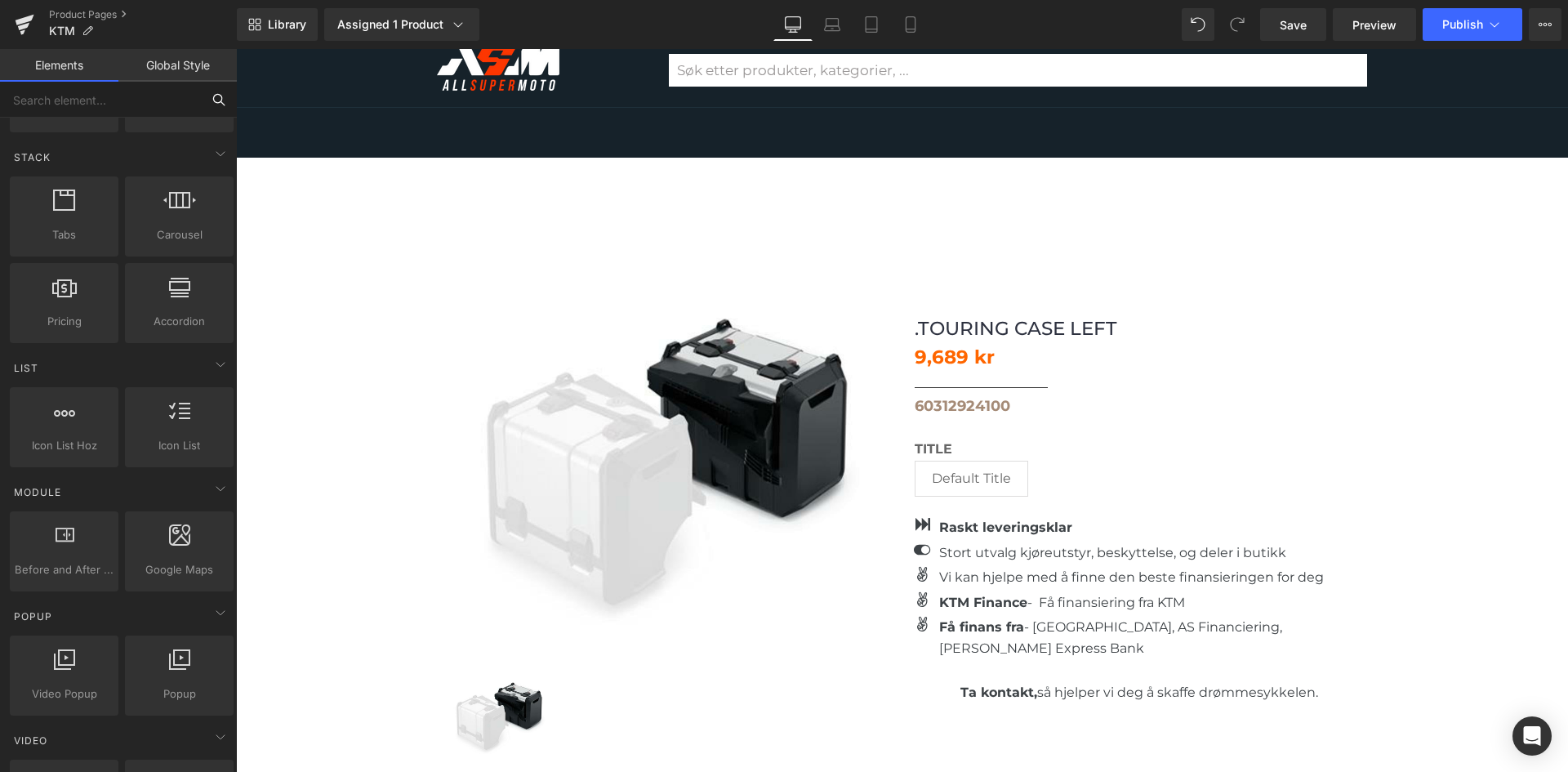
click at [72, 94] on input "text" at bounding box center [100, 100] width 201 height 36
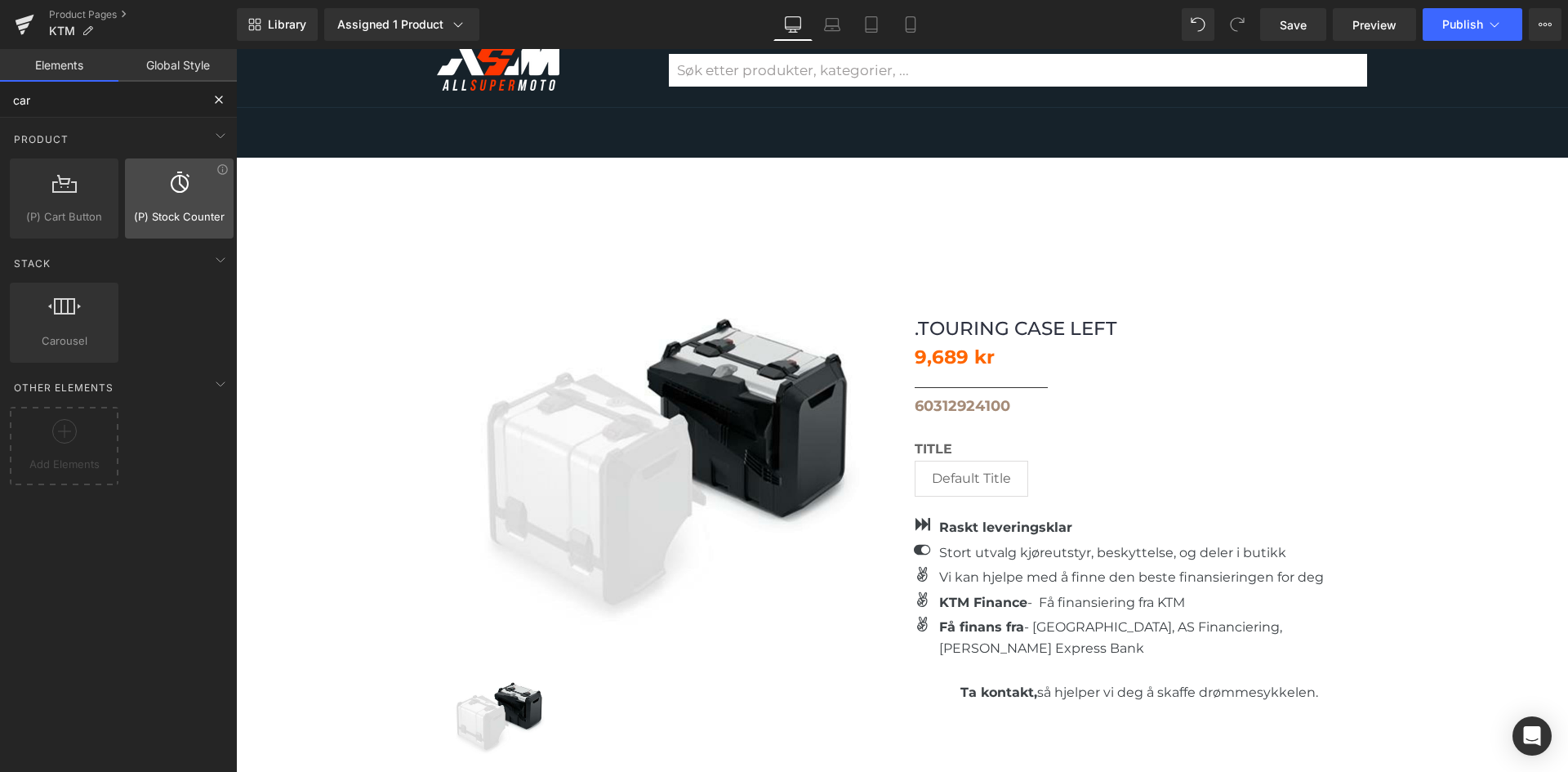
scroll to position [0, 0]
type input "cart"
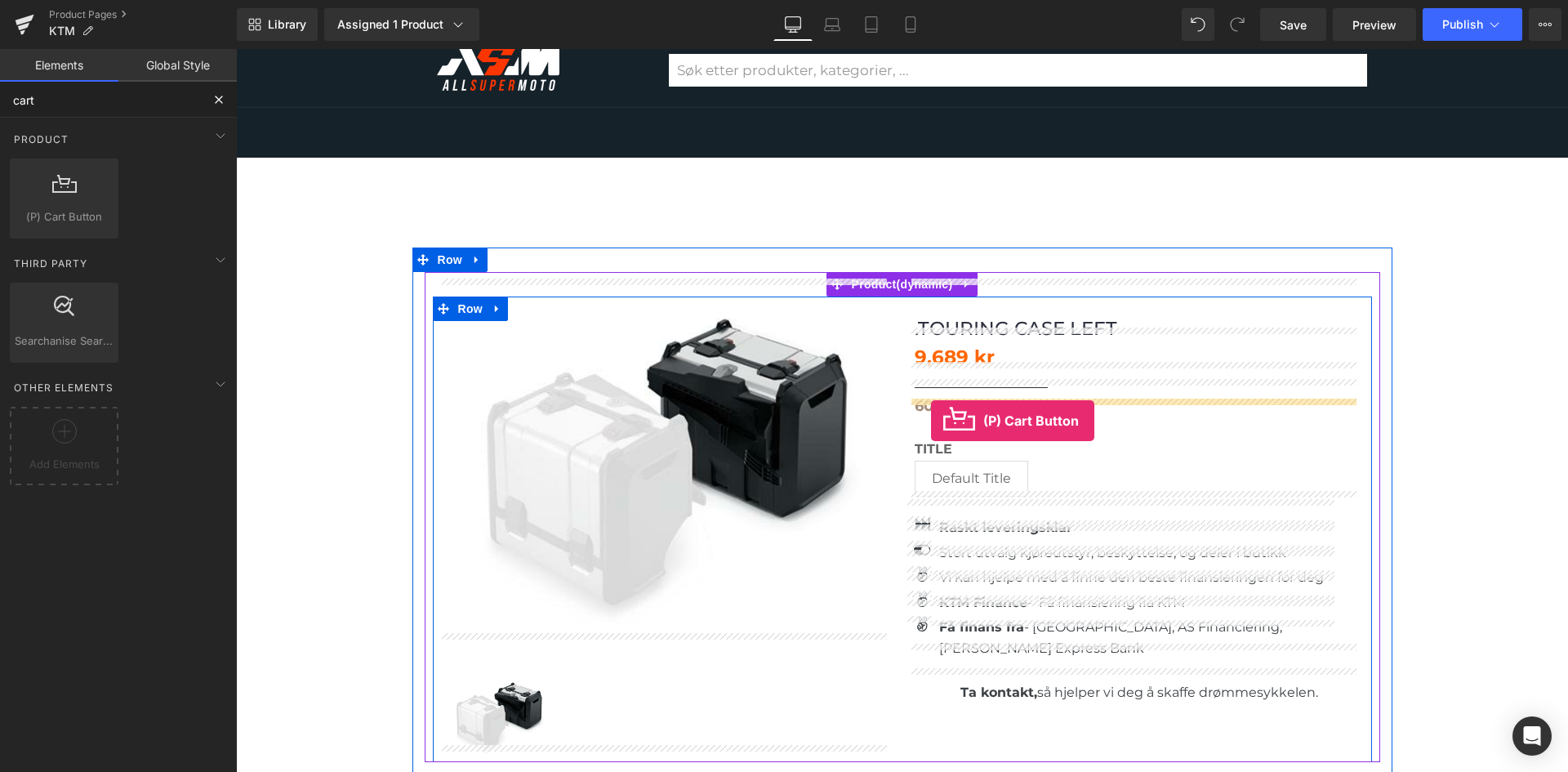
drag, startPoint x: 305, startPoint y: 244, endPoint x: 931, endPoint y: 420, distance: 650.3
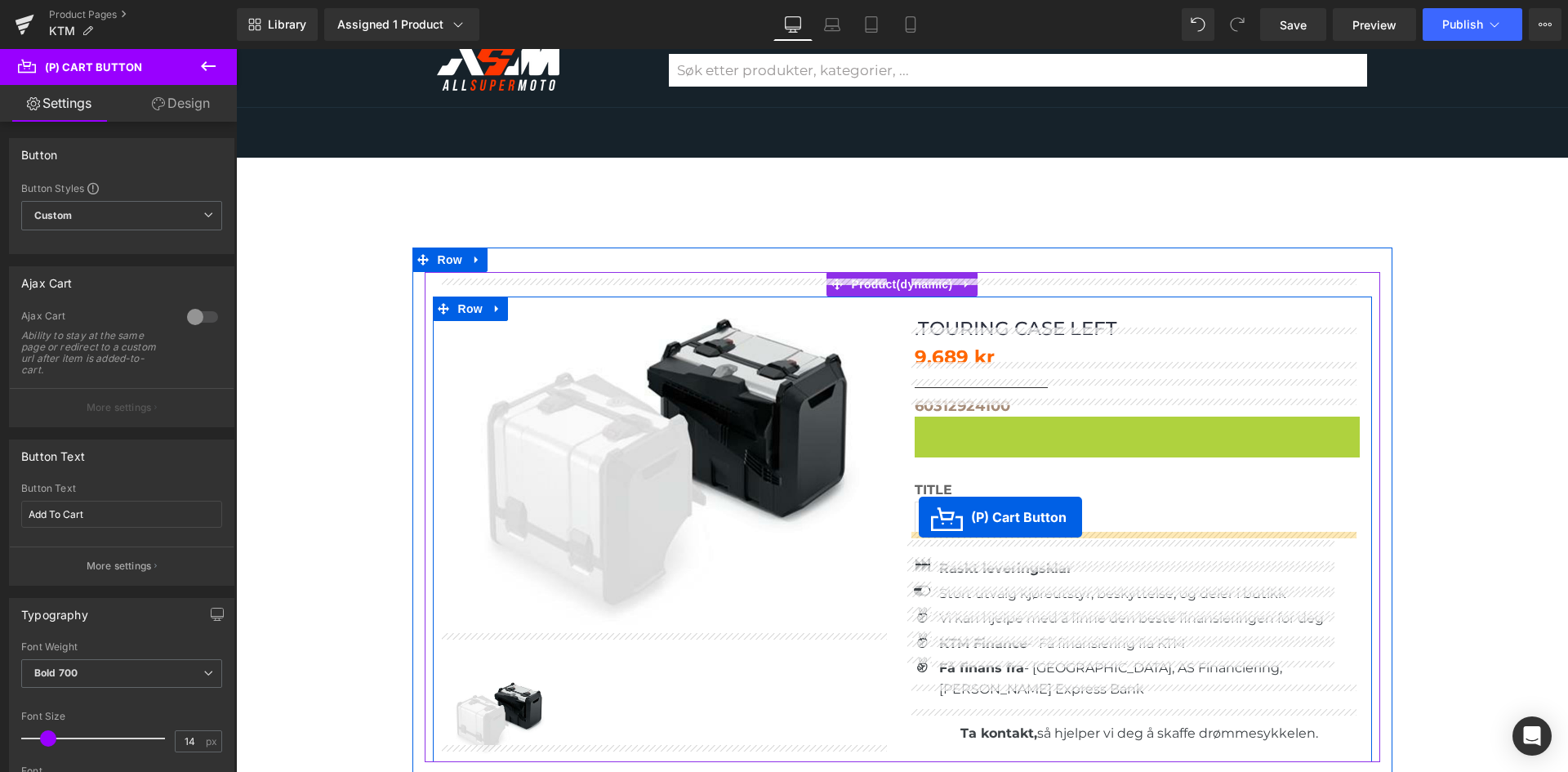
drag, startPoint x: 1062, startPoint y: 442, endPoint x: 919, endPoint y: 517, distance: 161.5
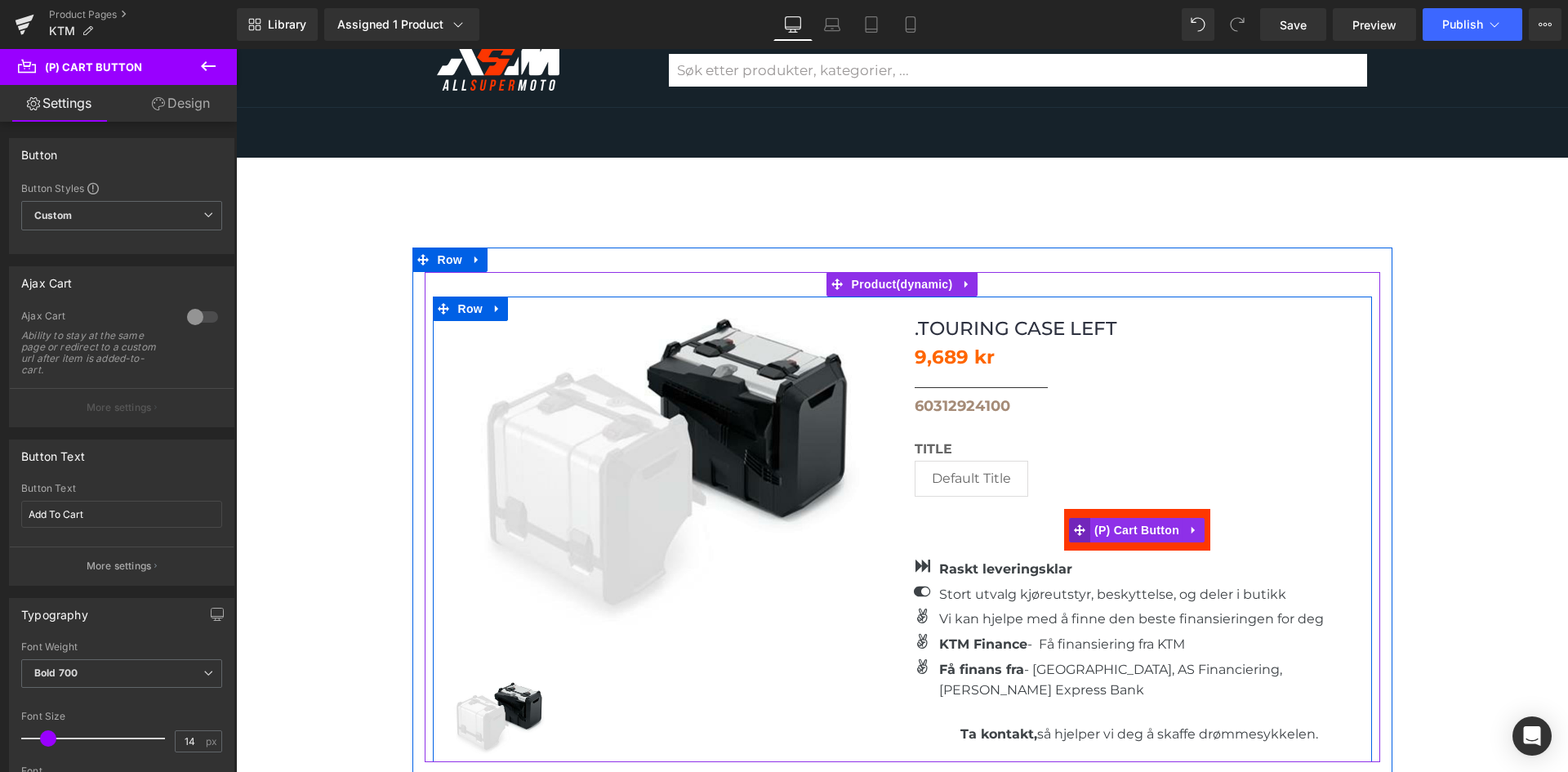
click at [1074, 525] on icon at bounding box center [1080, 530] width 12 height 12
click at [1076, 525] on icon at bounding box center [1080, 530] width 12 height 12
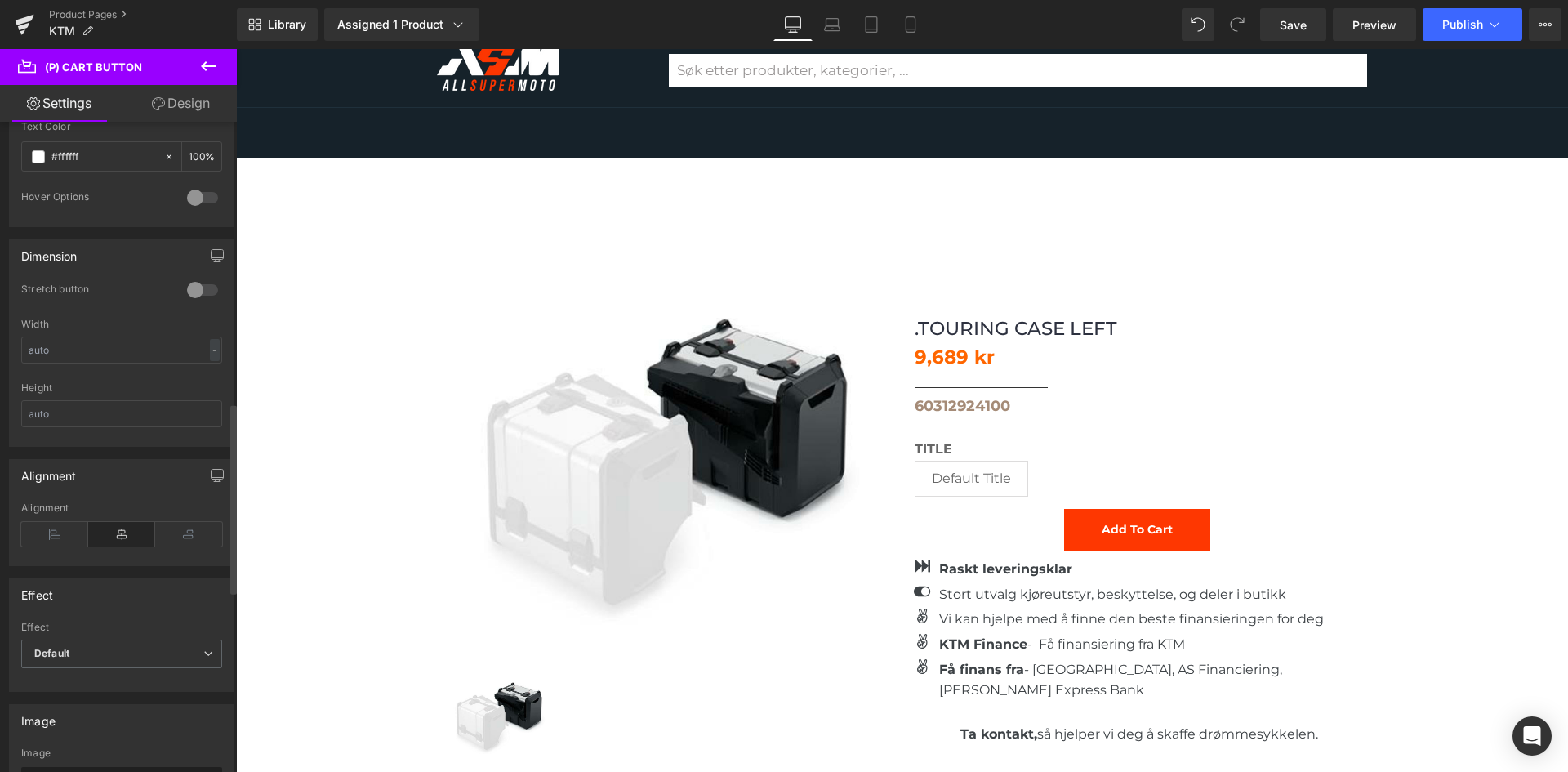
scroll to position [980, 0]
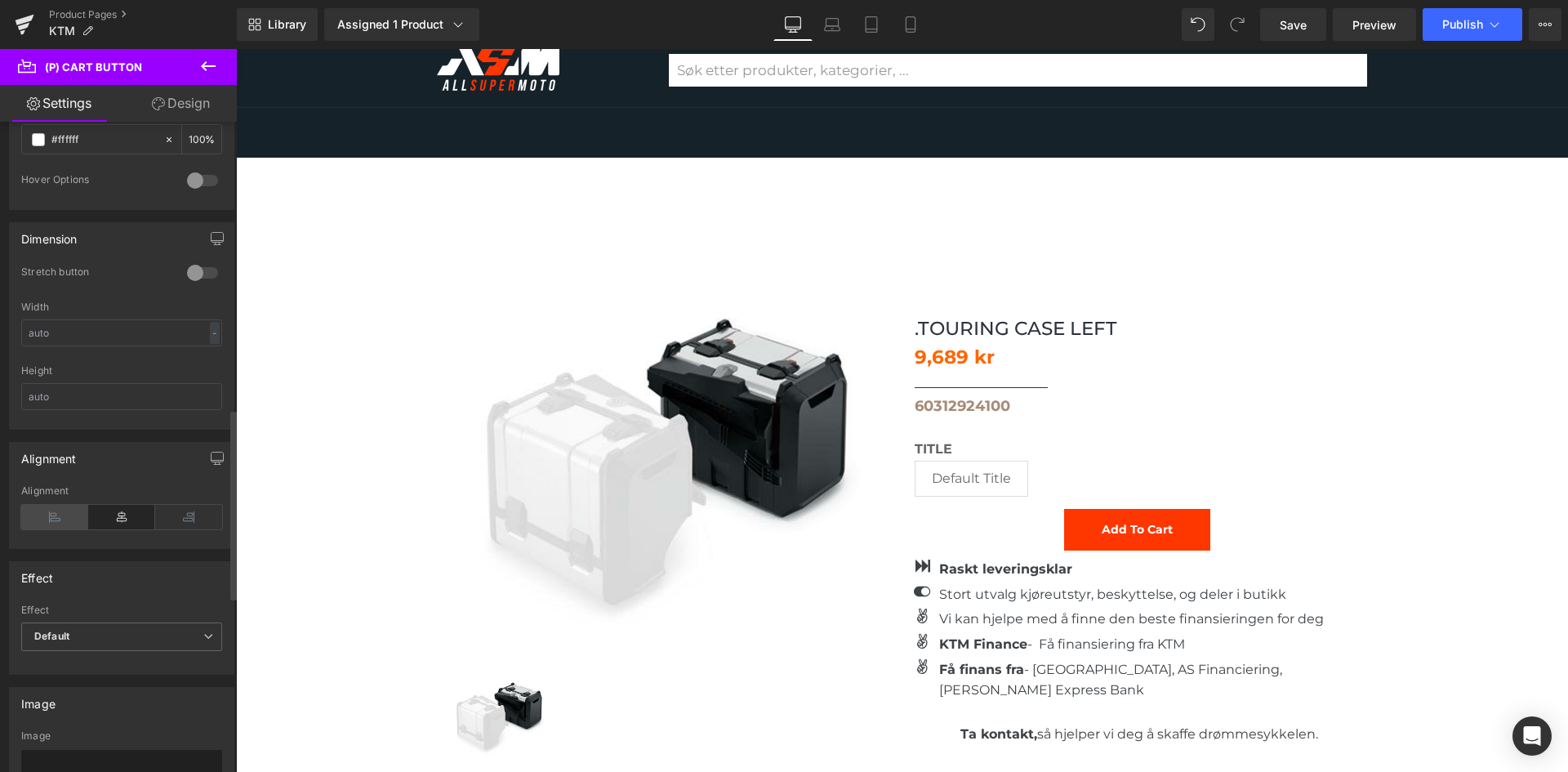
click at [49, 517] on icon at bounding box center [54, 516] width 67 height 24
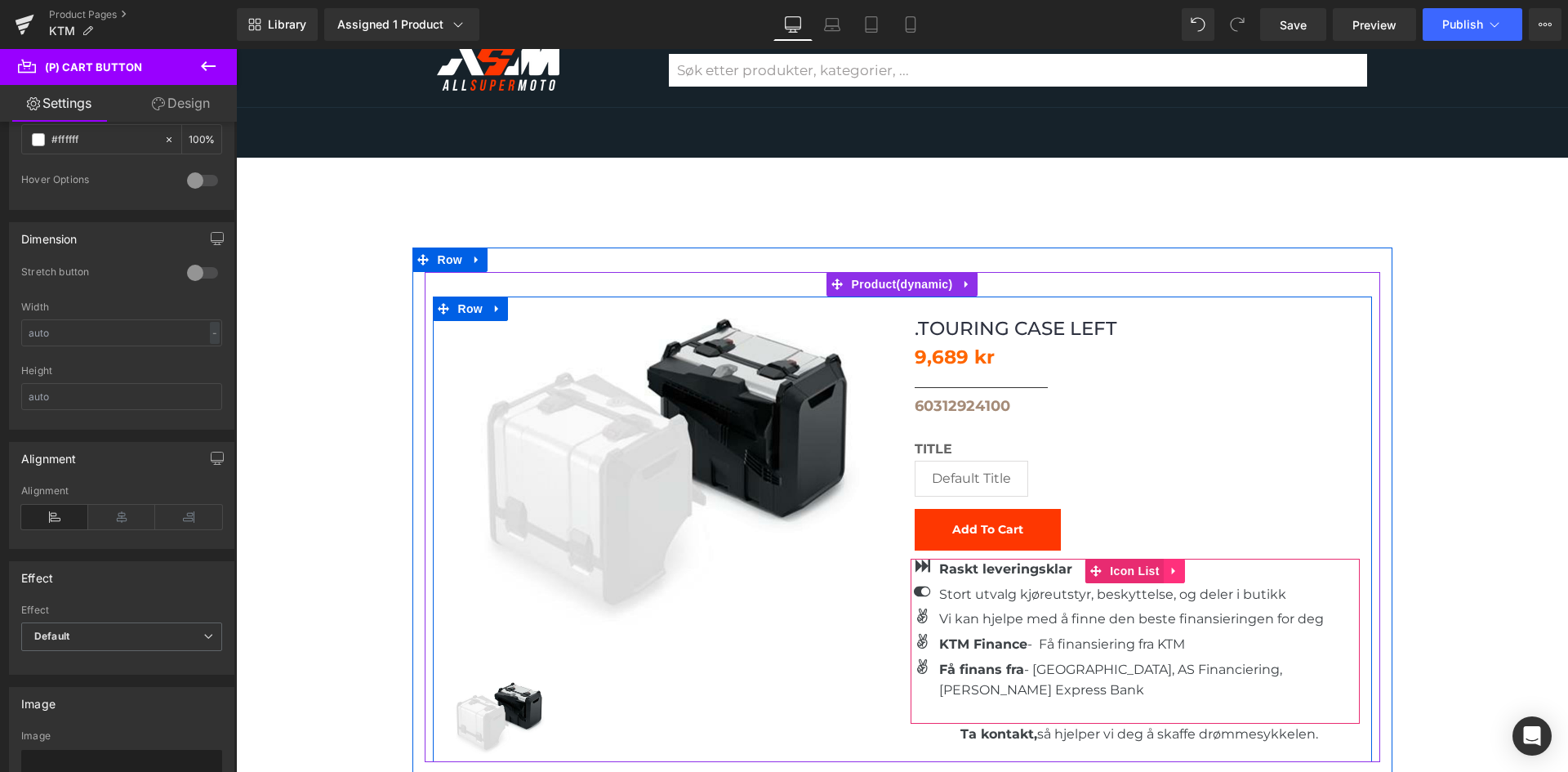
click at [1169, 565] on icon at bounding box center [1175, 571] width 12 height 13
click at [1175, 558] on link at bounding box center [1185, 570] width 21 height 24
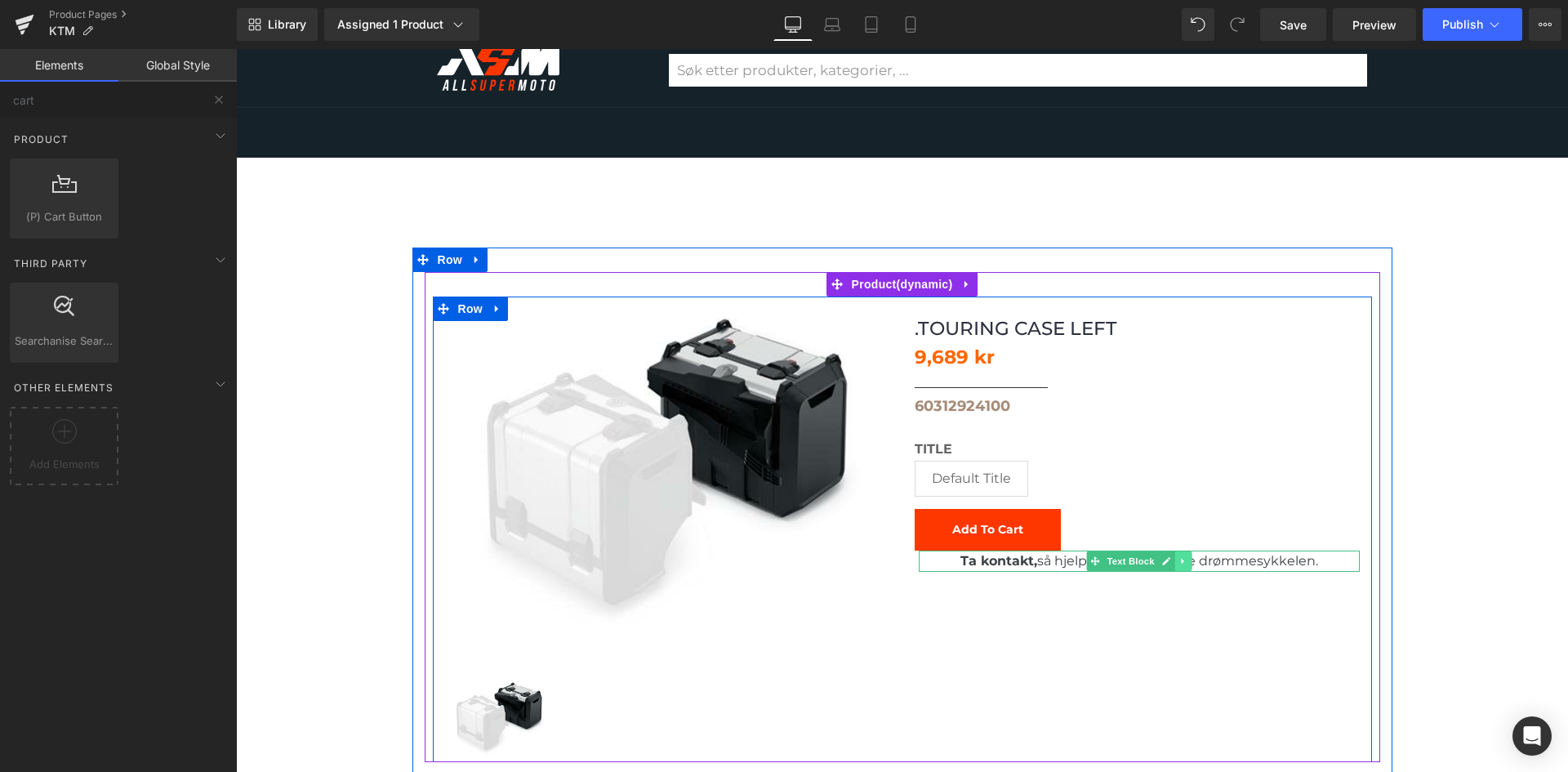
click at [1179, 557] on icon at bounding box center [1183, 561] width 9 height 10
click at [1186, 557] on icon at bounding box center [1190, 560] width 9 height 9
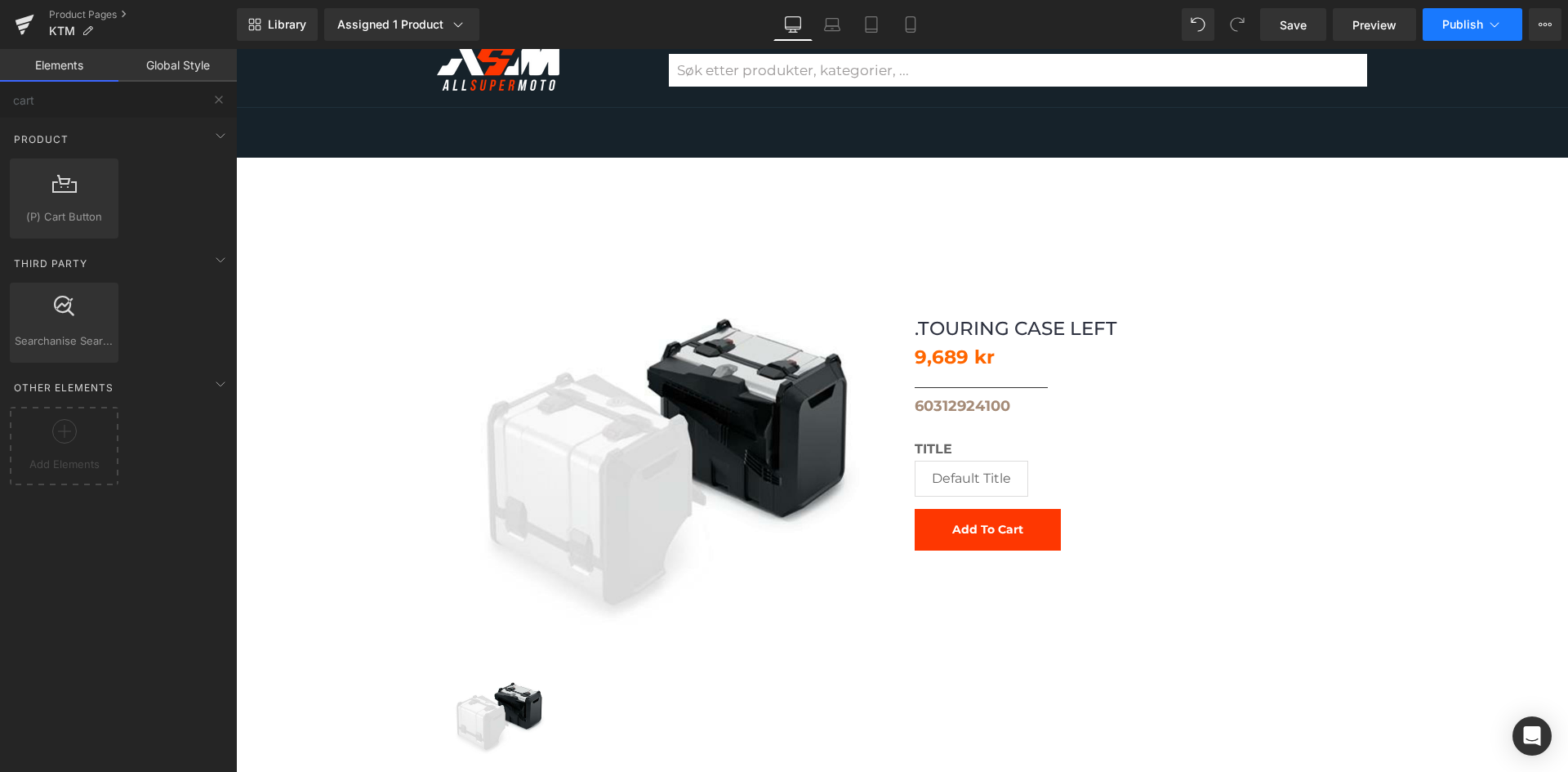
click at [1485, 28] on button "Publish" at bounding box center [1472, 24] width 100 height 33
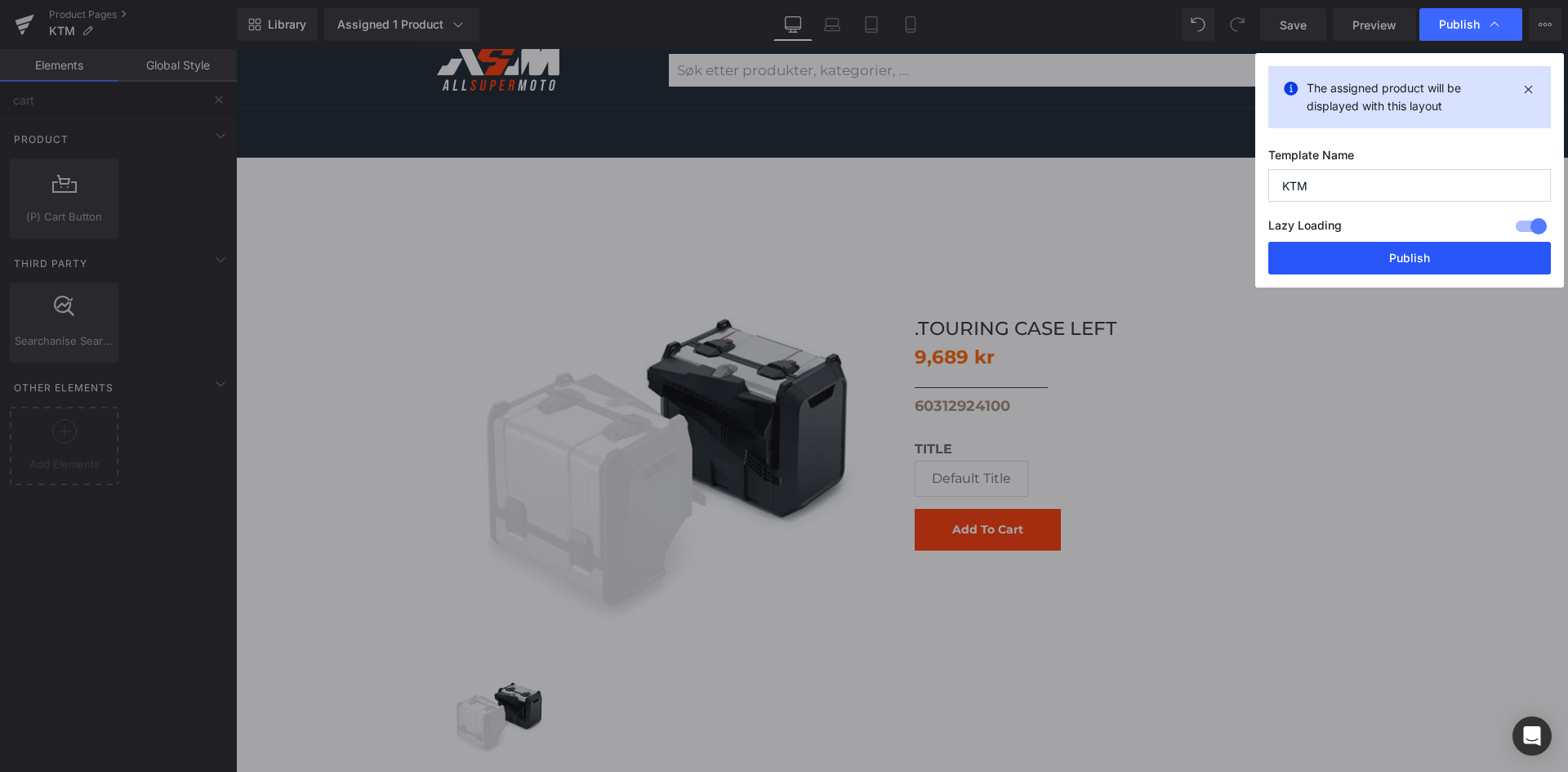
click at [1360, 267] on button "Publish" at bounding box center [1410, 258] width 283 height 33
